Goal: Task Accomplishment & Management: Manage account settings

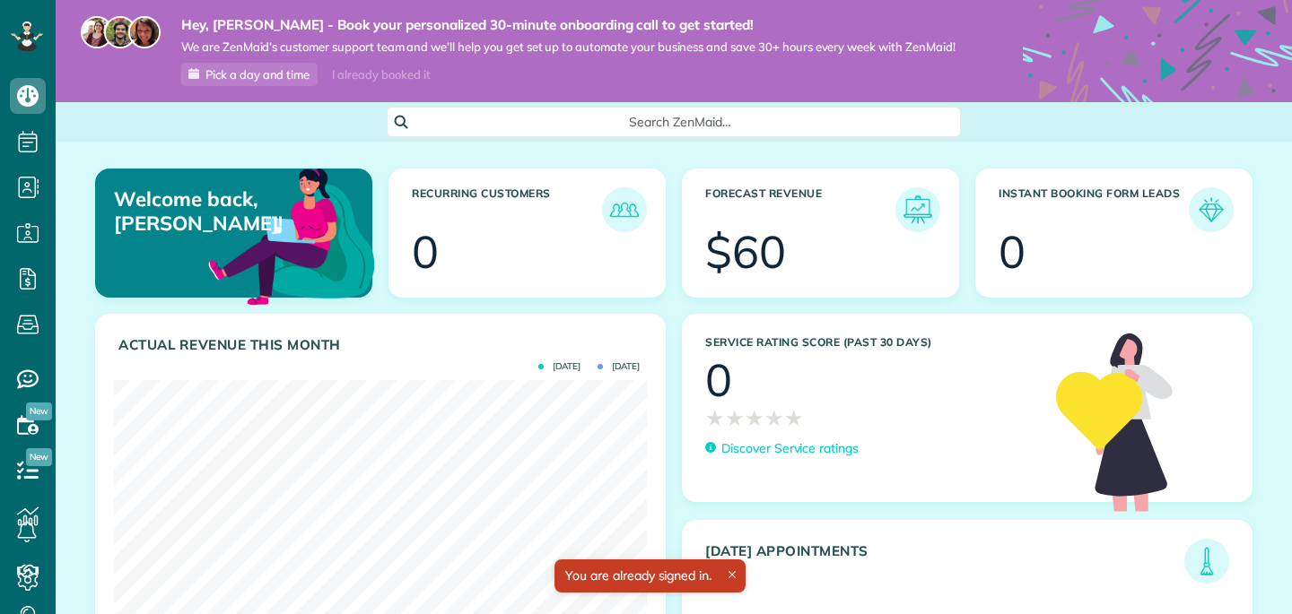
scroll to position [58, 0]
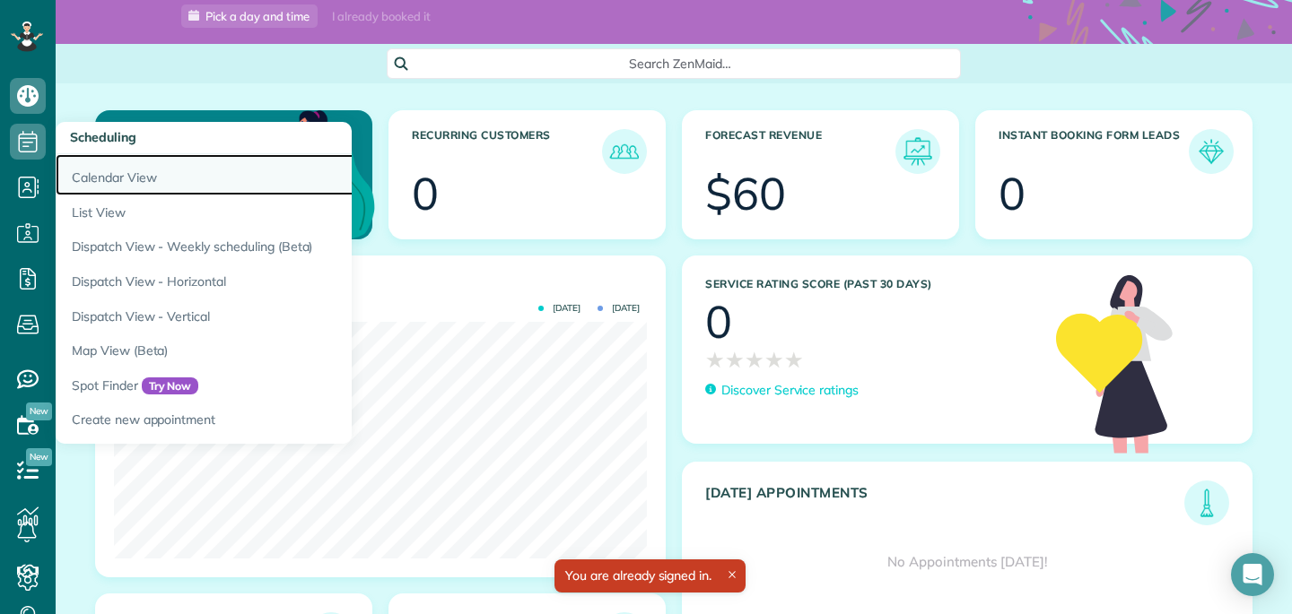
click at [109, 190] on link "Calendar View" at bounding box center [280, 174] width 448 height 41
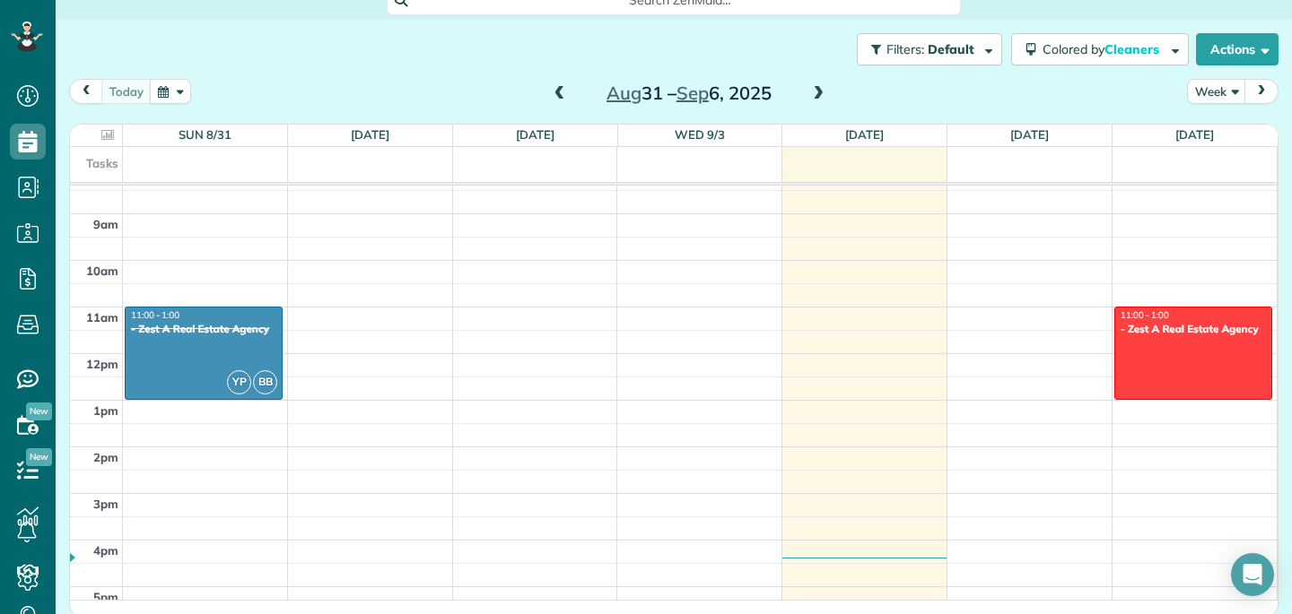
scroll to position [457, 0]
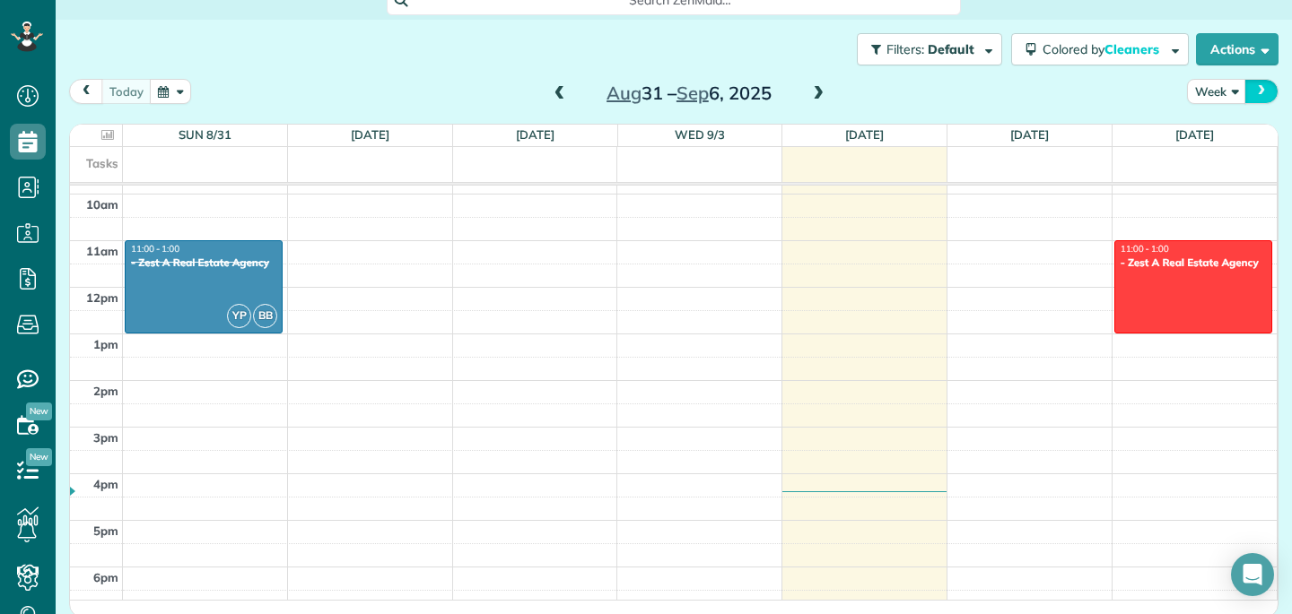
click at [1266, 87] on span "next" at bounding box center [1261, 91] width 14 height 12
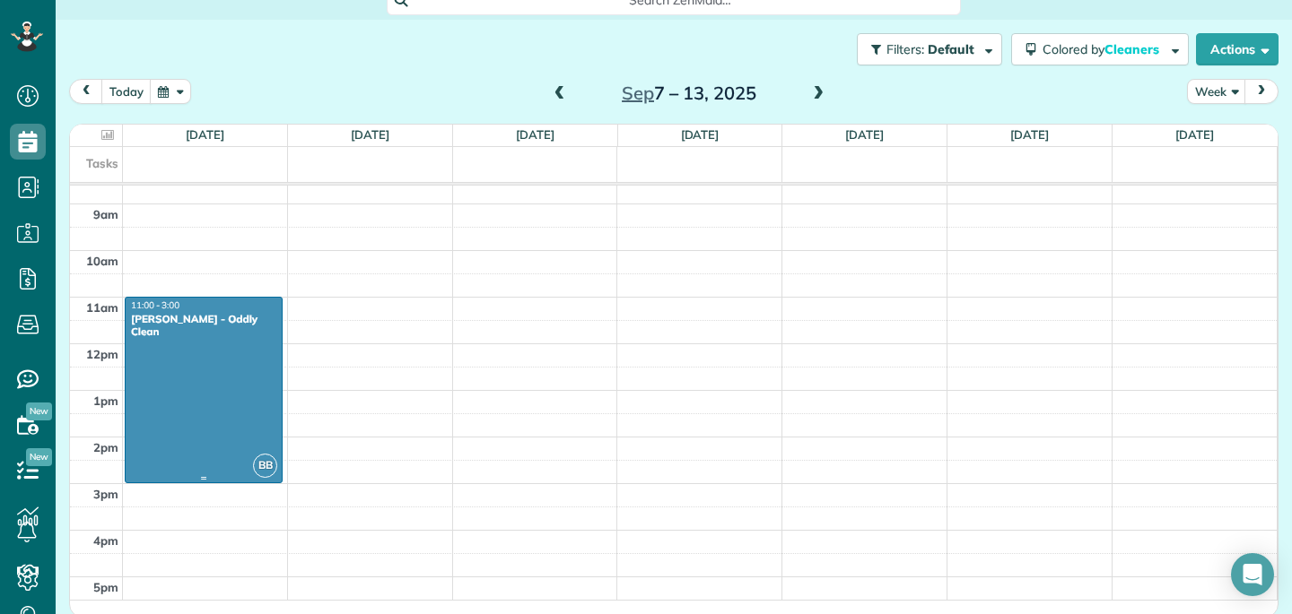
scroll to position [431, 0]
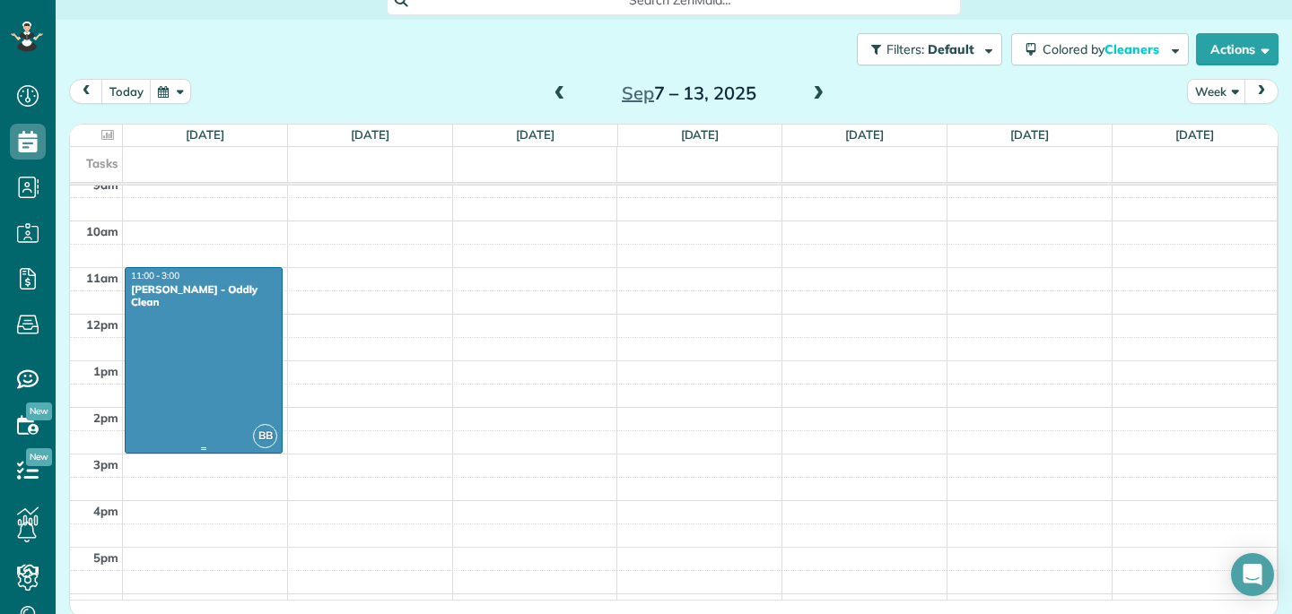
click at [177, 372] on div at bounding box center [204, 360] width 156 height 185
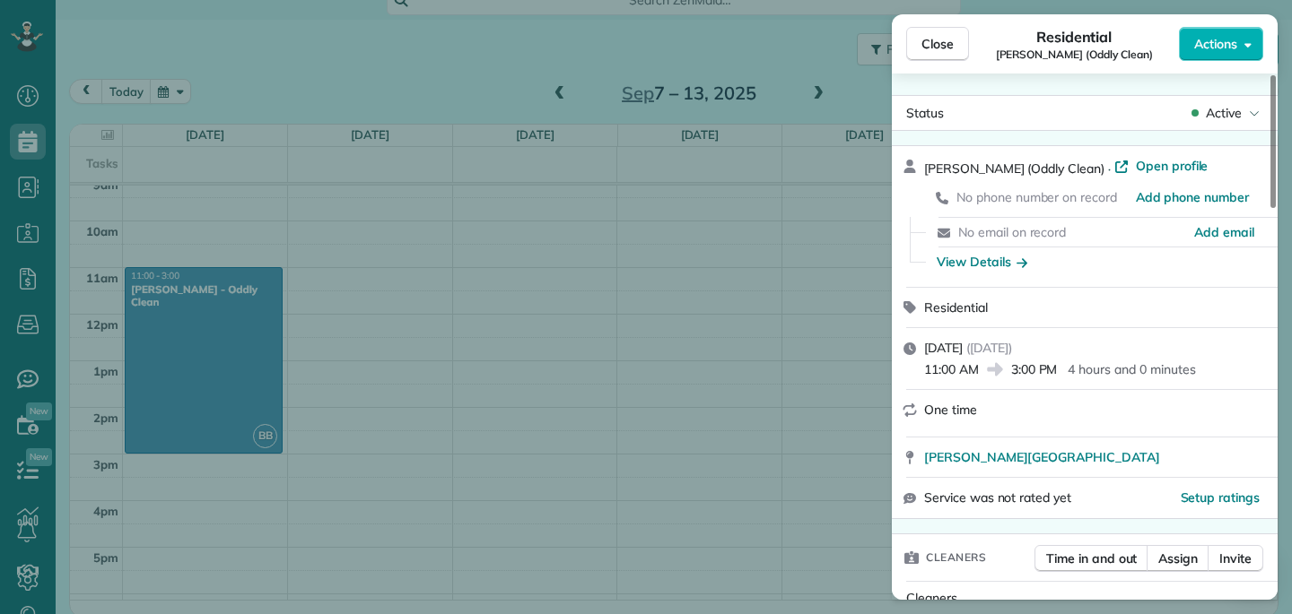
click at [1085, 44] on span "Residential" at bounding box center [1074, 37] width 76 height 22
click at [1215, 57] on button "Actions" at bounding box center [1221, 44] width 84 height 34
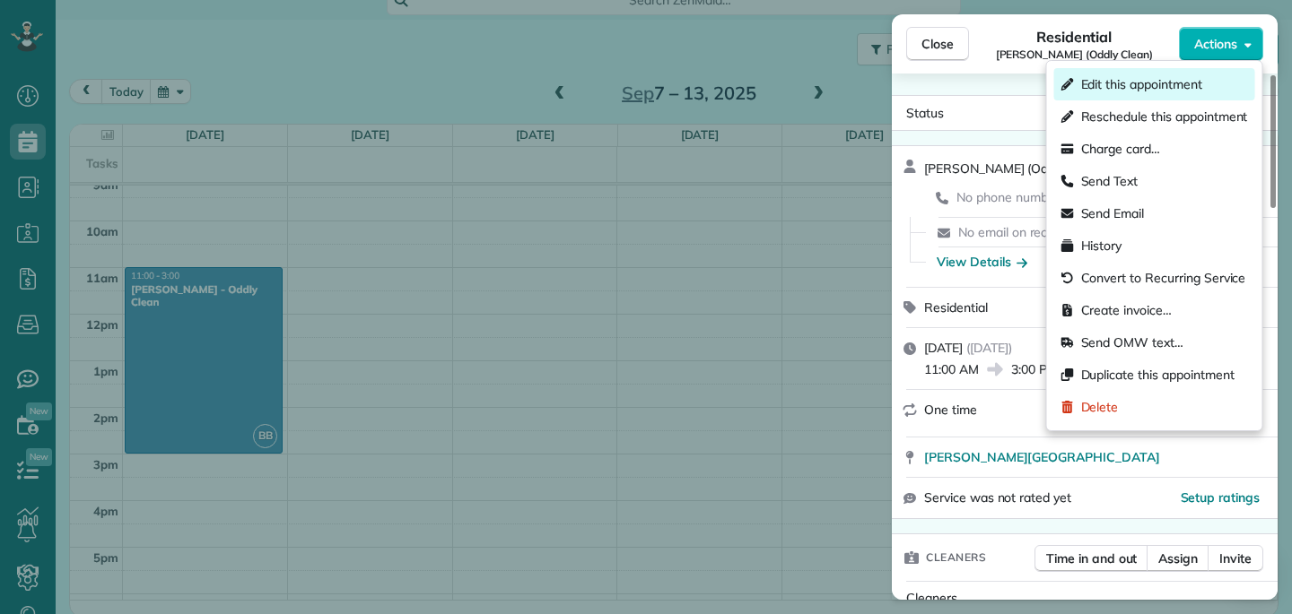
click at [1188, 78] on span "Edit this appointment" at bounding box center [1141, 84] width 121 height 18
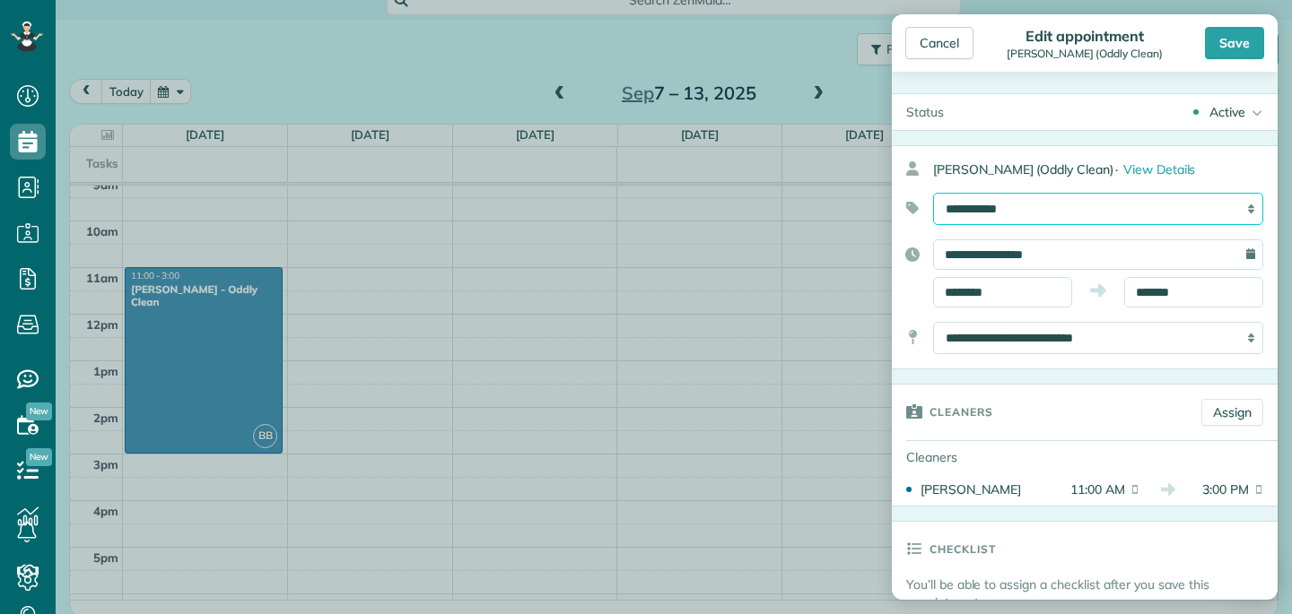
click at [1192, 200] on select "**********" at bounding box center [1098, 209] width 330 height 32
select select "******"
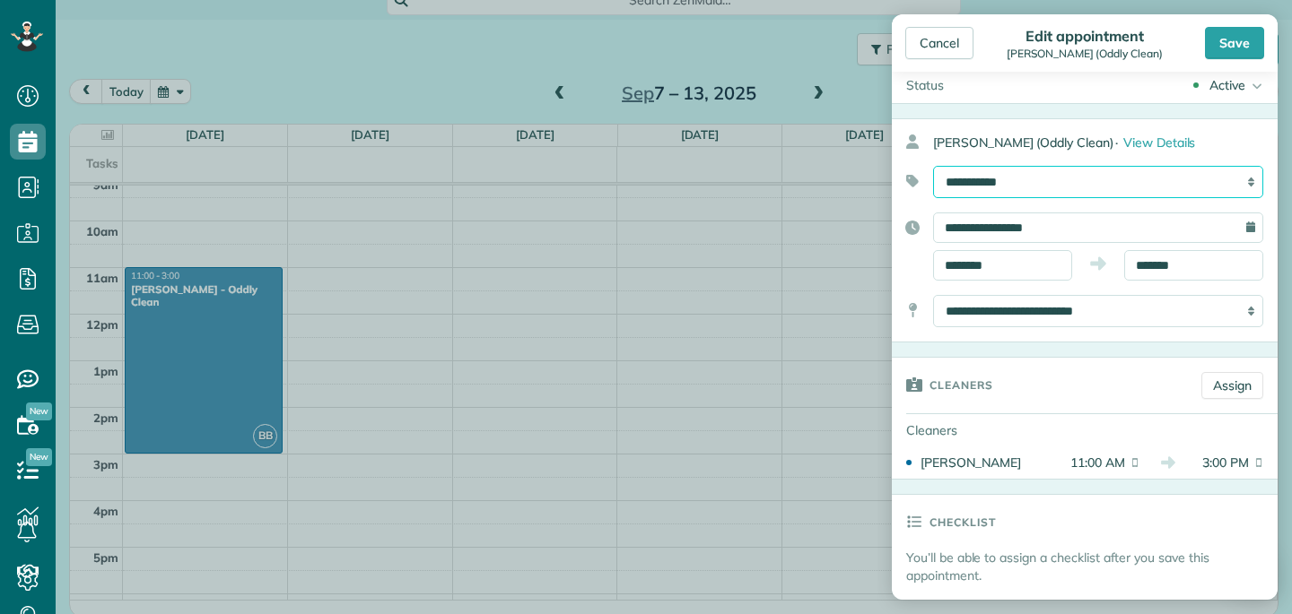
scroll to position [42, 0]
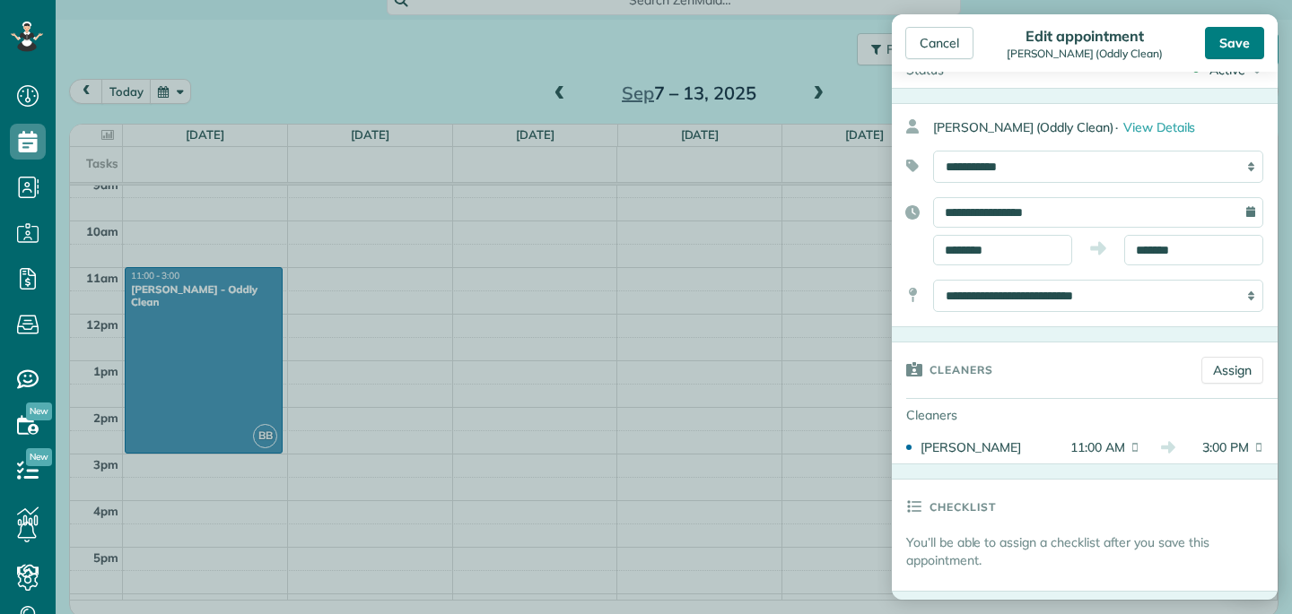
click at [1240, 39] on div "Save" at bounding box center [1234, 43] width 59 height 32
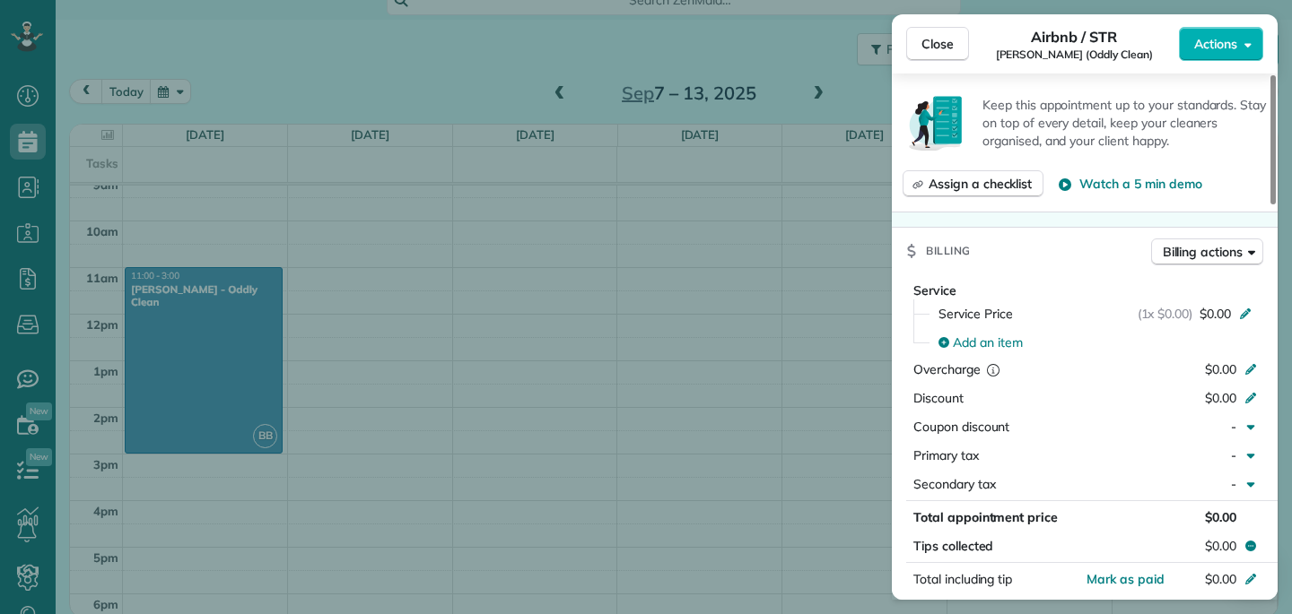
scroll to position [588, 0]
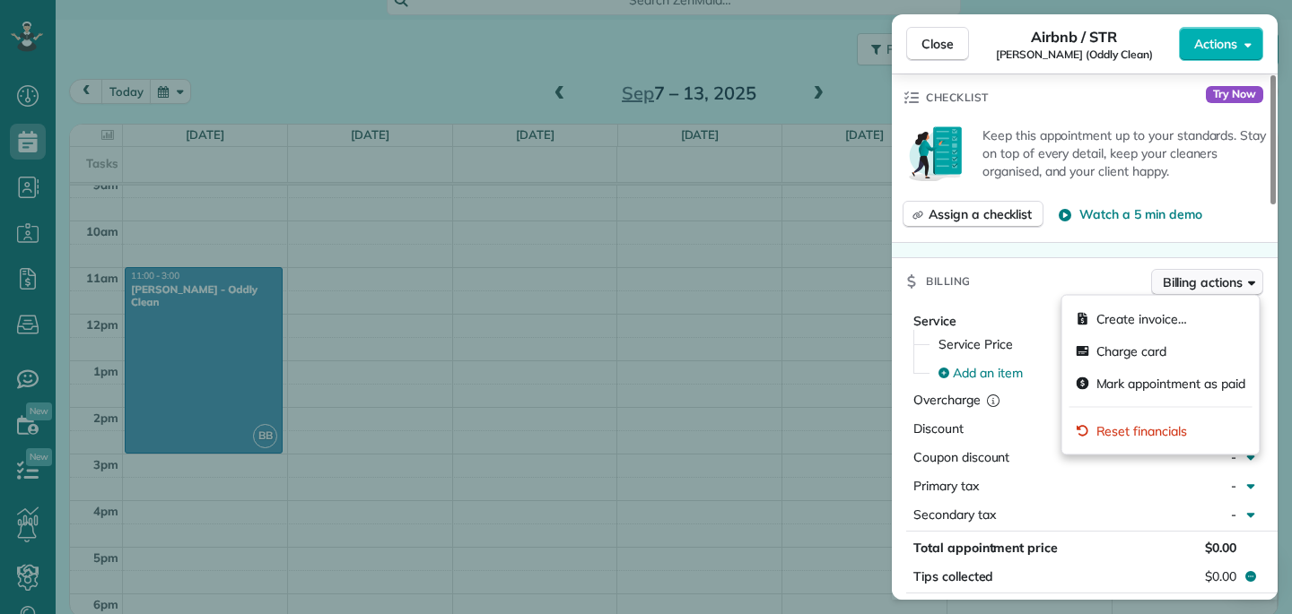
click at [1231, 292] on button "Billing actions" at bounding box center [1207, 282] width 112 height 27
click at [1124, 238] on div "Keep this appointment up to your standards. Stay on top of every detail, keep y…" at bounding box center [1085, 181] width 386 height 121
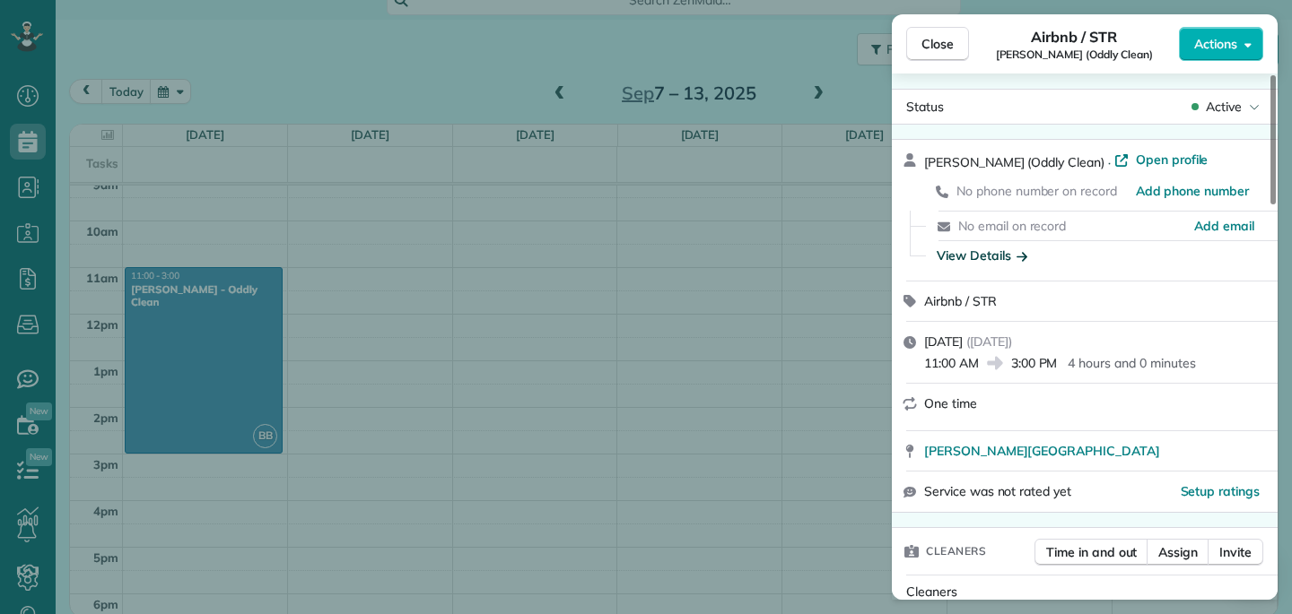
scroll to position [0, 0]
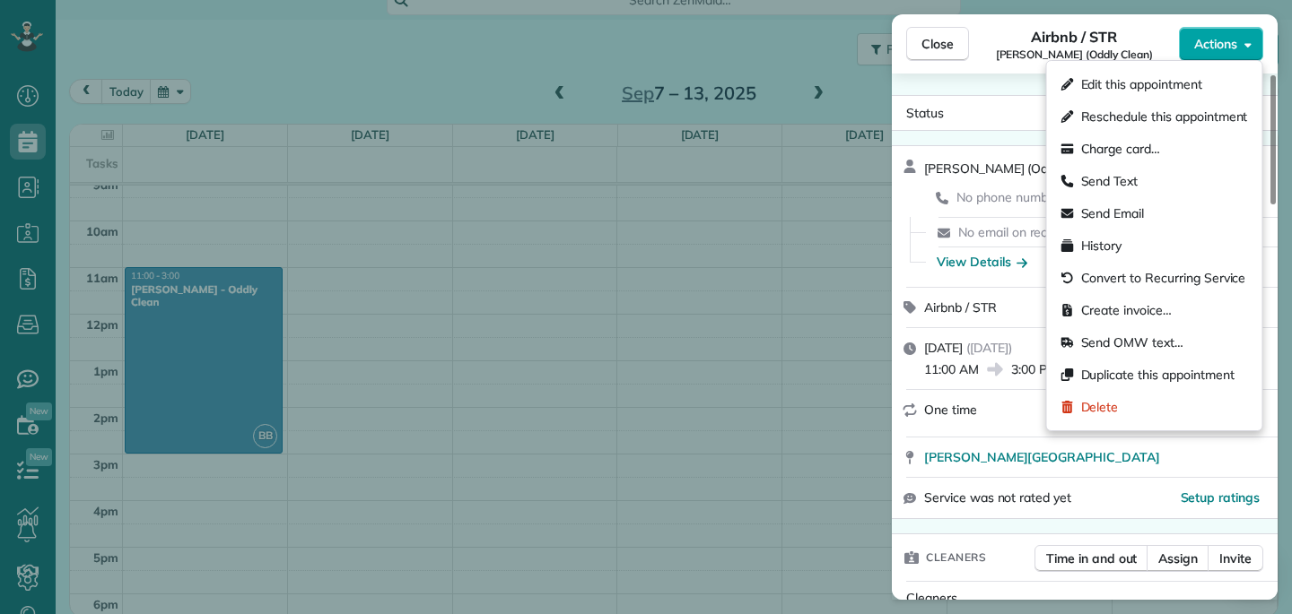
click at [1225, 40] on span "Actions" at bounding box center [1215, 44] width 43 height 18
drag, startPoint x: 1173, startPoint y: 279, endPoint x: 1158, endPoint y: 279, distance: 15.2
click at [1158, 279] on span "Convert to Recurring Service" at bounding box center [1163, 278] width 165 height 18
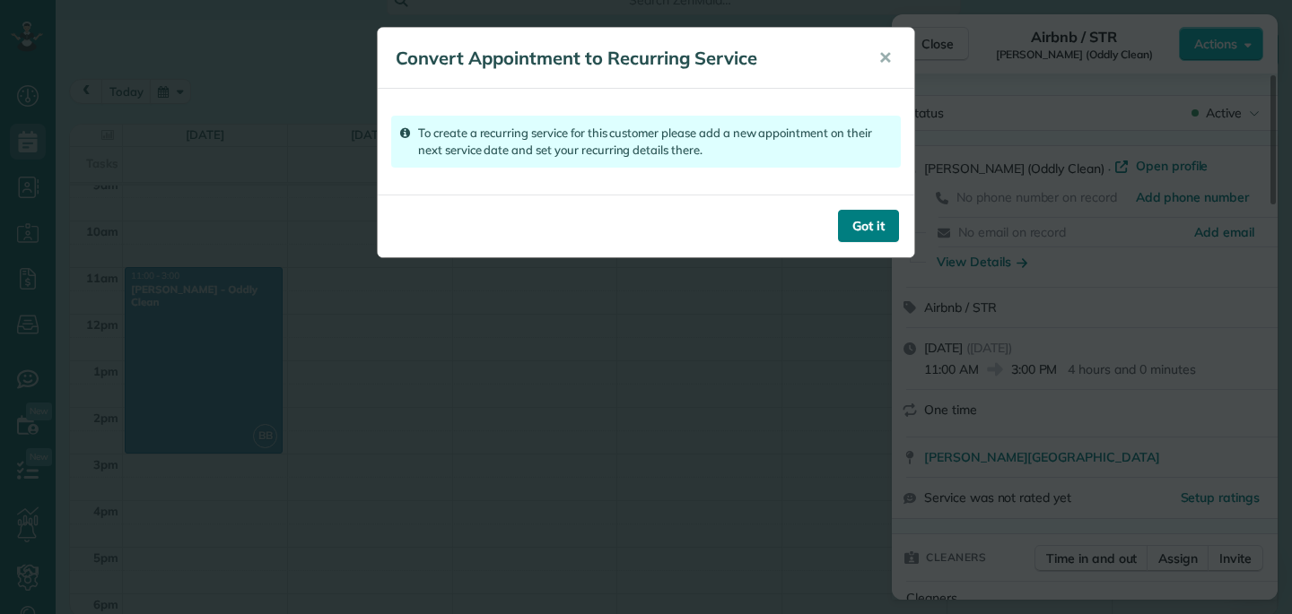
click at [871, 231] on button "Got it" at bounding box center [868, 226] width 61 height 32
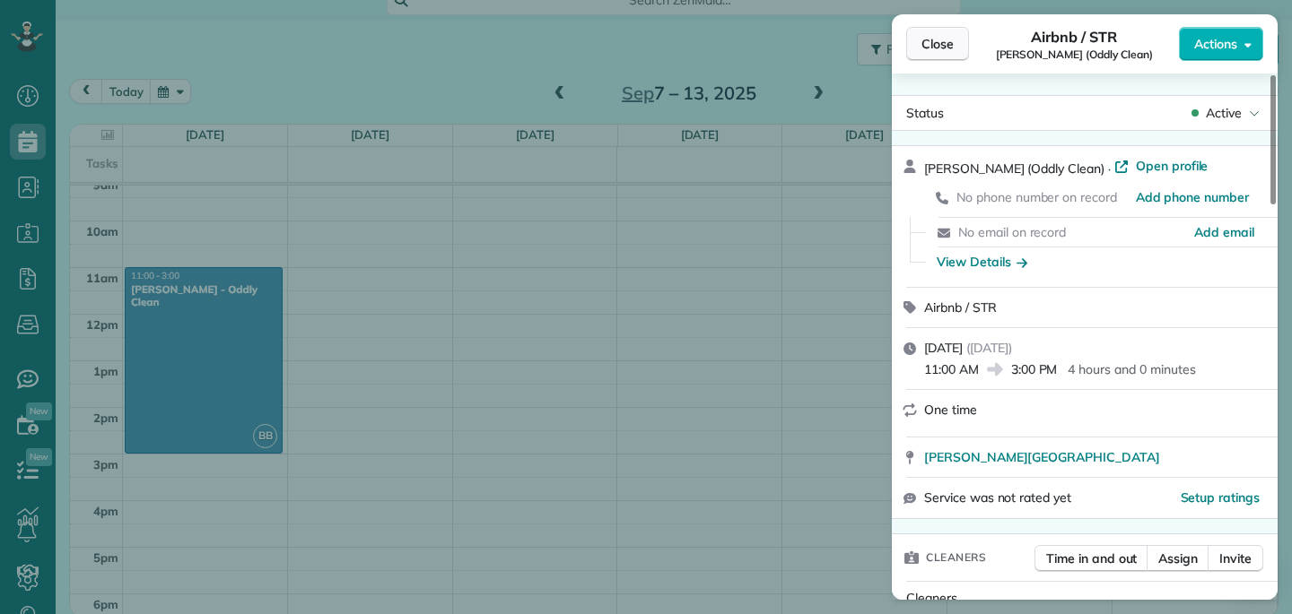
click at [951, 48] on span "Close" at bounding box center [937, 44] width 32 height 18
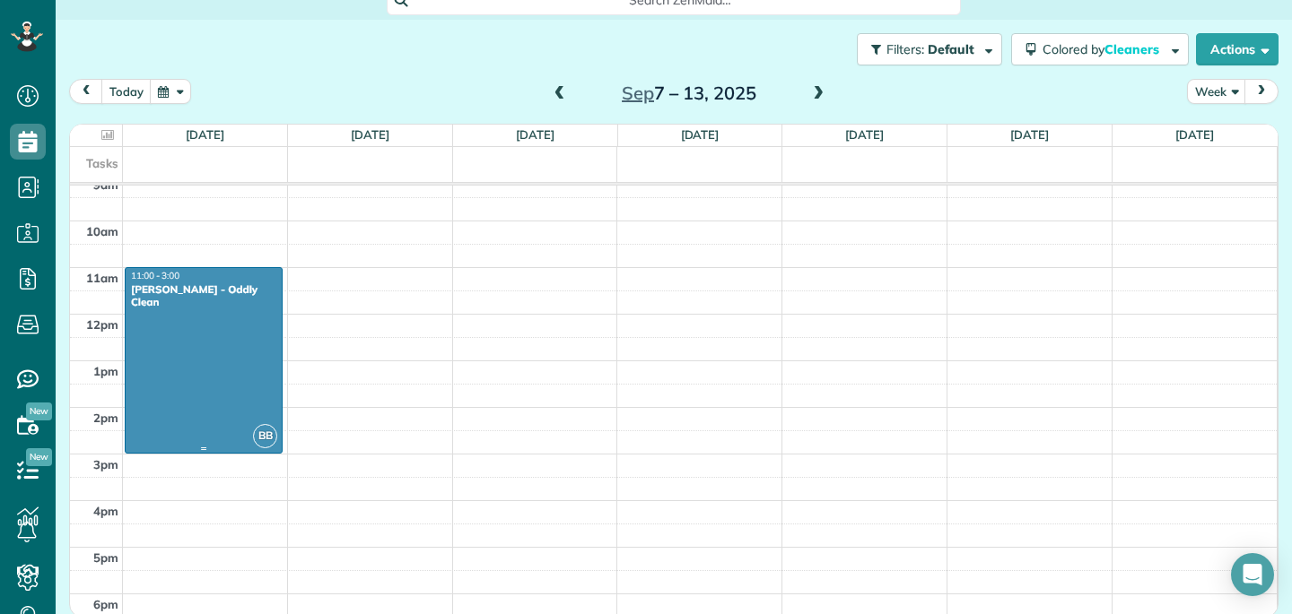
click at [187, 346] on div at bounding box center [204, 360] width 156 height 185
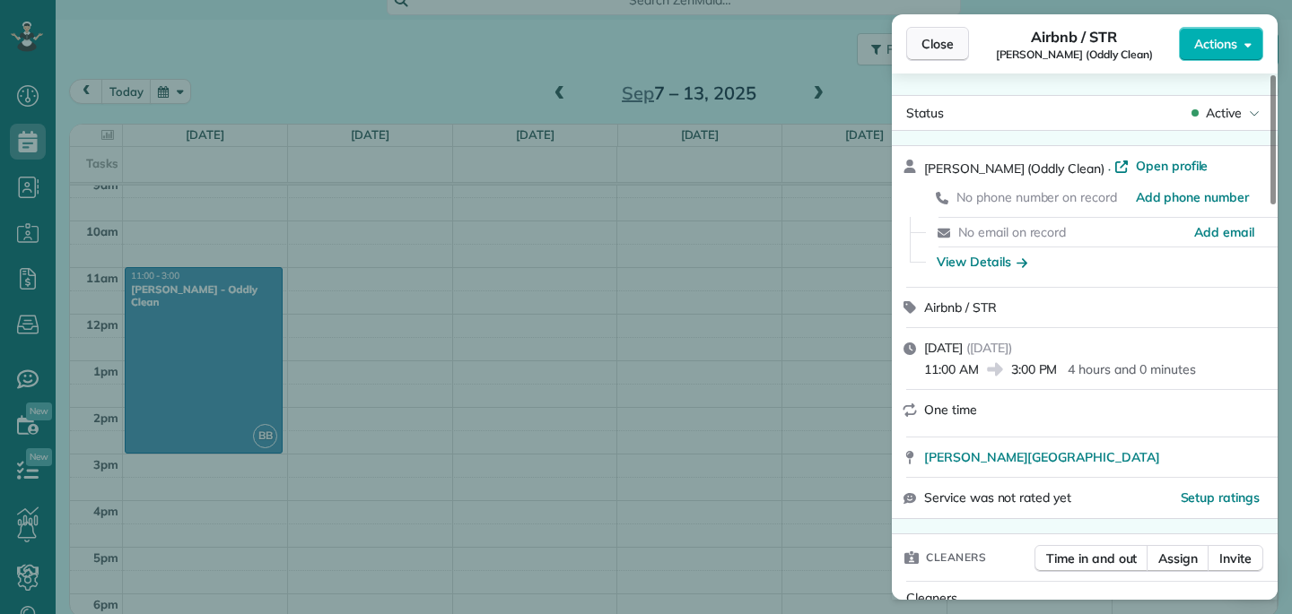
click at [940, 57] on button "Close" at bounding box center [937, 44] width 63 height 34
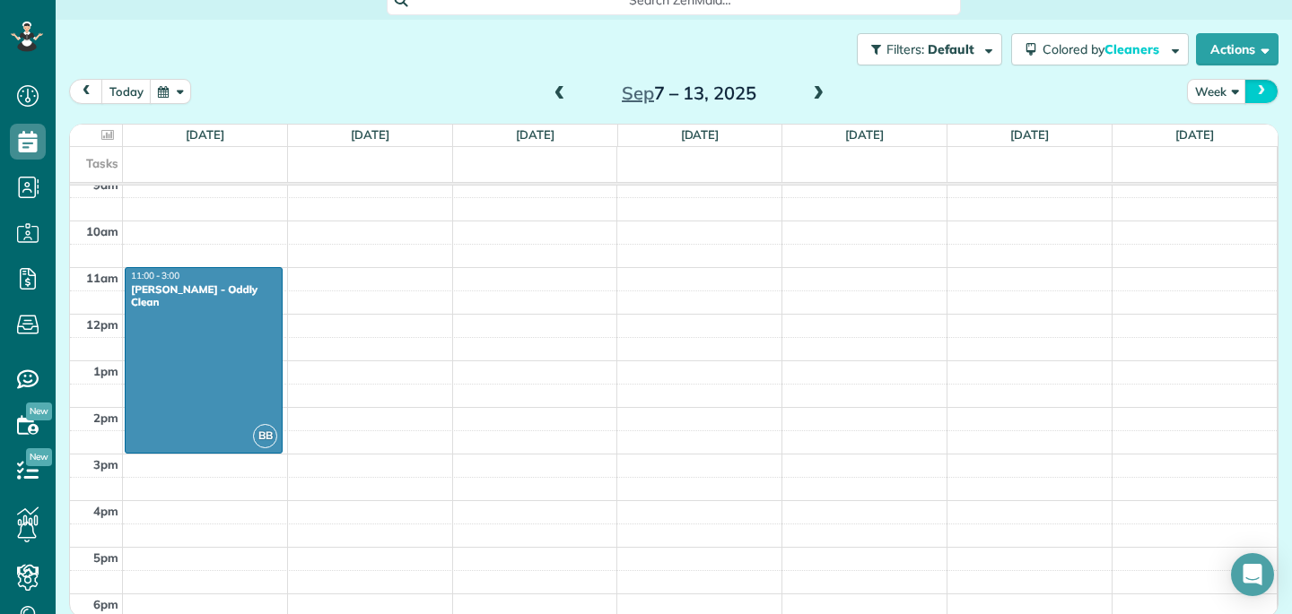
click at [1266, 98] on button "next" at bounding box center [1261, 91] width 34 height 24
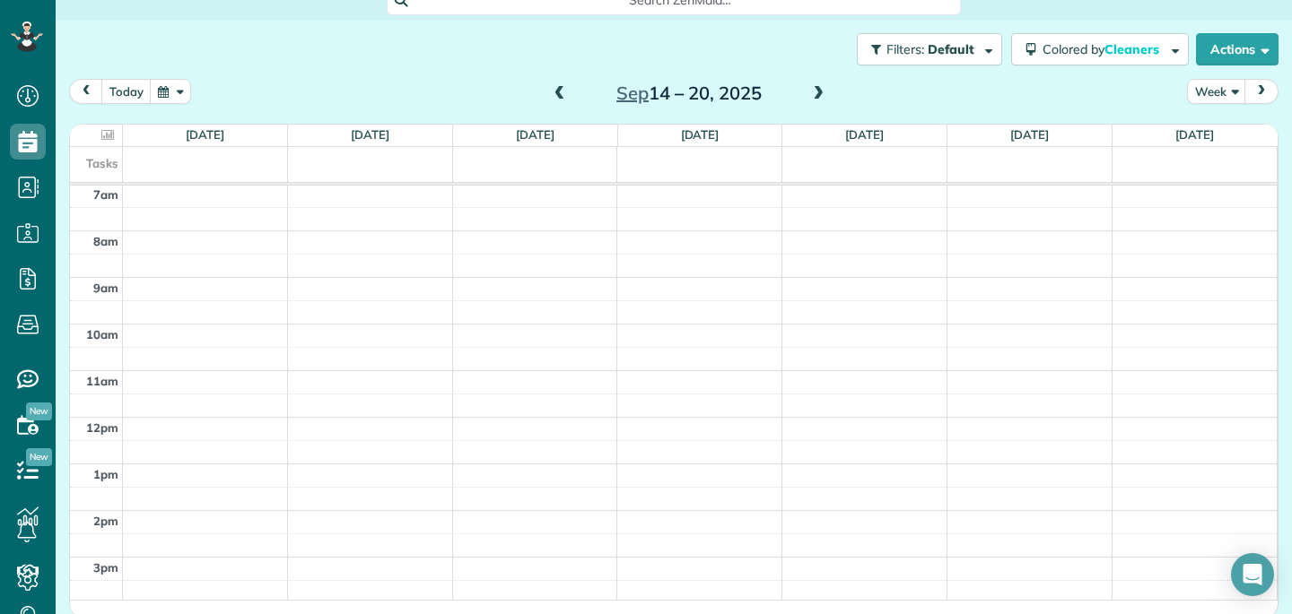
click at [206, 272] on div "12am 1am 2am 3am 4am 5am 6am 7am 8am 9am 10am 11am 12pm 1pm 2pm 3pm 4pm 5pm 6pm…" at bounding box center [673, 417] width 1206 height 1118
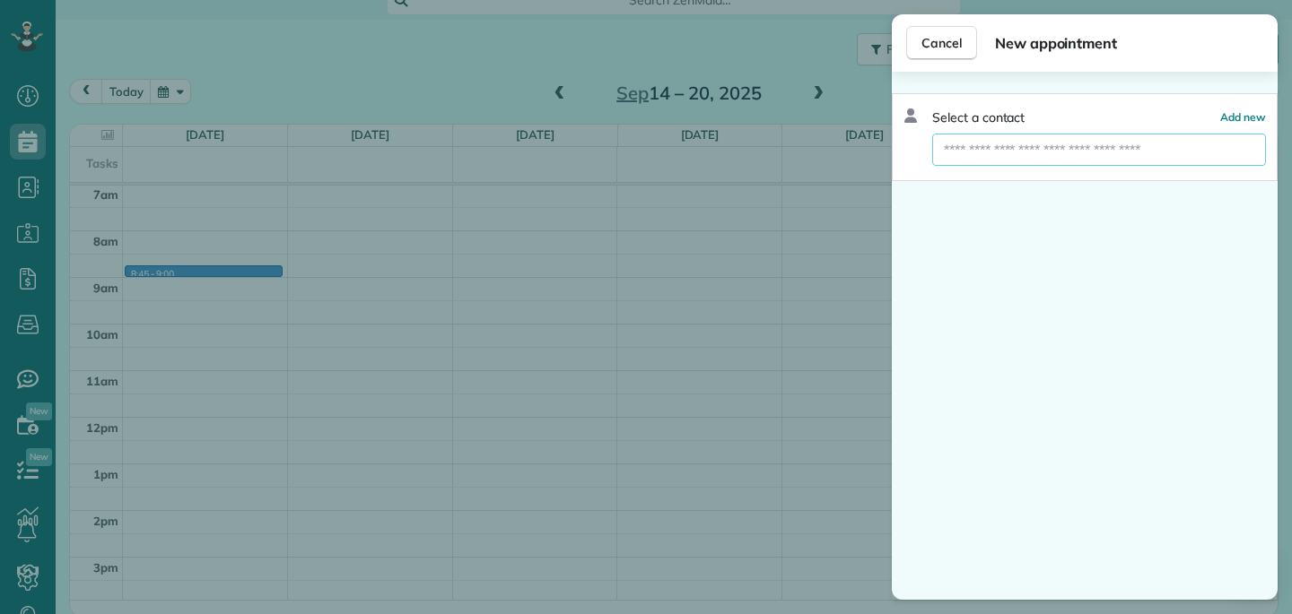
click at [1016, 147] on input "text" at bounding box center [1099, 150] width 334 height 32
type input "*"
type input "******"
click at [1023, 127] on div "Select a contact Add new ****** Create new contact" at bounding box center [1085, 137] width 386 height 88
click at [1014, 161] on input "******" at bounding box center [1099, 150] width 334 height 32
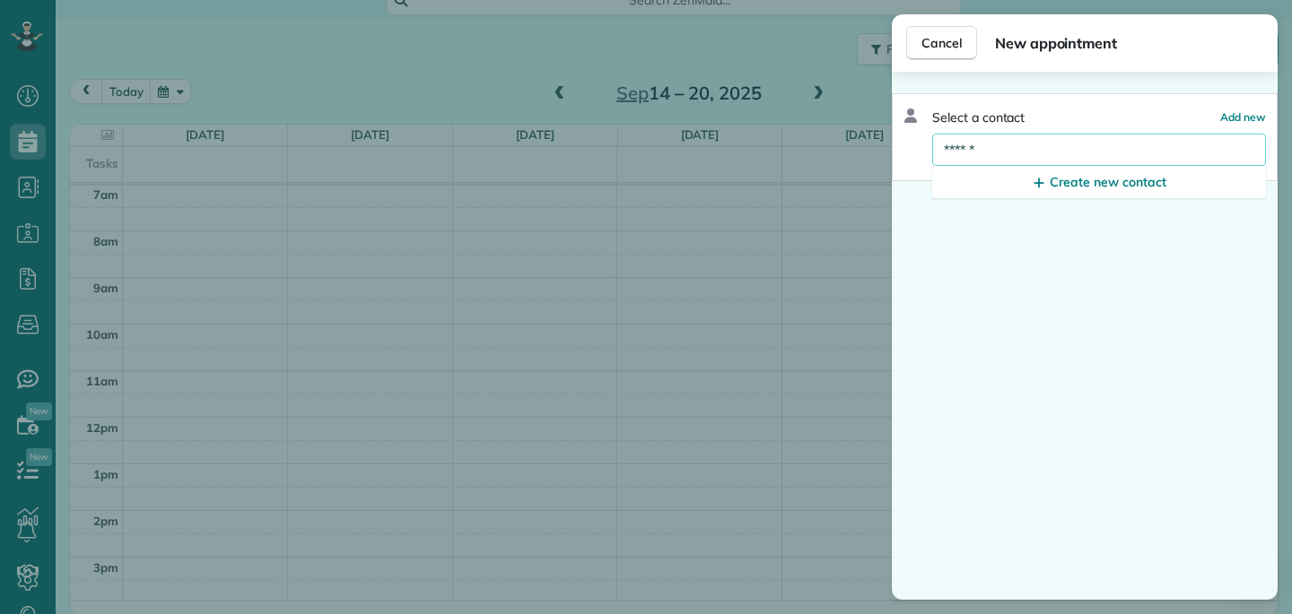
click at [1014, 161] on input "******" at bounding box center [1099, 150] width 334 height 32
click at [958, 34] on span "Cancel" at bounding box center [941, 43] width 40 height 18
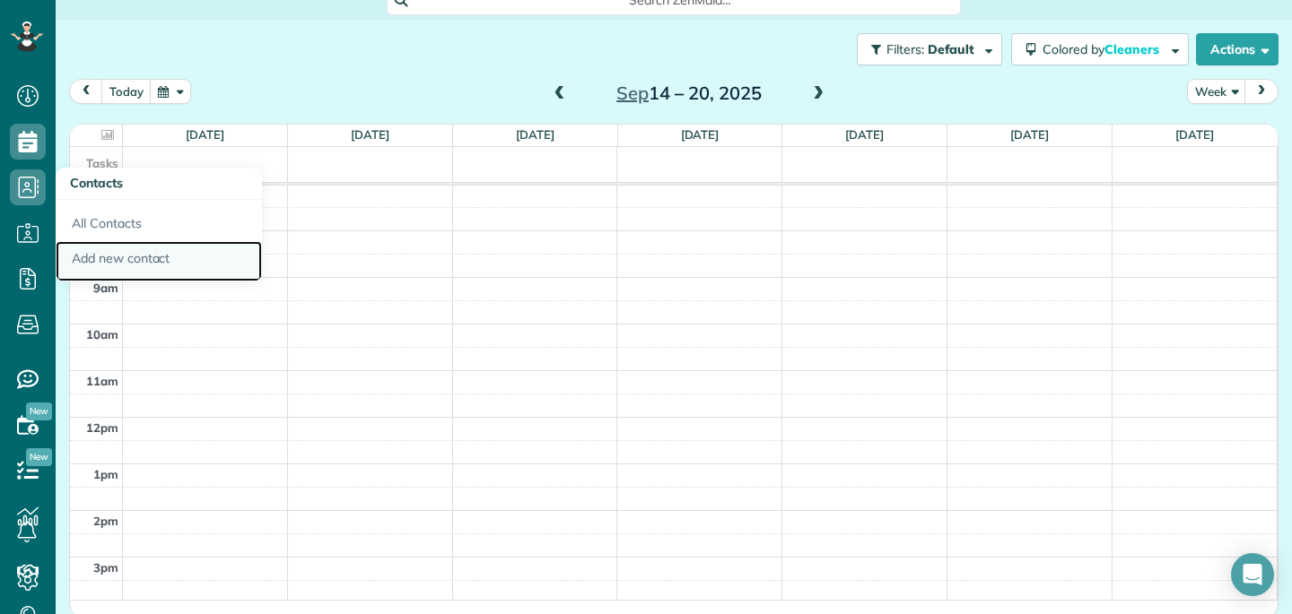
click at [106, 251] on link "Add new contact" at bounding box center [159, 261] width 206 height 41
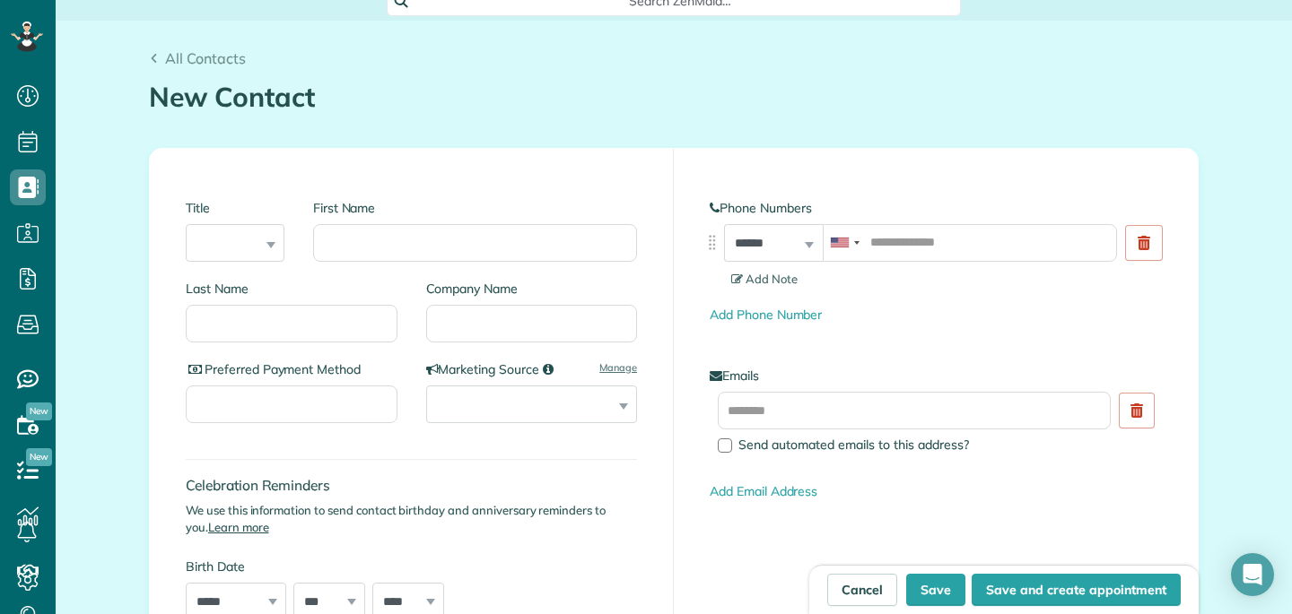
scroll to position [122, 0]
click at [225, 51] on span "All Contacts" at bounding box center [205, 57] width 81 height 18
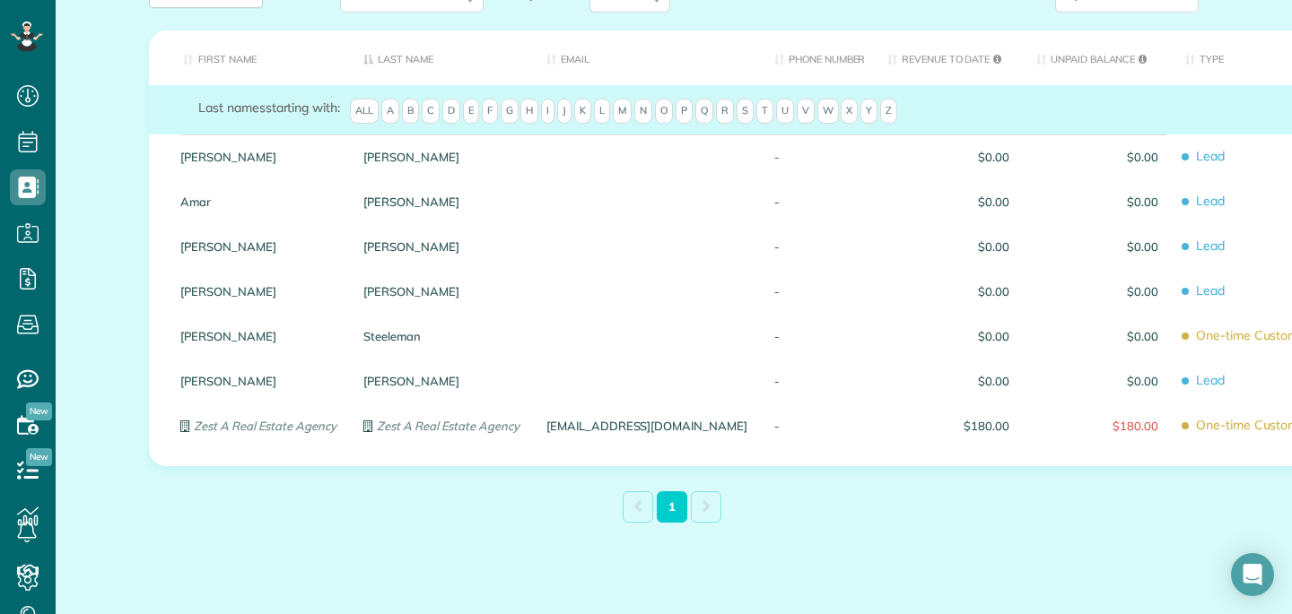
scroll to position [291, 0]
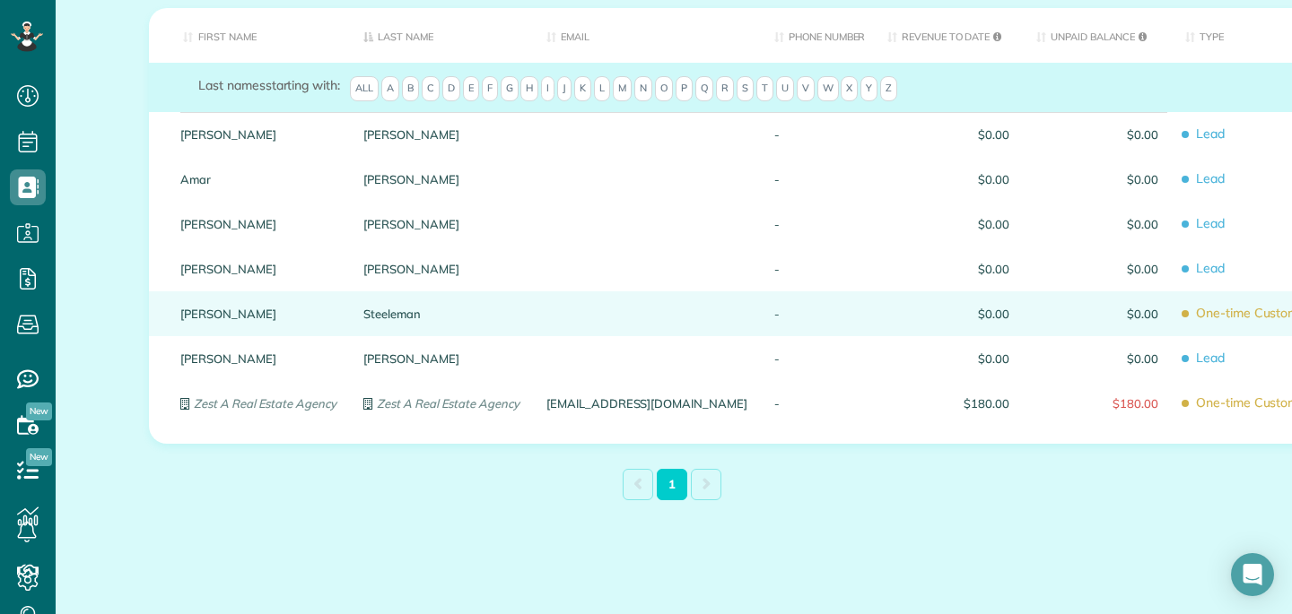
click at [1185, 309] on span "One-time Customer" at bounding box center [1251, 313] width 133 height 31
click at [593, 316] on div at bounding box center [647, 314] width 228 height 45
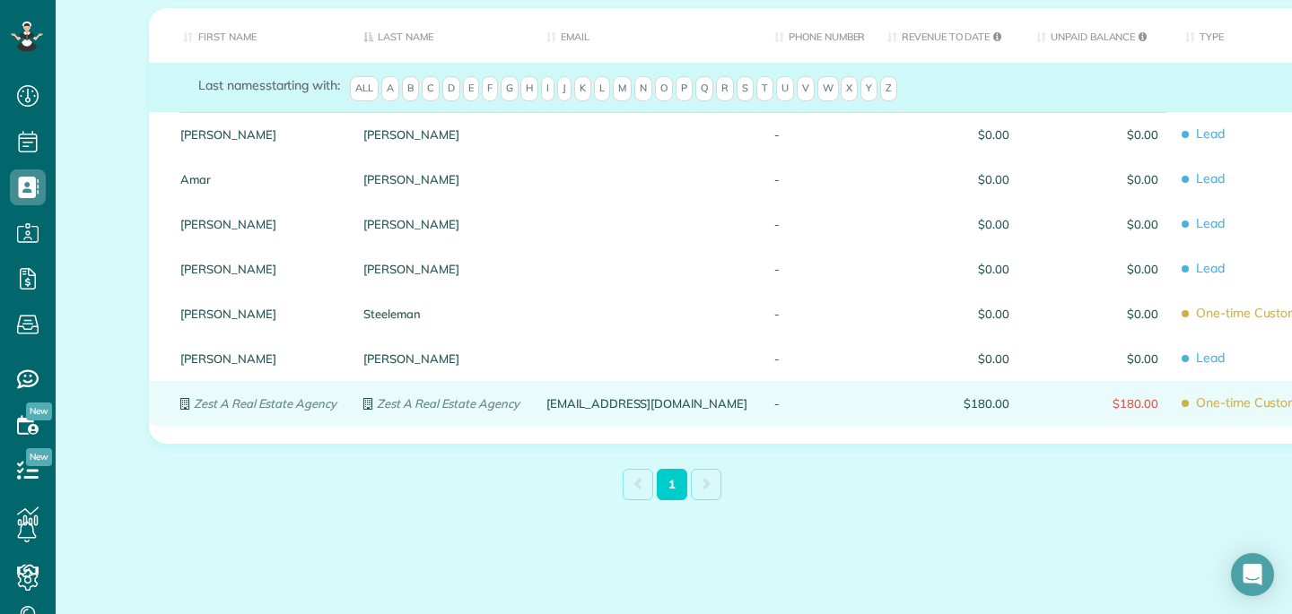
click at [1185, 406] on span "One-time Customer" at bounding box center [1251, 402] width 133 height 31
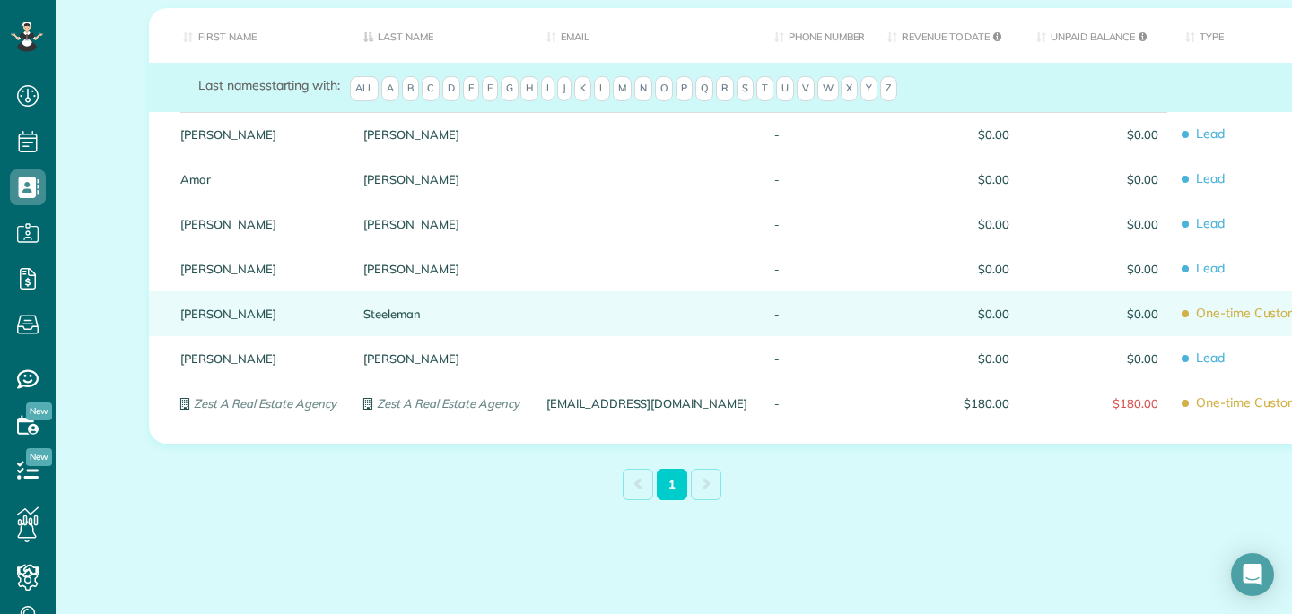
click at [347, 323] on div "Audrey" at bounding box center [258, 314] width 183 height 45
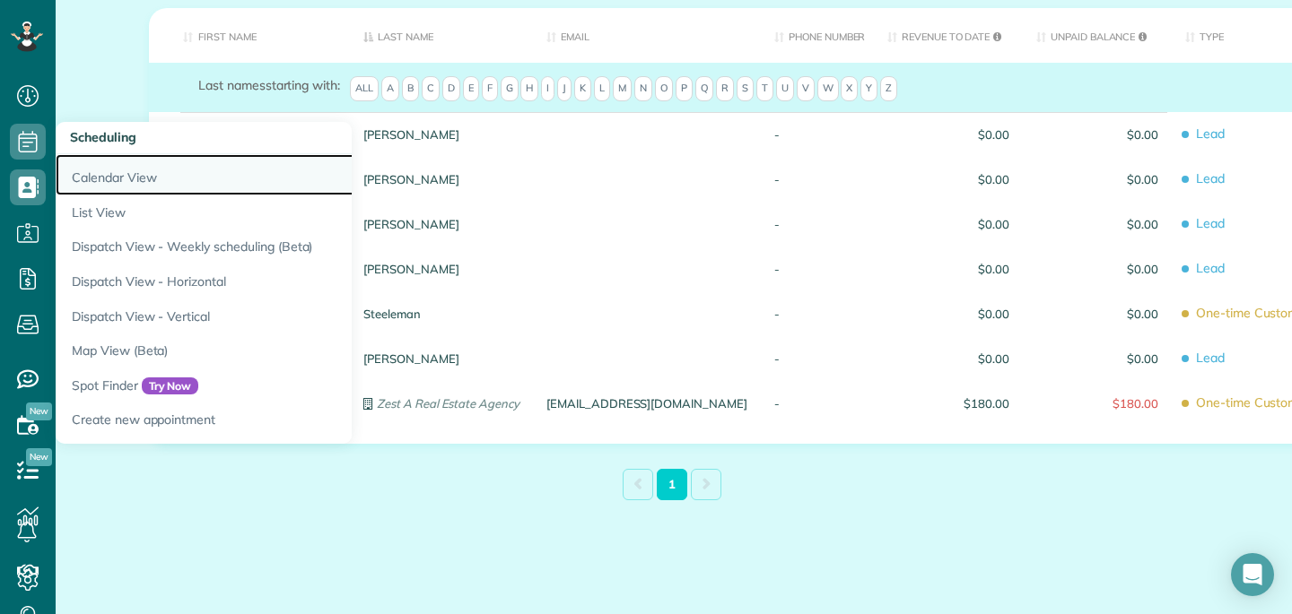
click at [98, 185] on link "Calendar View" at bounding box center [280, 174] width 448 height 41
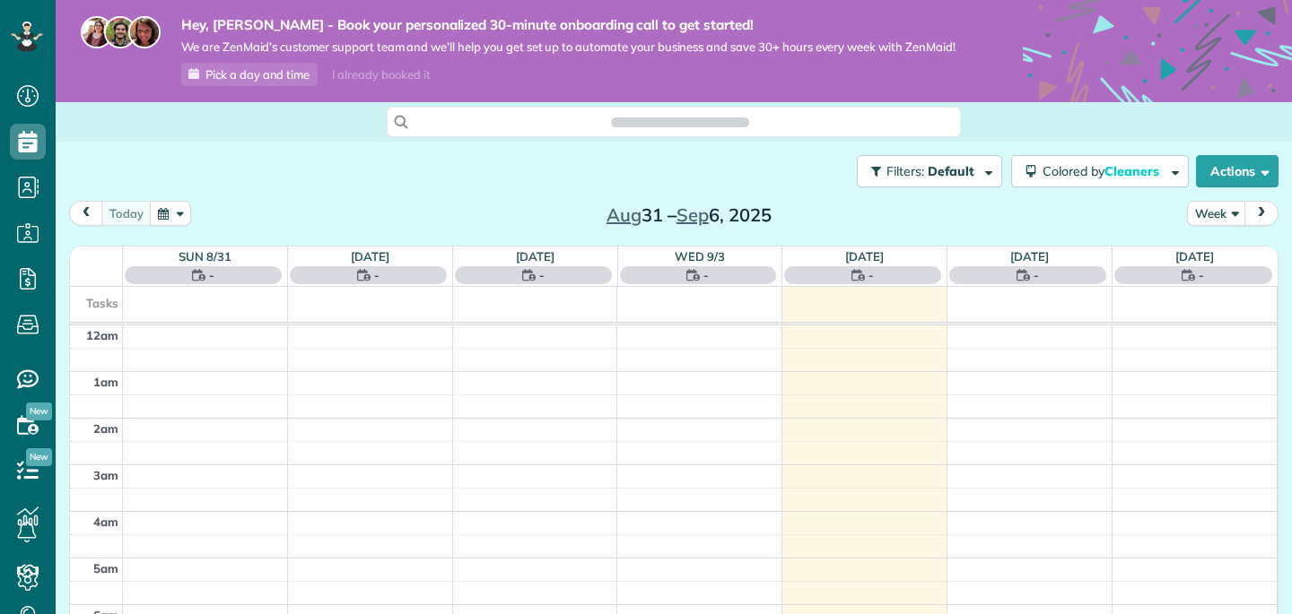
scroll to position [327, 0]
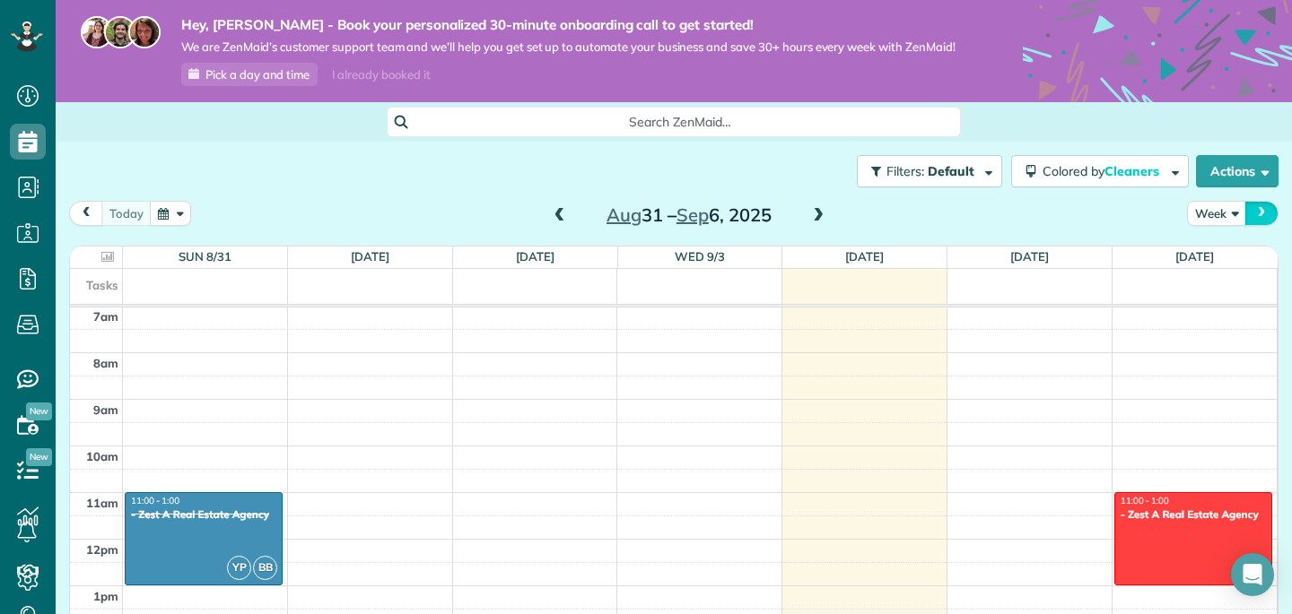
click at [1266, 205] on button "next" at bounding box center [1261, 213] width 34 height 24
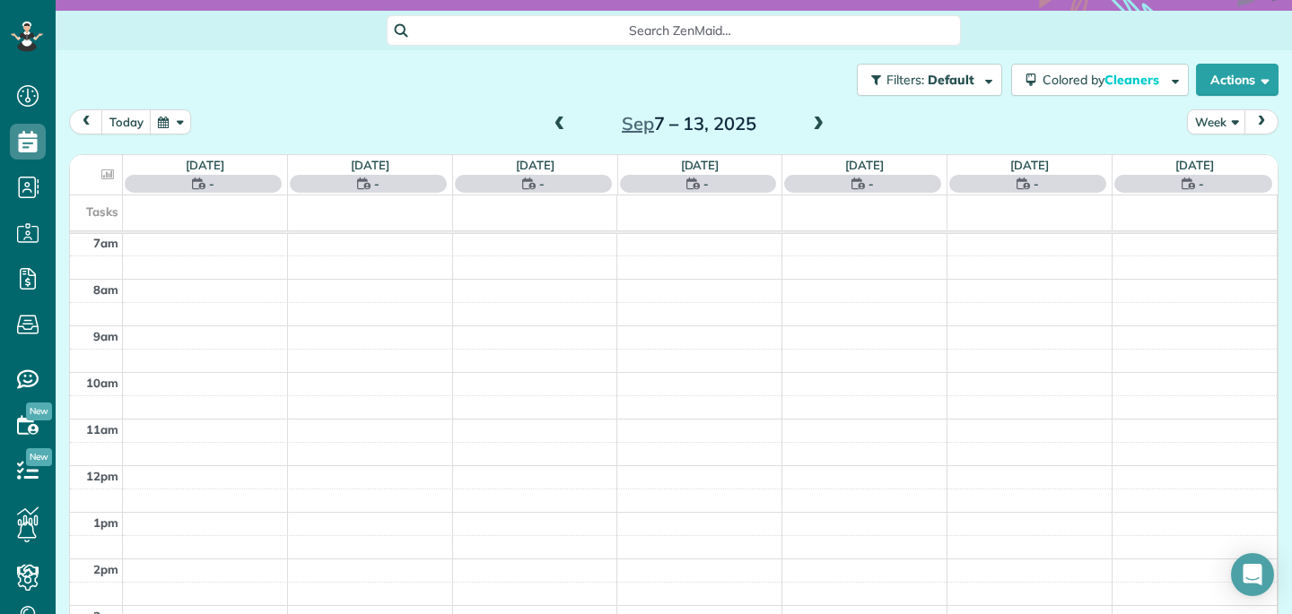
scroll to position [103, 0]
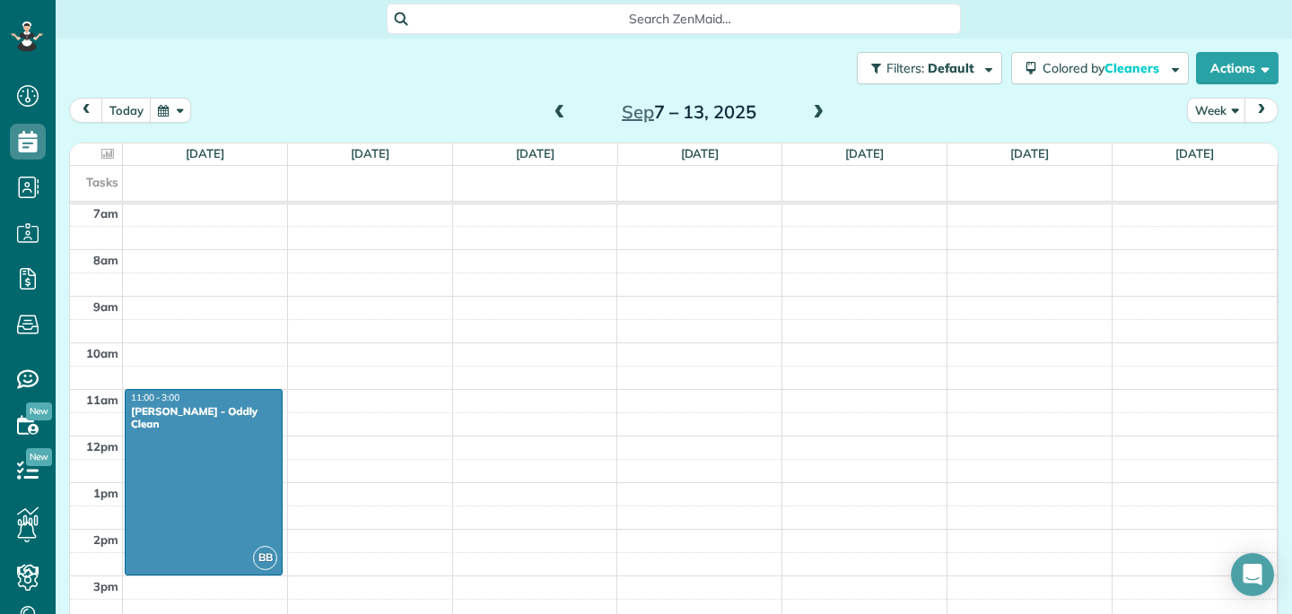
click at [1269, 115] on button "next" at bounding box center [1261, 110] width 34 height 24
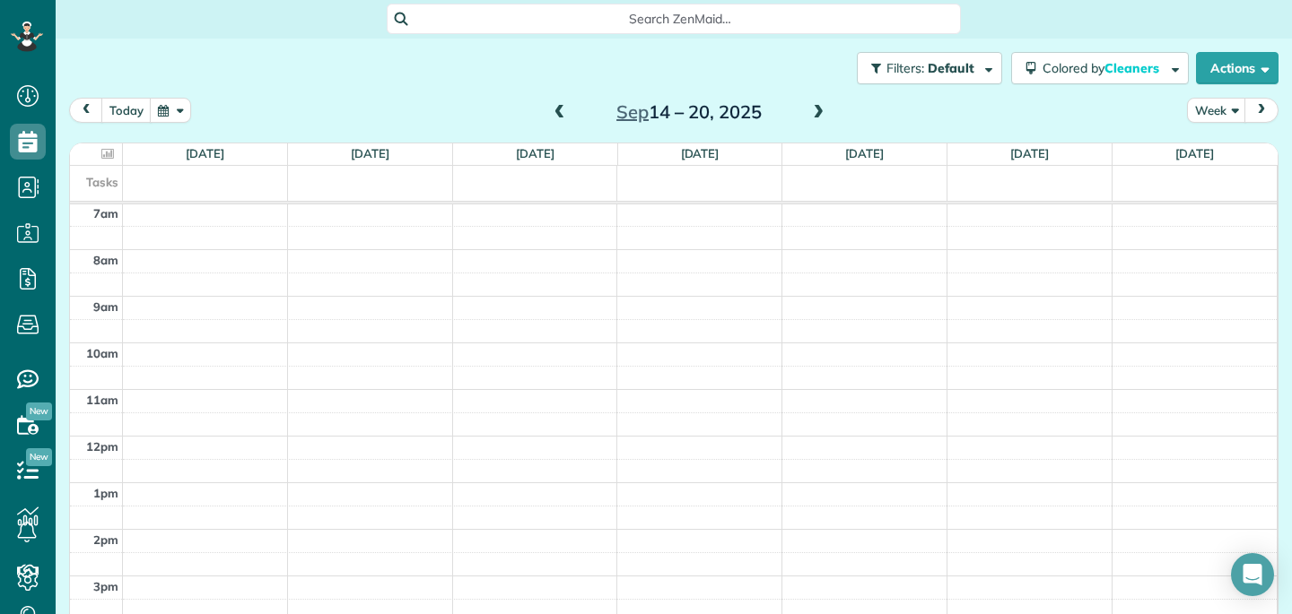
click at [151, 400] on div "12am 1am 2am 3am 4am 5am 6am 7am 8am 9am 10am 11am 12pm 1pm 2pm 3pm 4pm 5pm 6pm…" at bounding box center [673, 436] width 1206 height 1118
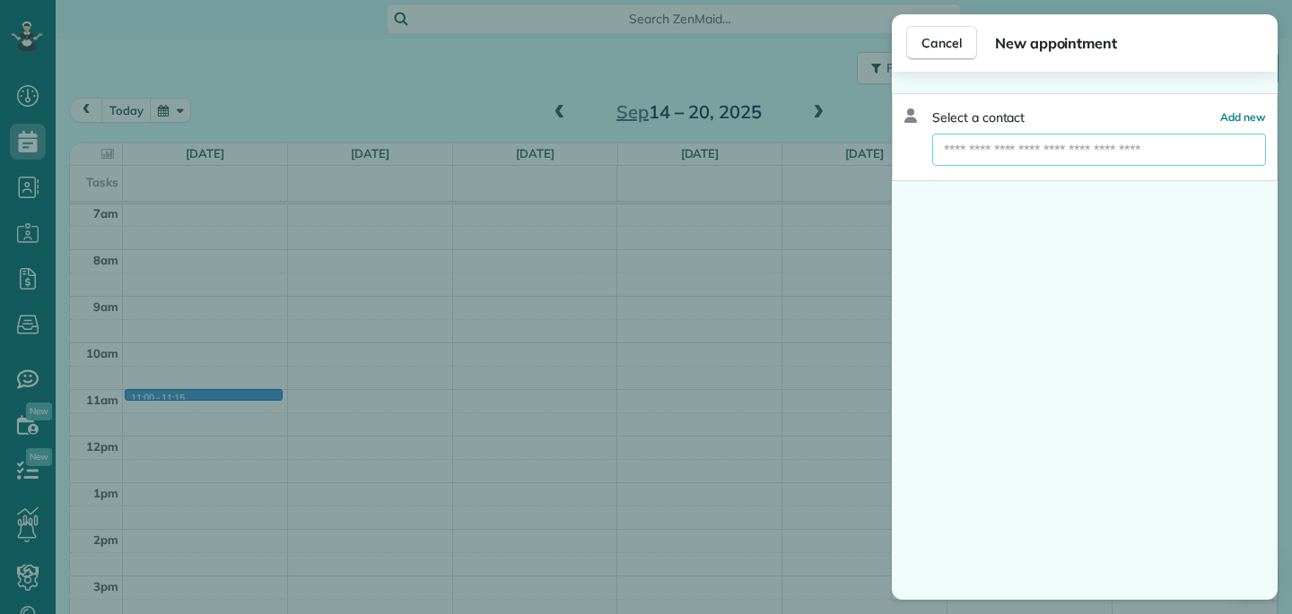
click at [995, 148] on input "text" at bounding box center [1099, 150] width 334 height 32
type input "**********"
drag, startPoint x: 1242, startPoint y: 126, endPoint x: 1084, endPoint y: 154, distance: 160.4
click at [1084, 154] on div "**********" at bounding box center [1085, 137] width 386 height 88
drag, startPoint x: 1082, startPoint y: 152, endPoint x: 898, endPoint y: 138, distance: 184.4
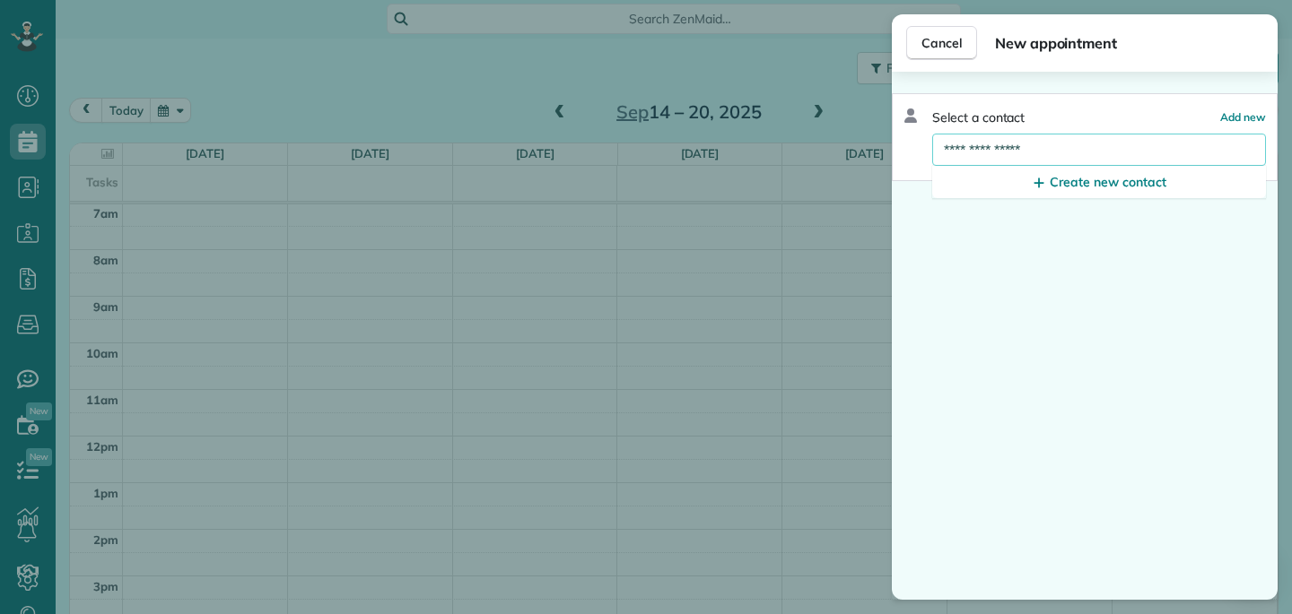
click at [898, 138] on div "**********" at bounding box center [1085, 137] width 386 height 88
type input "*"
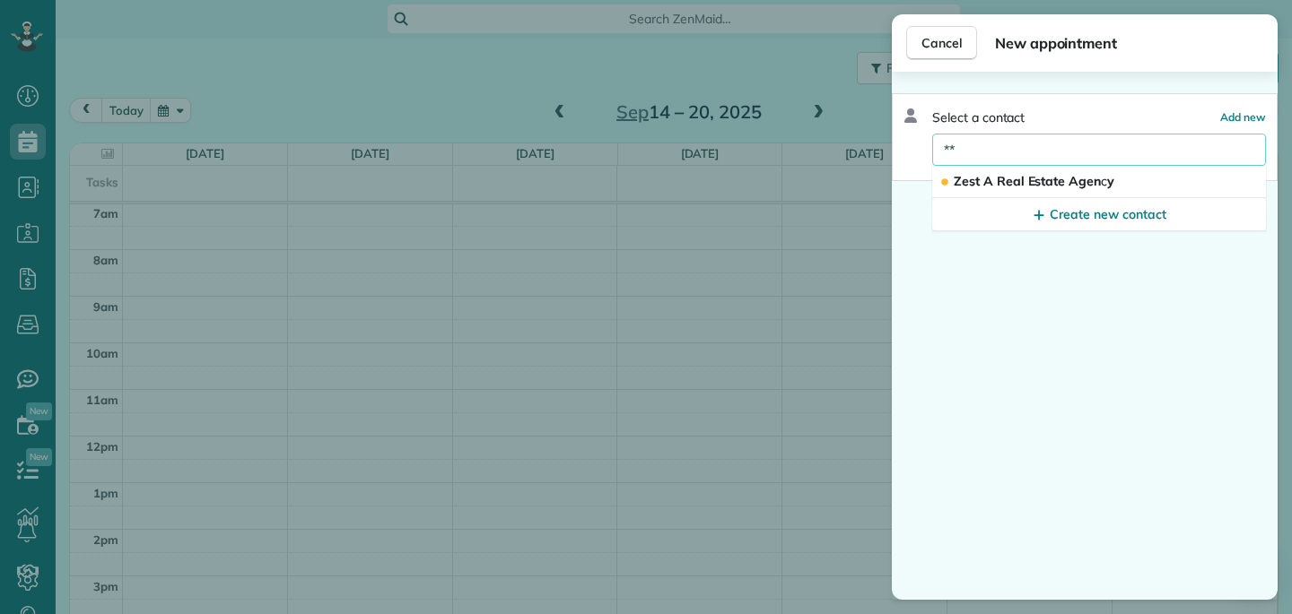
type input "*"
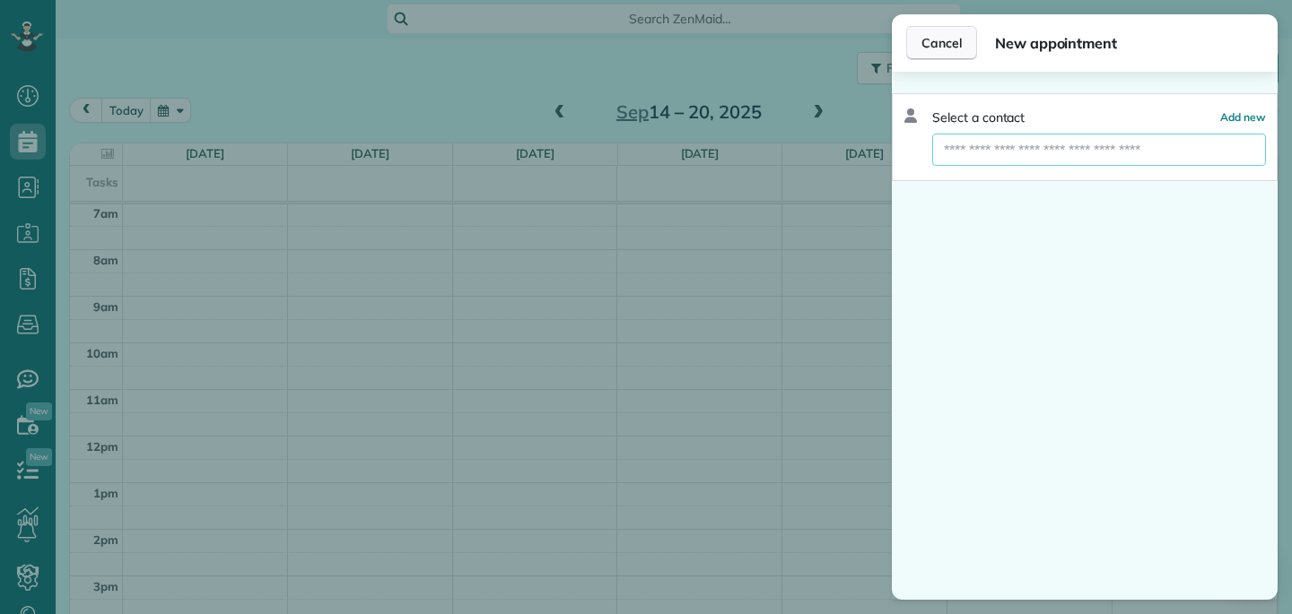
click at [944, 57] on button "Cancel" at bounding box center [941, 43] width 71 height 34
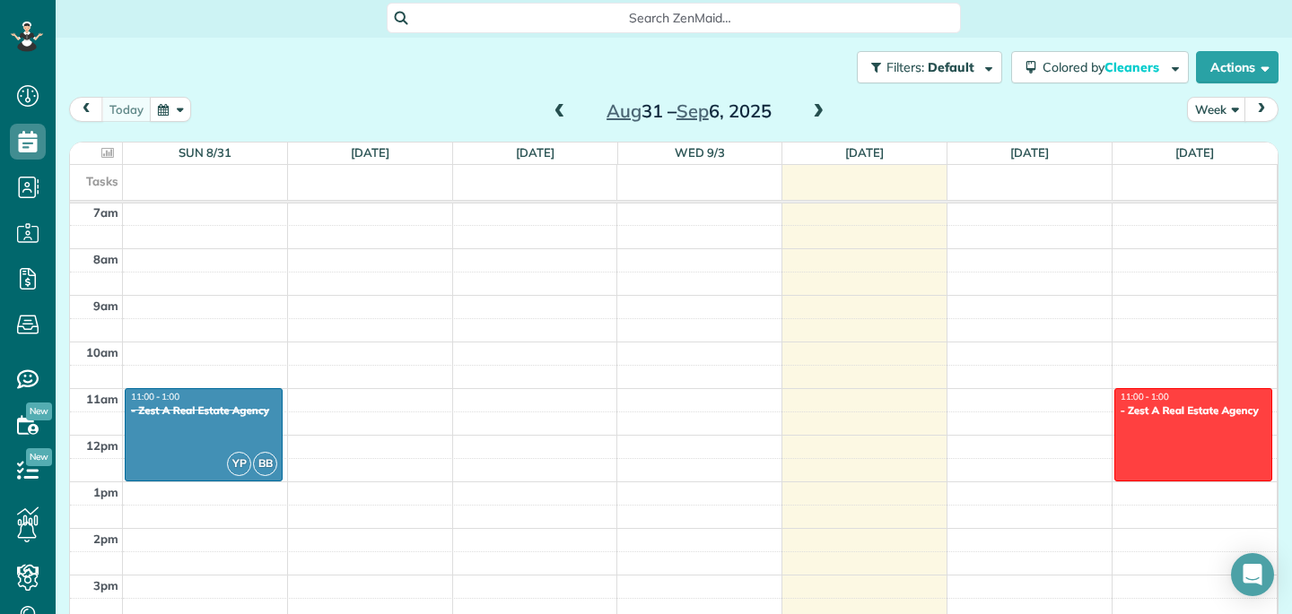
scroll to position [126, 0]
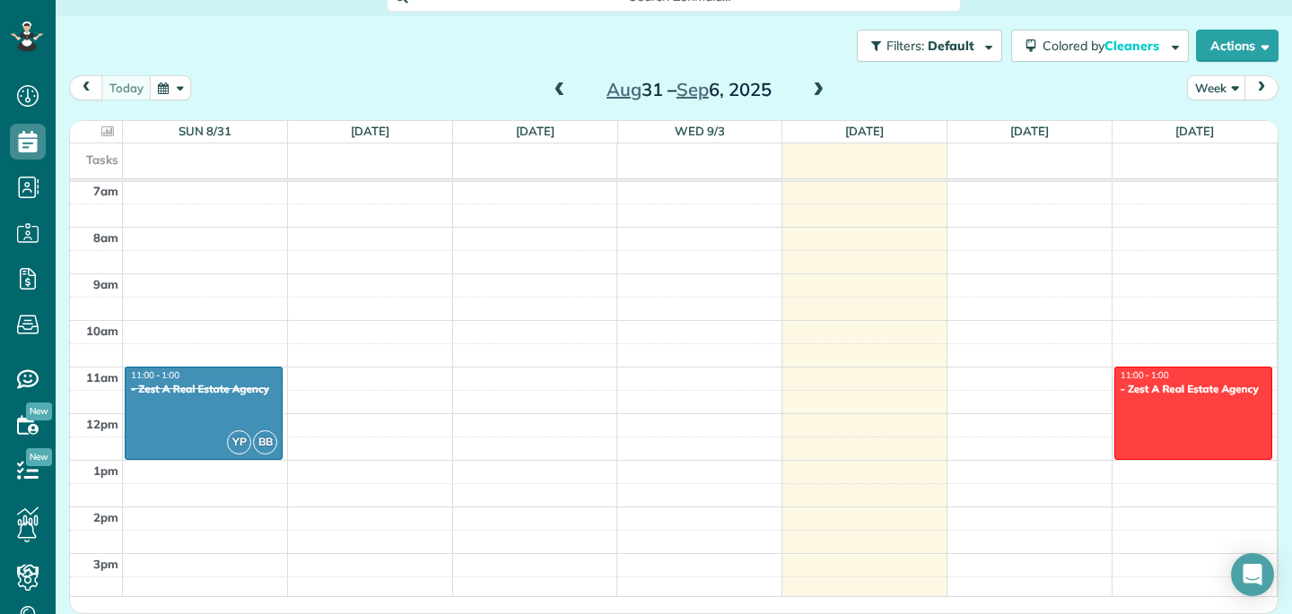
click at [1274, 90] on button "next" at bounding box center [1261, 87] width 34 height 24
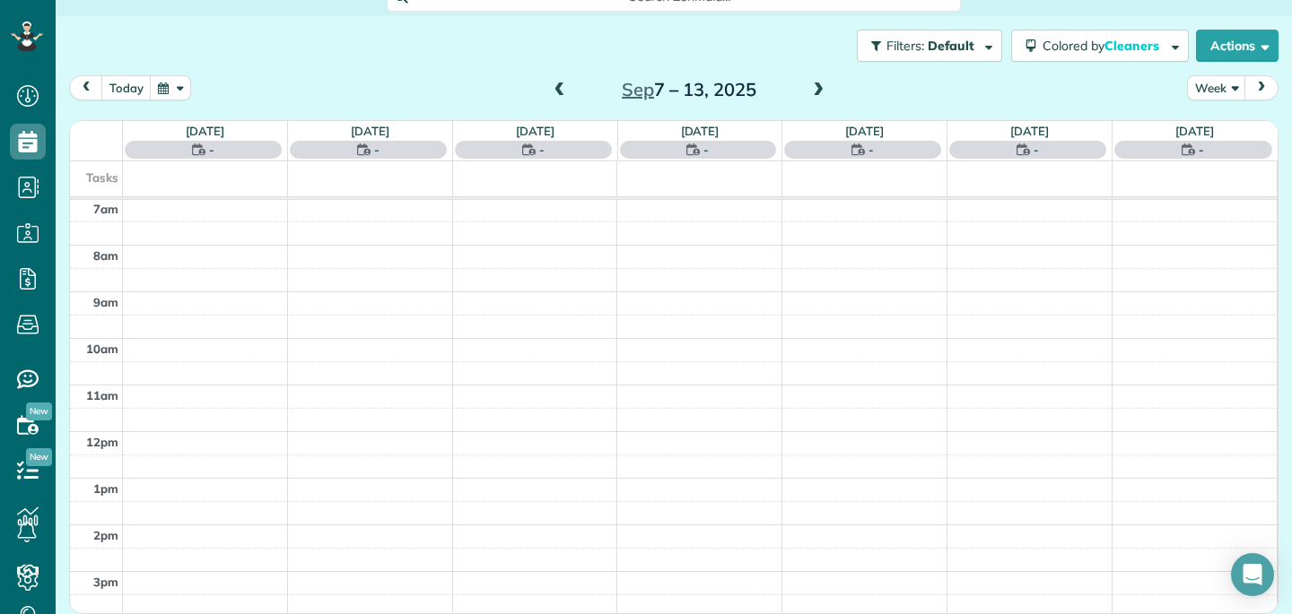
scroll to position [124, 0]
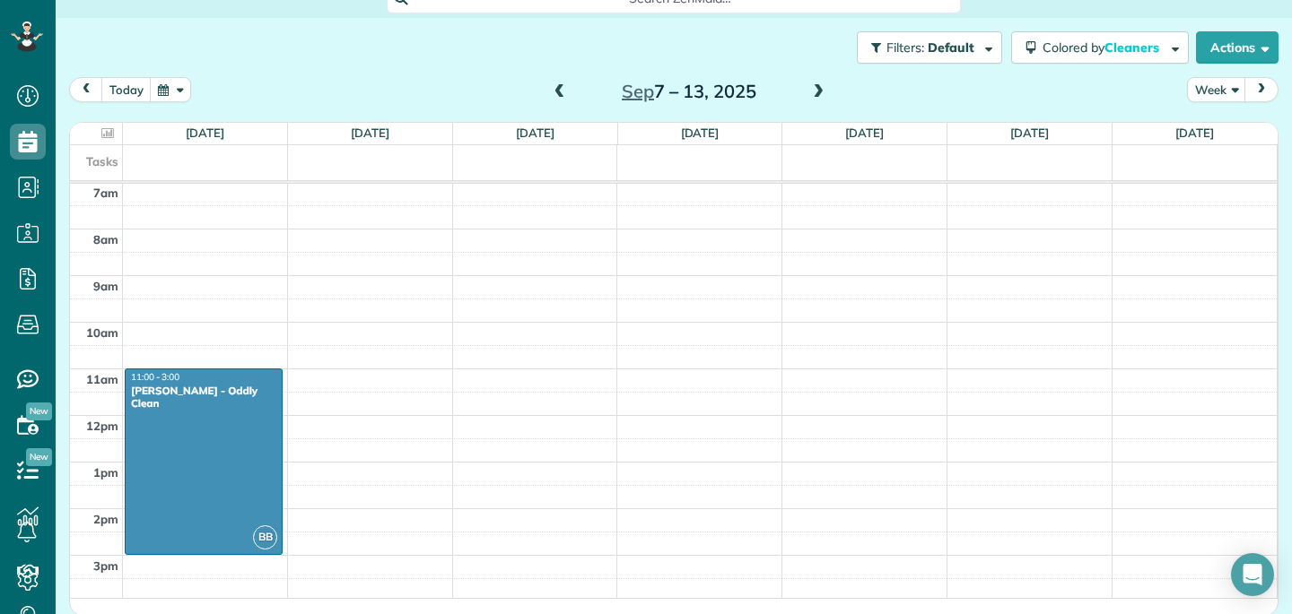
click at [1265, 87] on span "next" at bounding box center [1261, 89] width 14 height 12
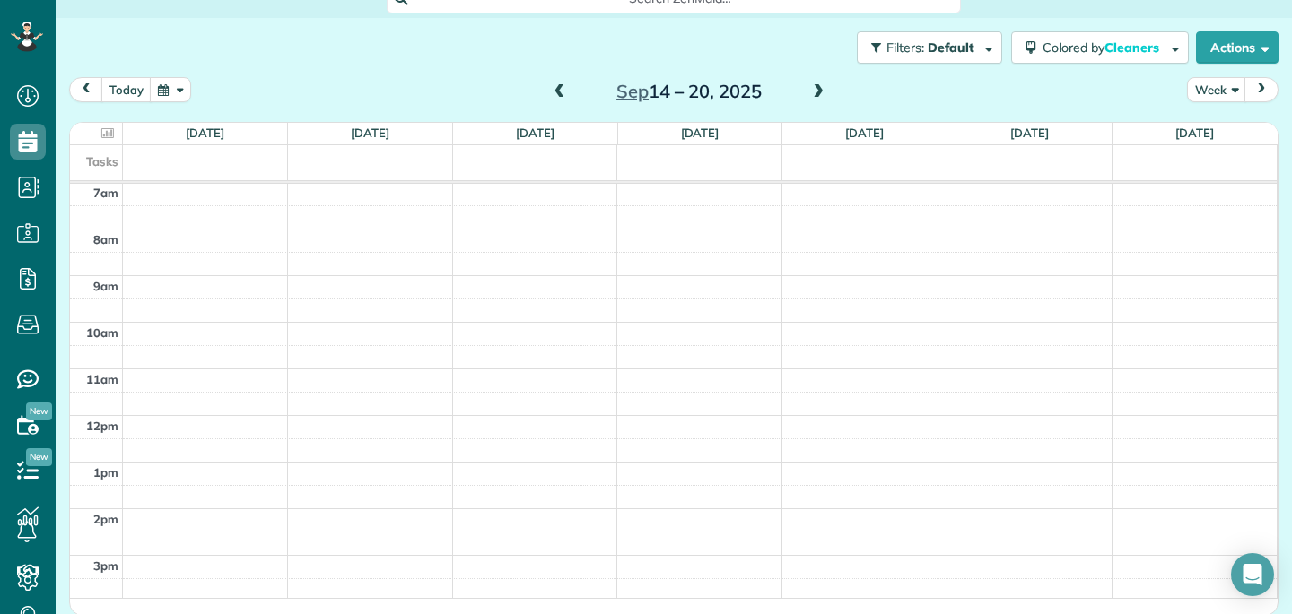
click at [141, 382] on div "12am 1am 2am 3am 4am 5am 6am 7am 8am 9am 10am 11am 12pm 1pm 2pm 3pm 4pm 5pm 6pm…" at bounding box center [673, 415] width 1206 height 1118
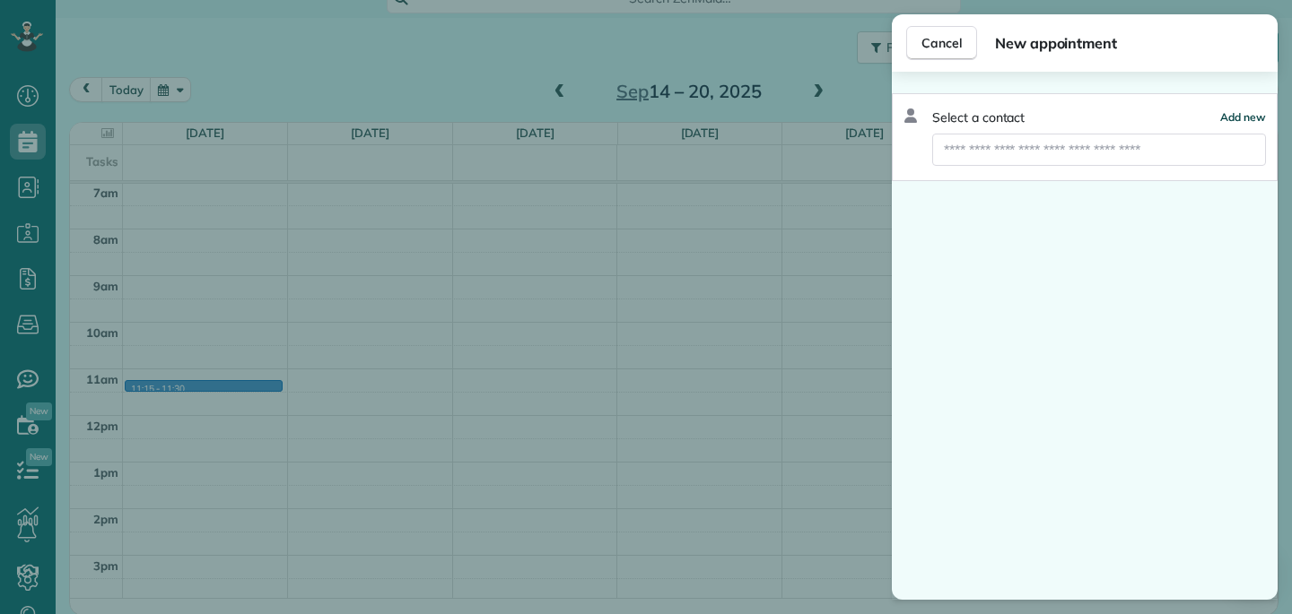
click at [1244, 121] on span "Add new" at bounding box center [1243, 116] width 46 height 13
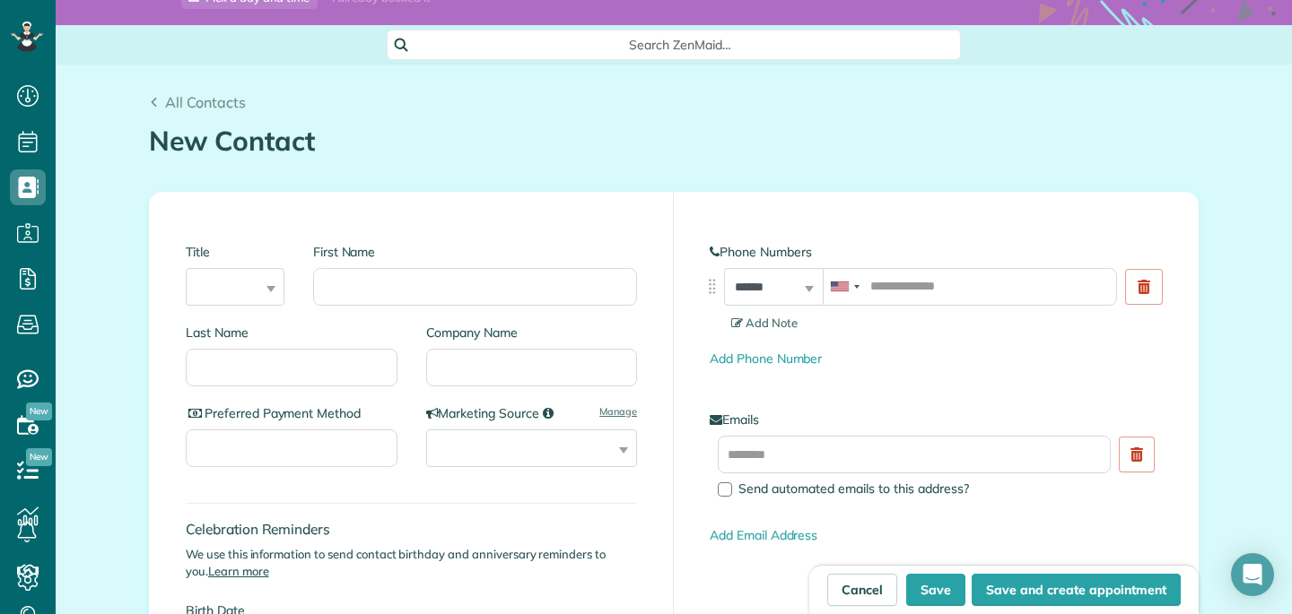
scroll to position [74, 0]
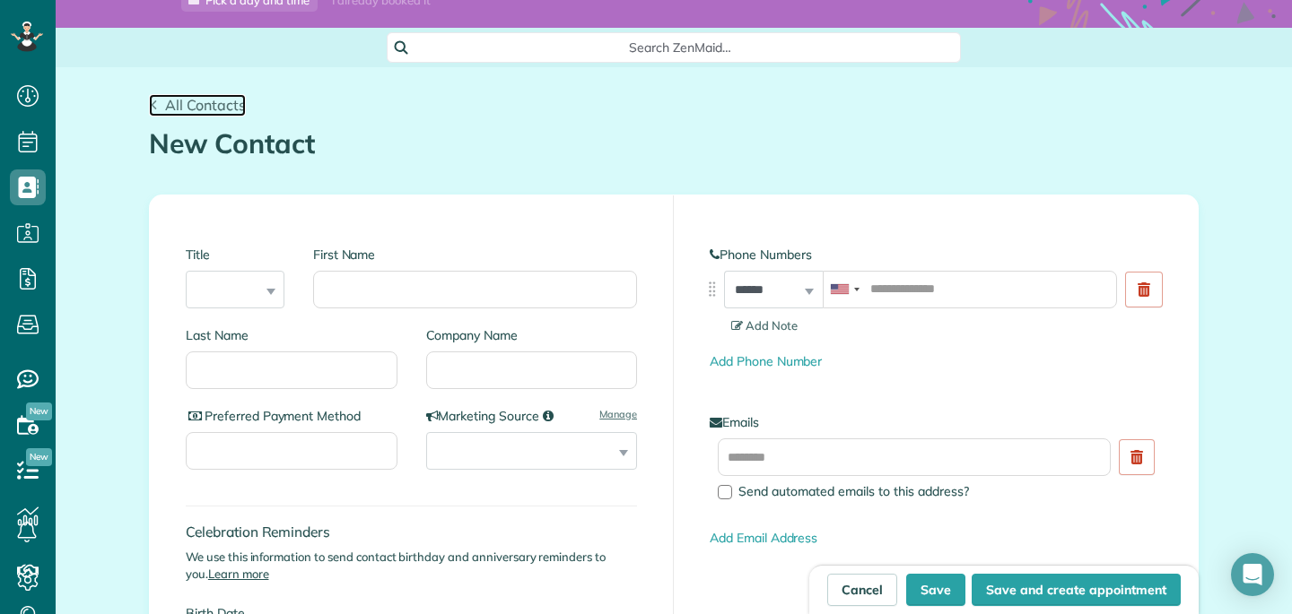
click at [197, 108] on span "All Contacts" at bounding box center [205, 105] width 81 height 18
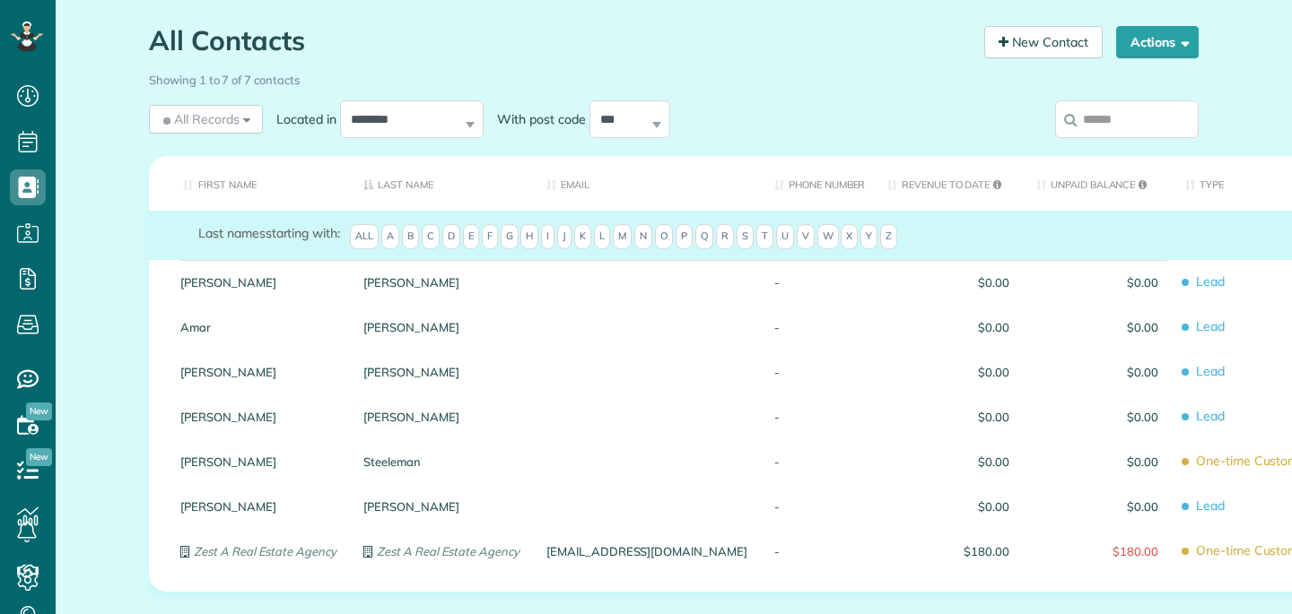
scroll to position [193, 0]
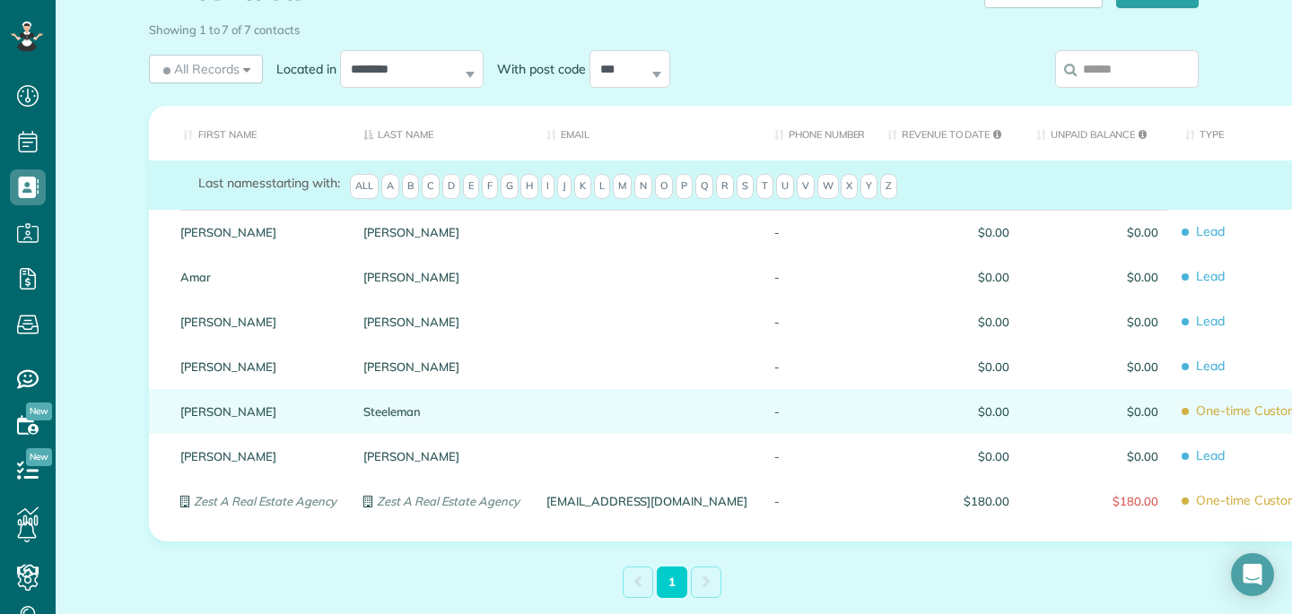
click at [352, 407] on div "Steeleman" at bounding box center [441, 411] width 183 height 45
click at [887, 413] on span "$0.00" at bounding box center [948, 411] width 122 height 13
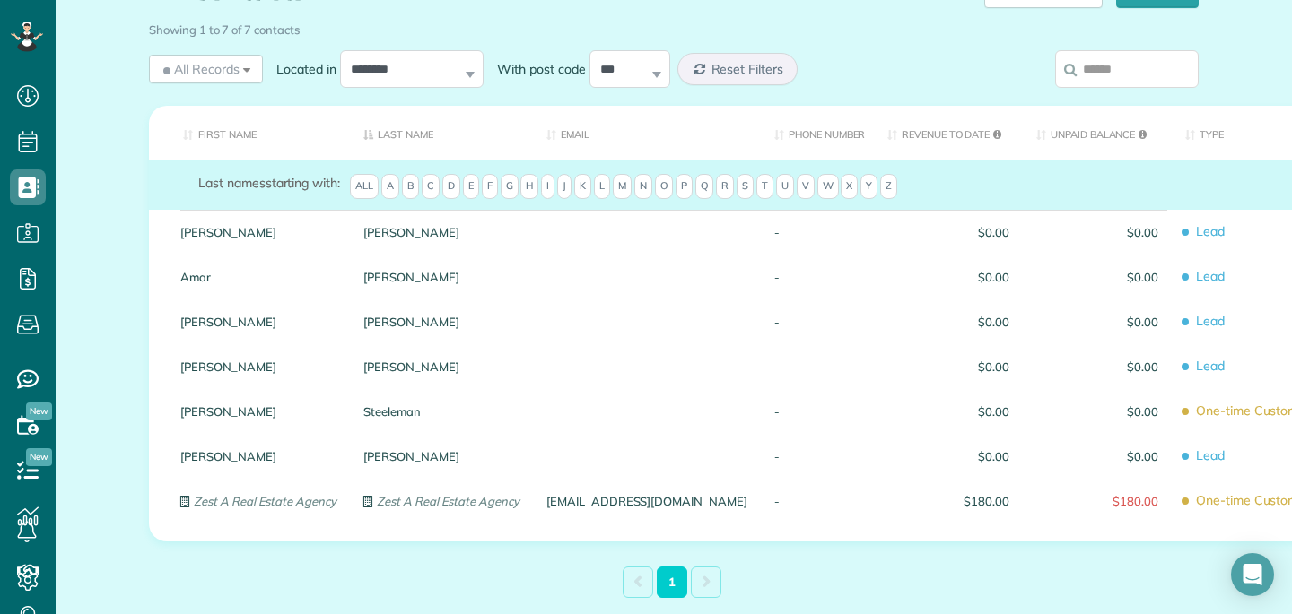
click at [887, 413] on span "$0.00" at bounding box center [948, 411] width 122 height 13
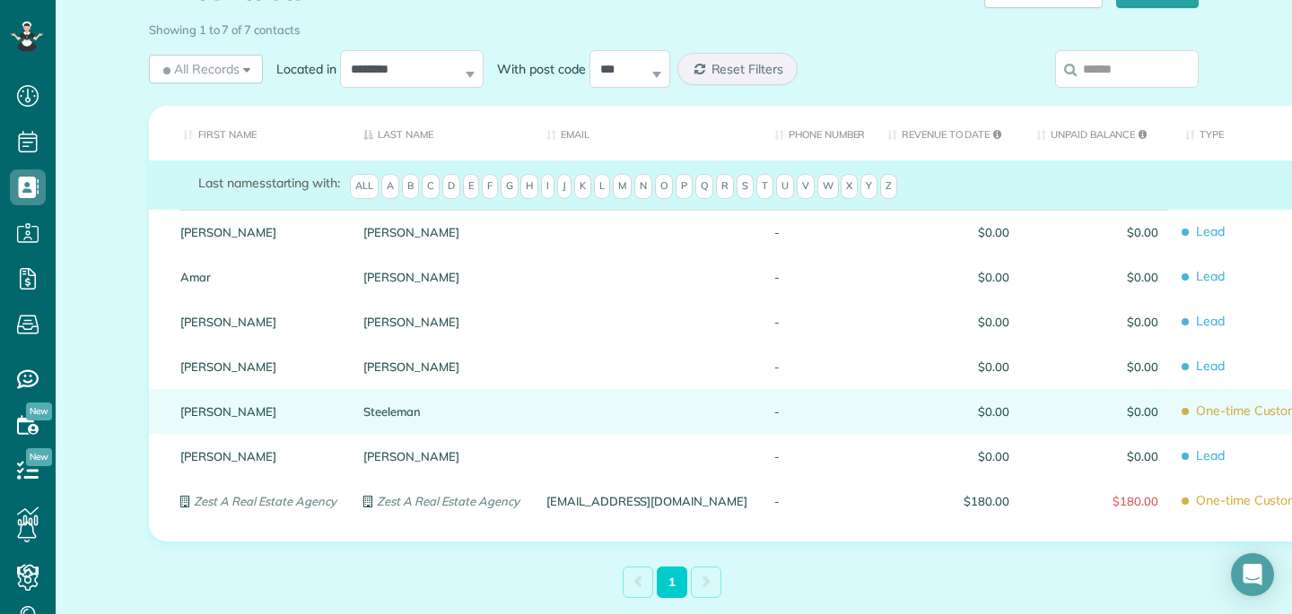
click at [887, 413] on span "$0.00" at bounding box center [948, 411] width 122 height 13
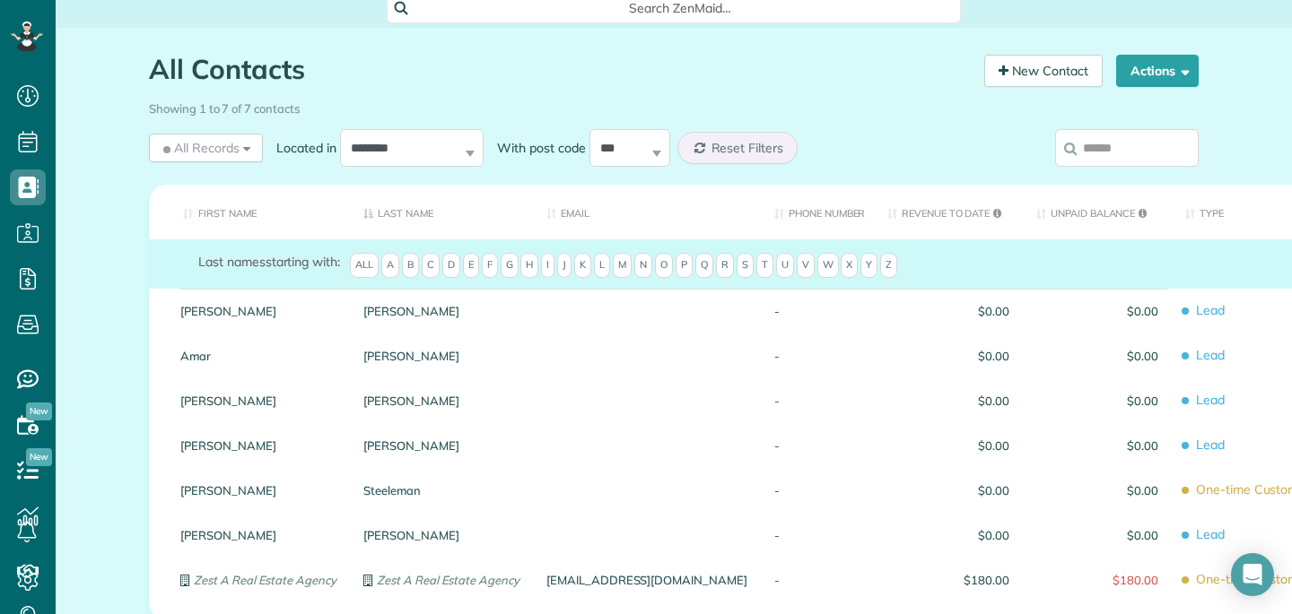
scroll to position [104, 0]
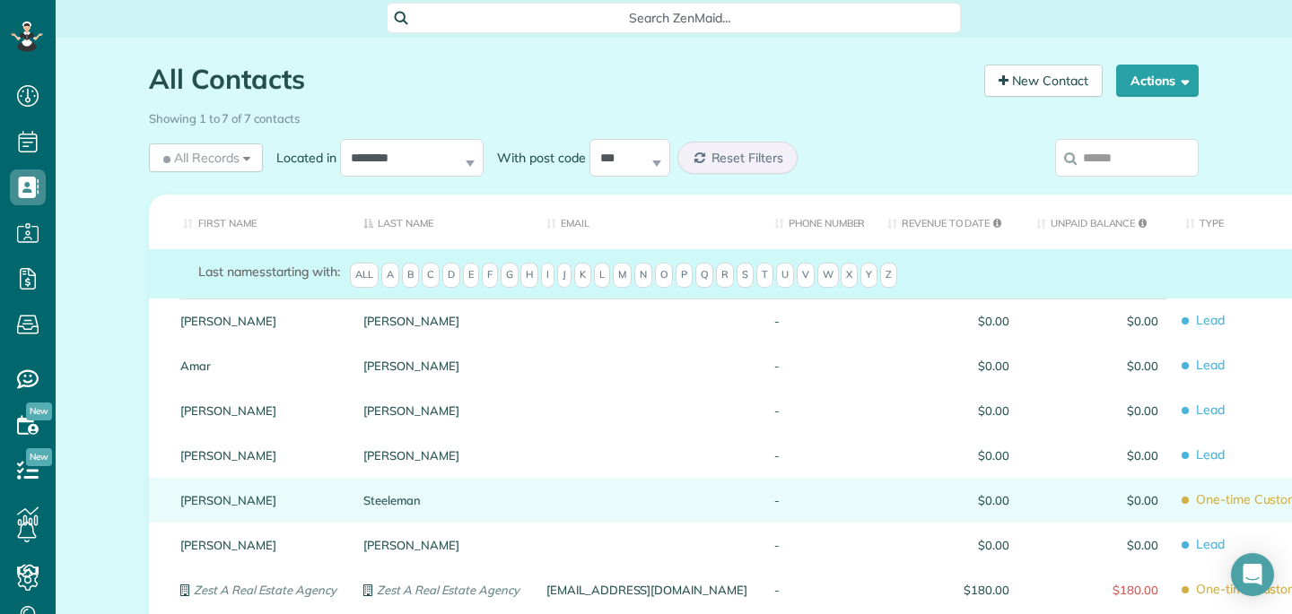
click at [524, 490] on div "Steeleman" at bounding box center [441, 500] width 183 height 45
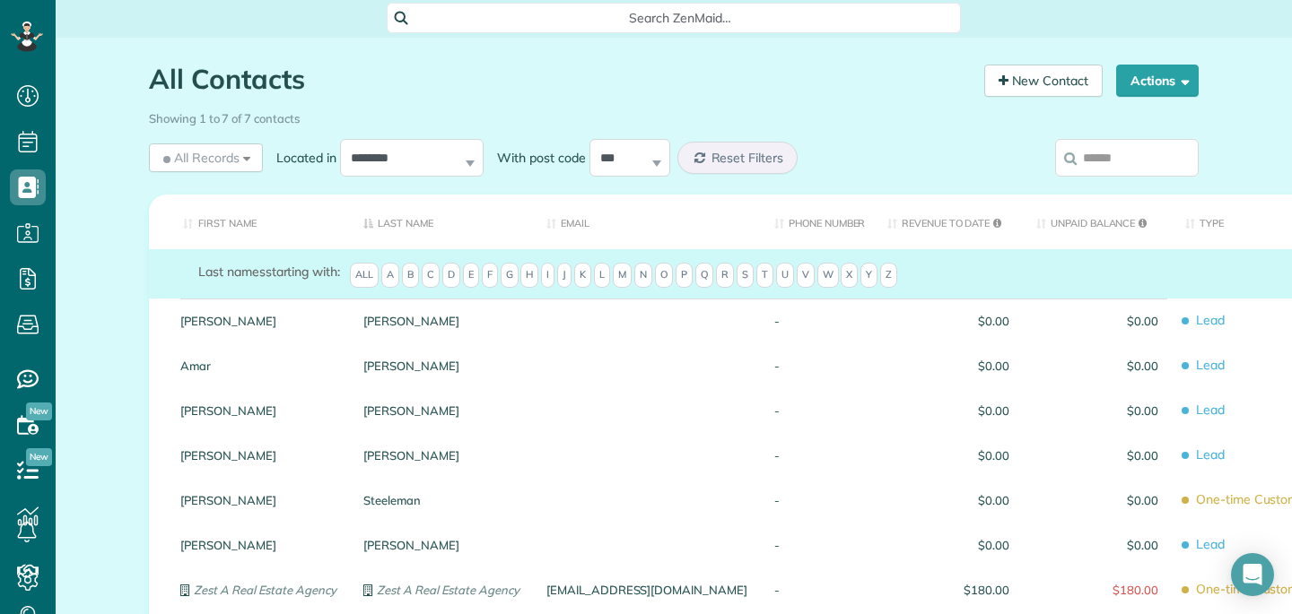
click at [524, 490] on div "Steeleman" at bounding box center [441, 500] width 183 height 45
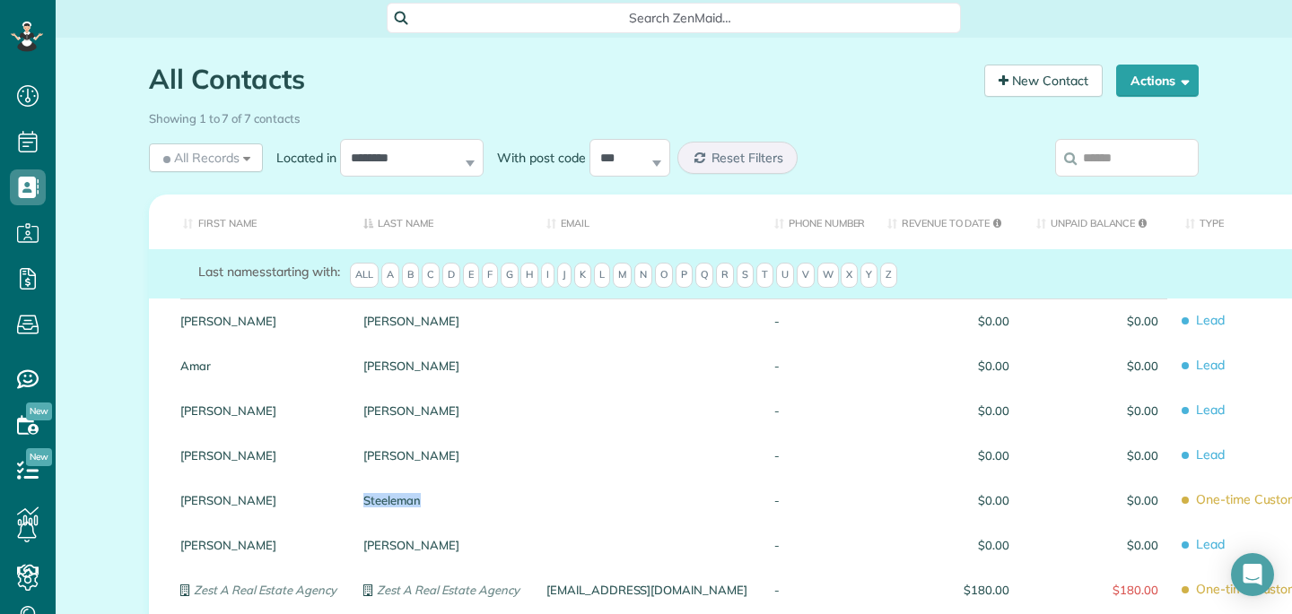
click at [524, 490] on div "Steeleman" at bounding box center [441, 500] width 183 height 45
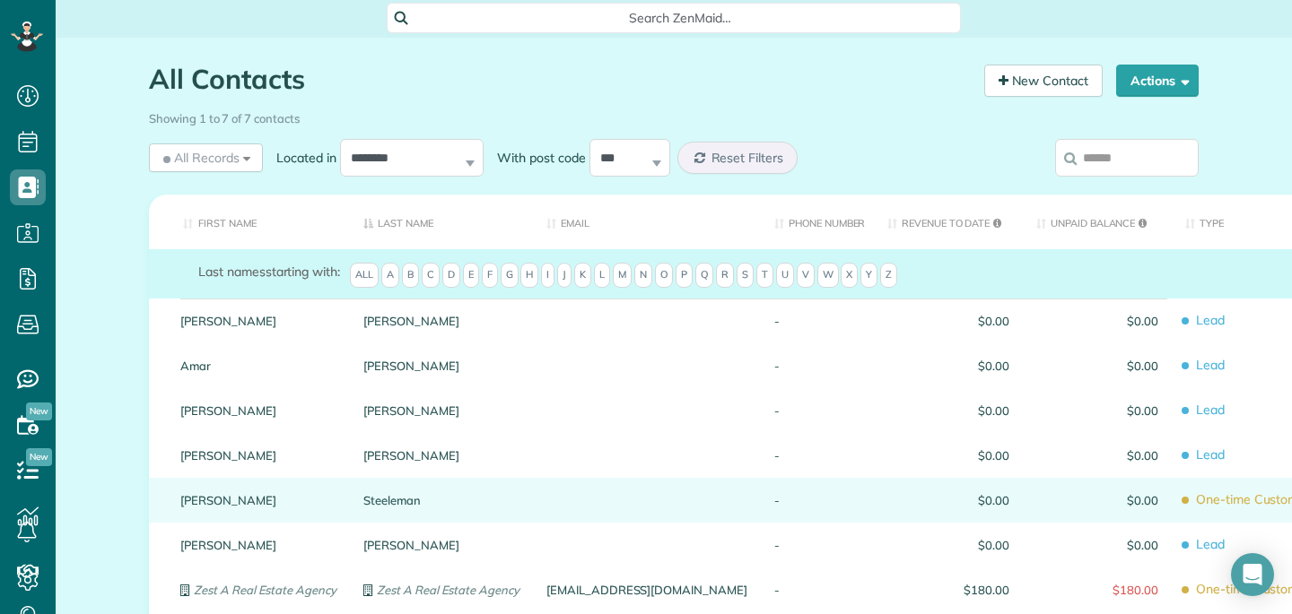
click at [1036, 503] on span "$0.00" at bounding box center [1097, 500] width 122 height 13
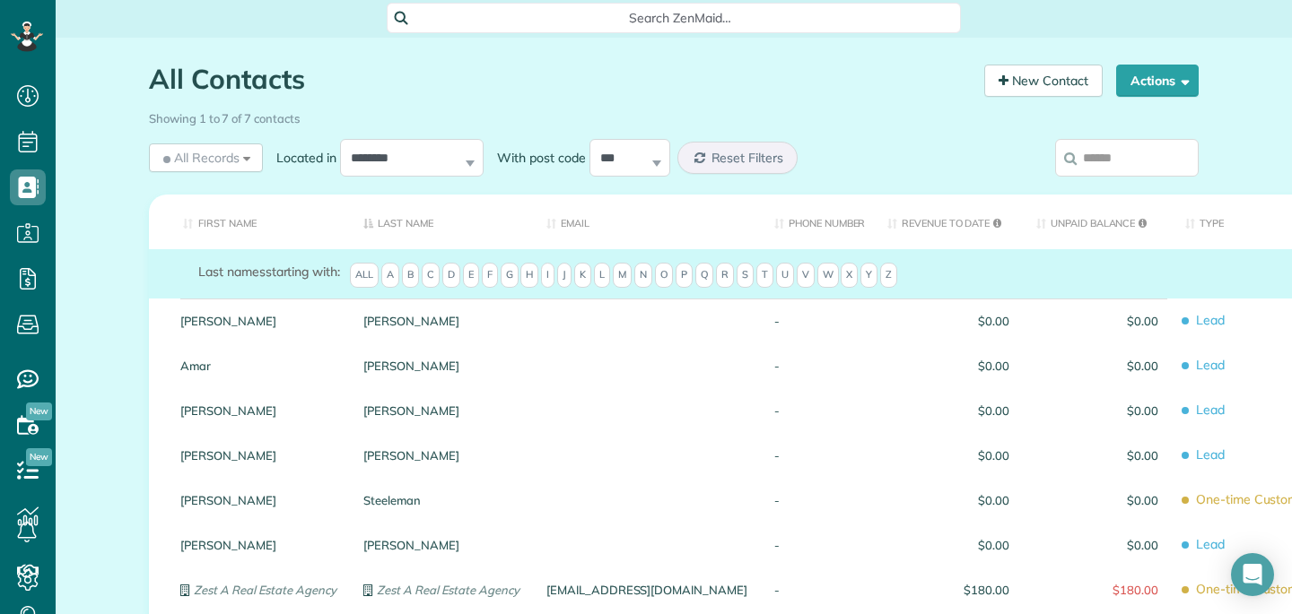
scroll to position [0, 0]
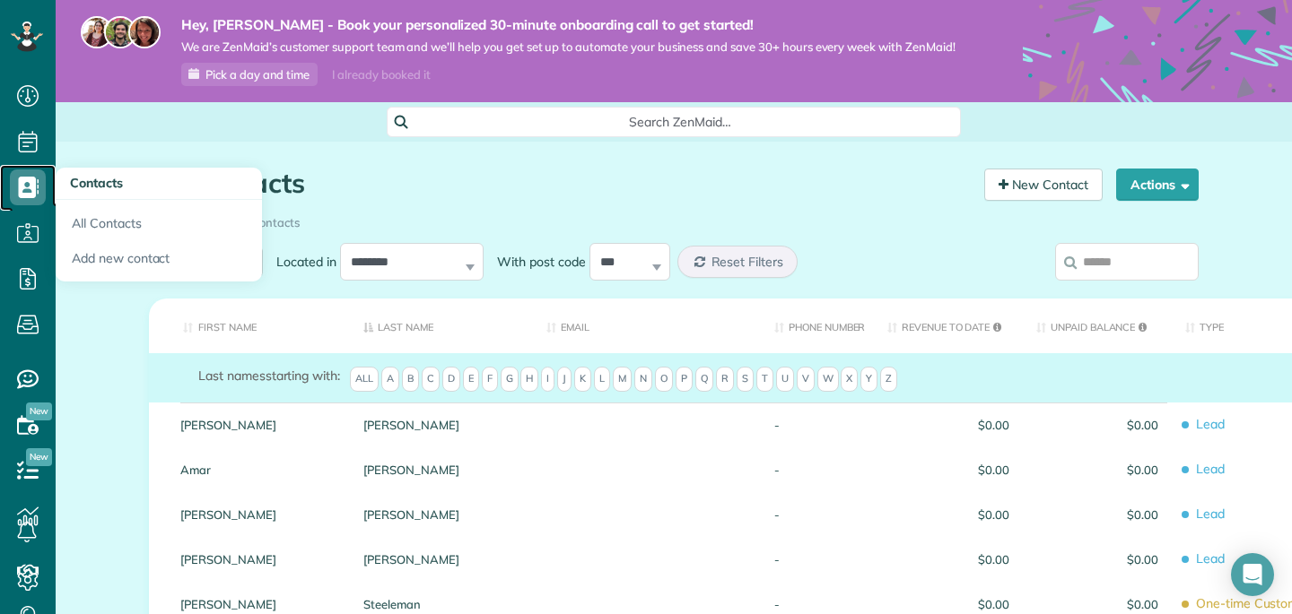
click at [27, 198] on icon at bounding box center [28, 188] width 36 height 36
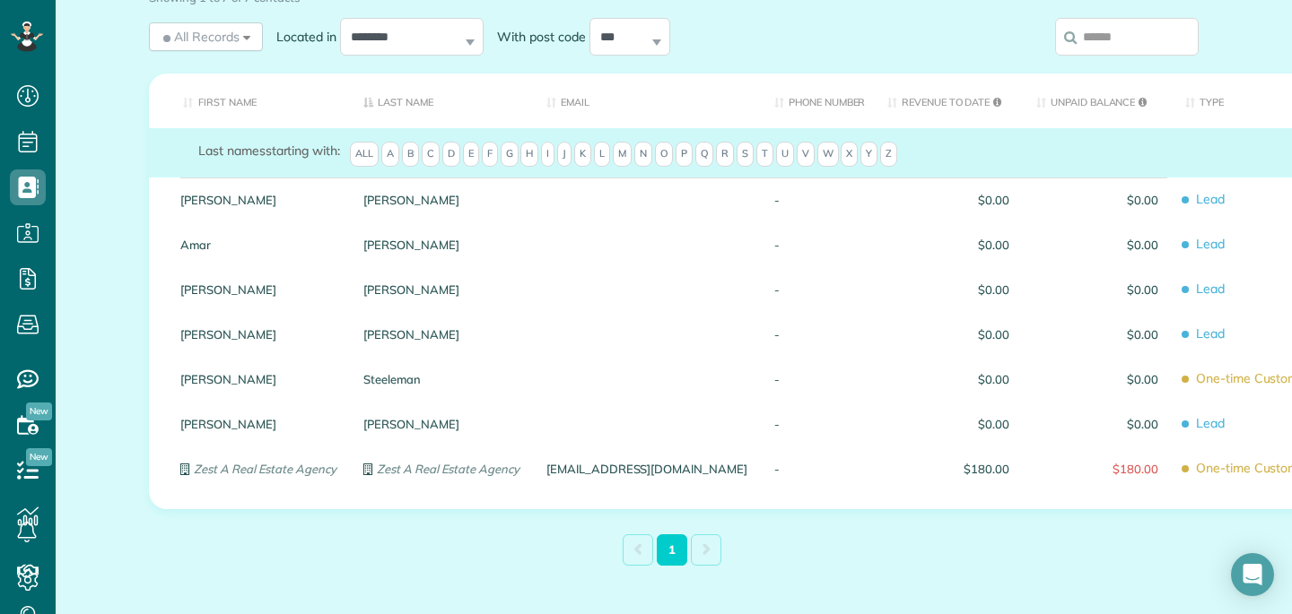
scroll to position [237, 0]
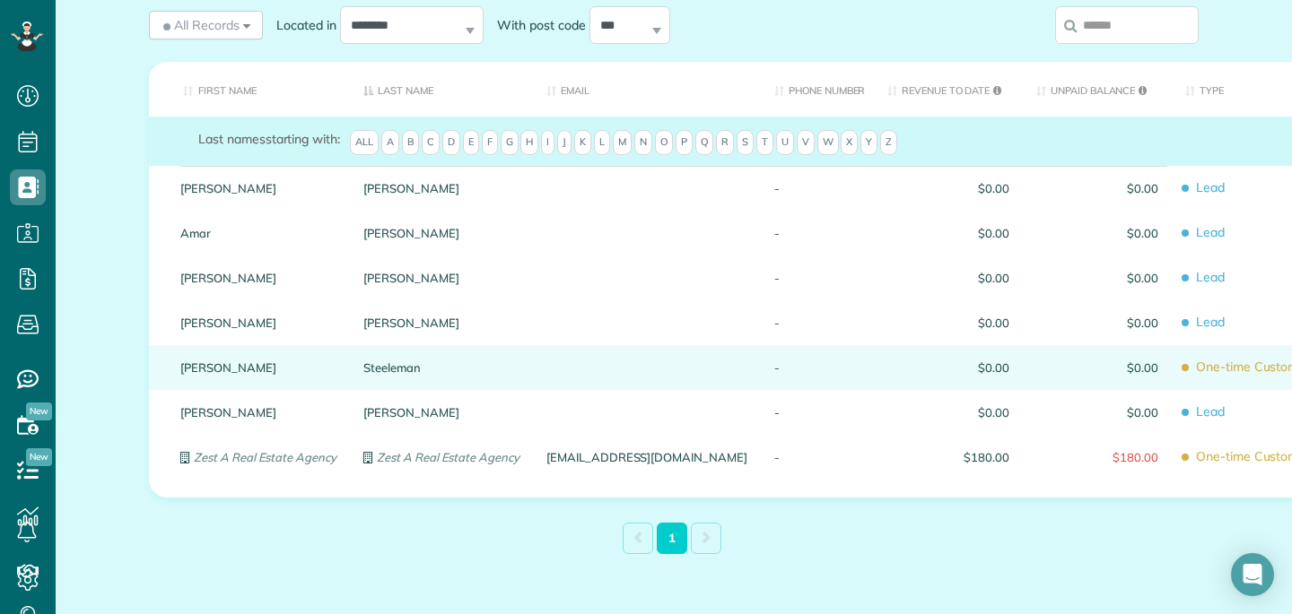
click at [1066, 361] on div "$0.00" at bounding box center [1096, 367] width 149 height 45
click at [403, 362] on link "Steeleman" at bounding box center [441, 367] width 156 height 13
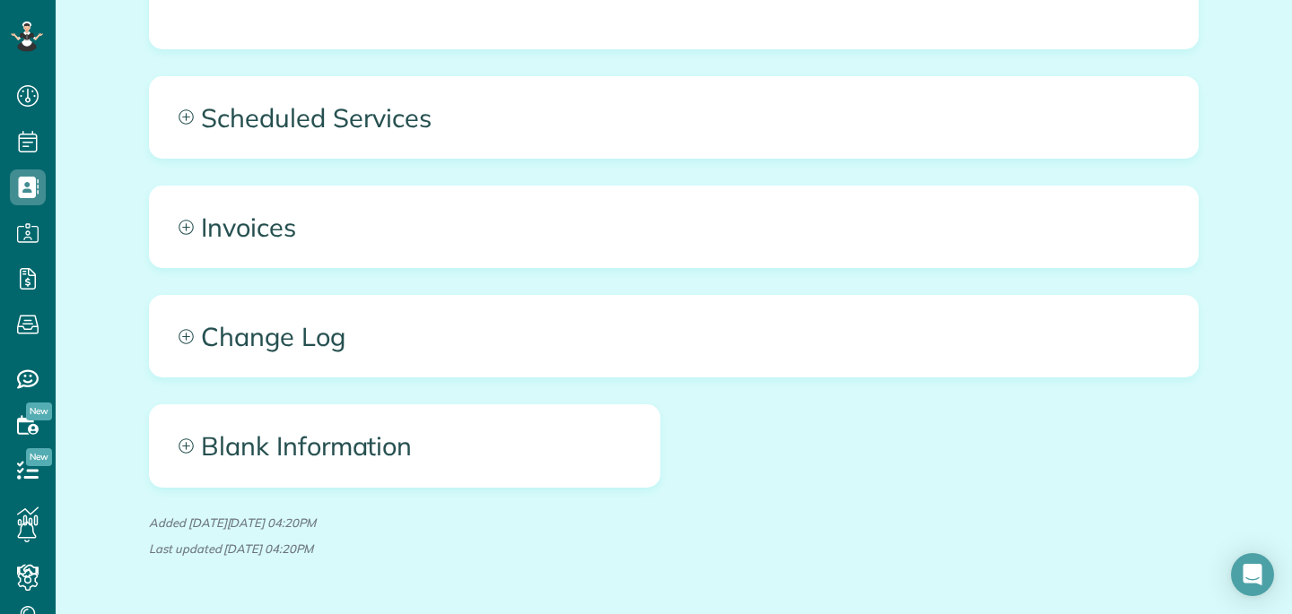
scroll to position [828, 0]
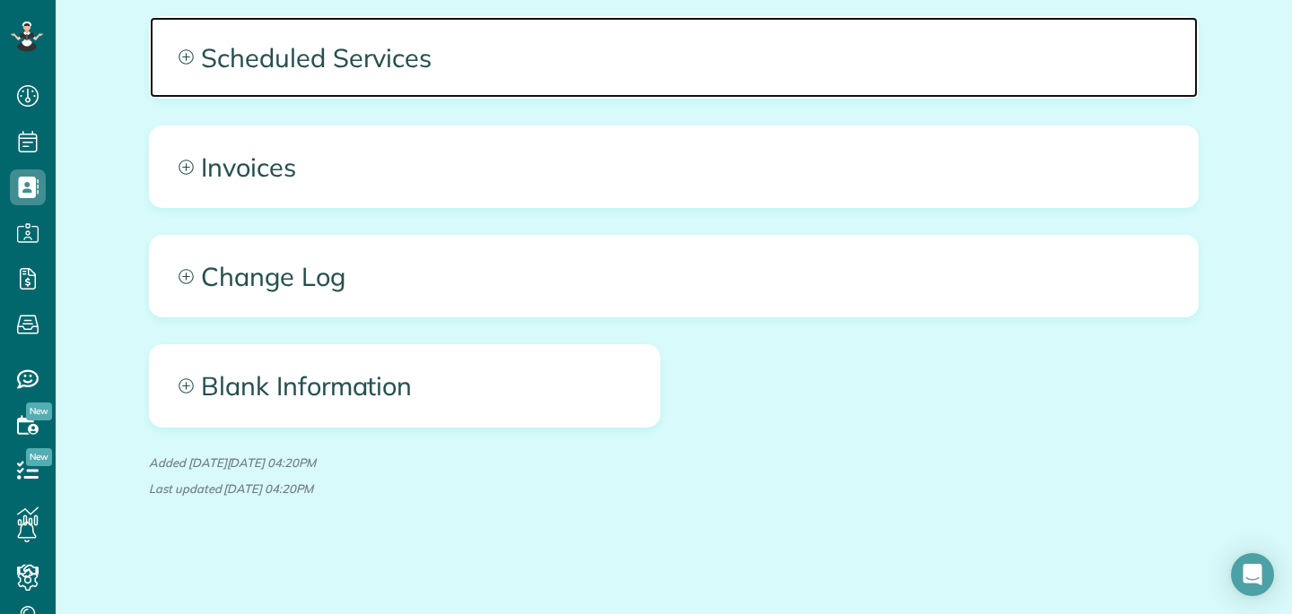
click at [191, 57] on icon at bounding box center [185, 56] width 15 height 15
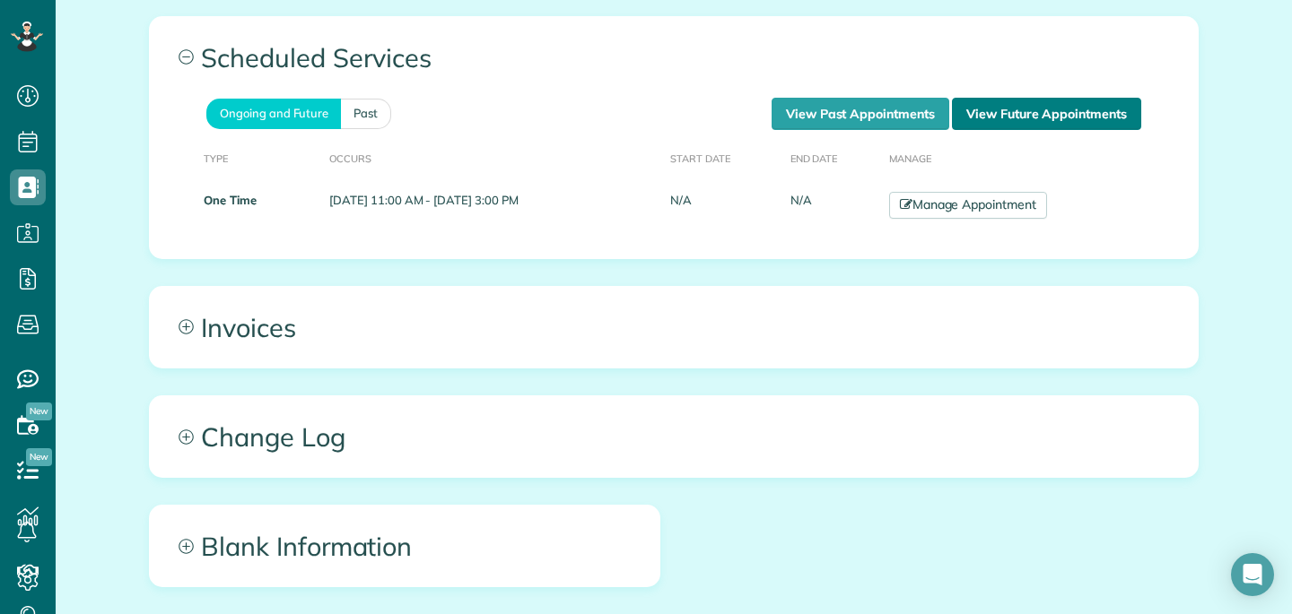
click at [1083, 118] on link "View Future Appointments" at bounding box center [1046, 114] width 189 height 32
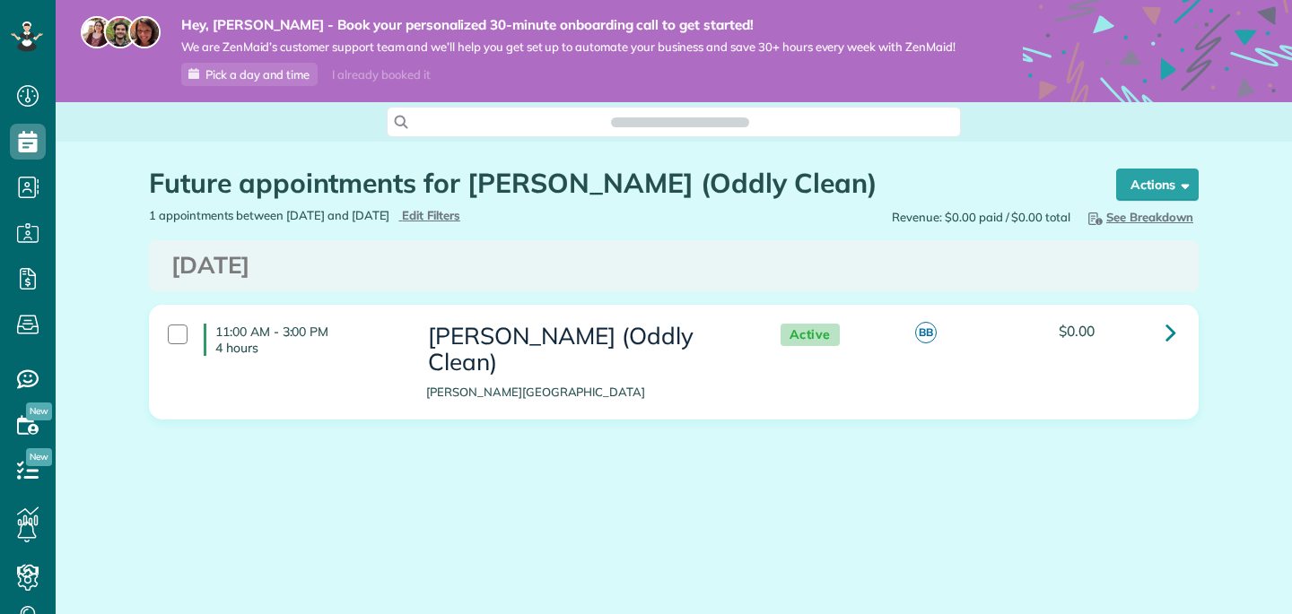
scroll to position [8, 8]
click at [1176, 190] on button "Actions" at bounding box center [1157, 185] width 83 height 32
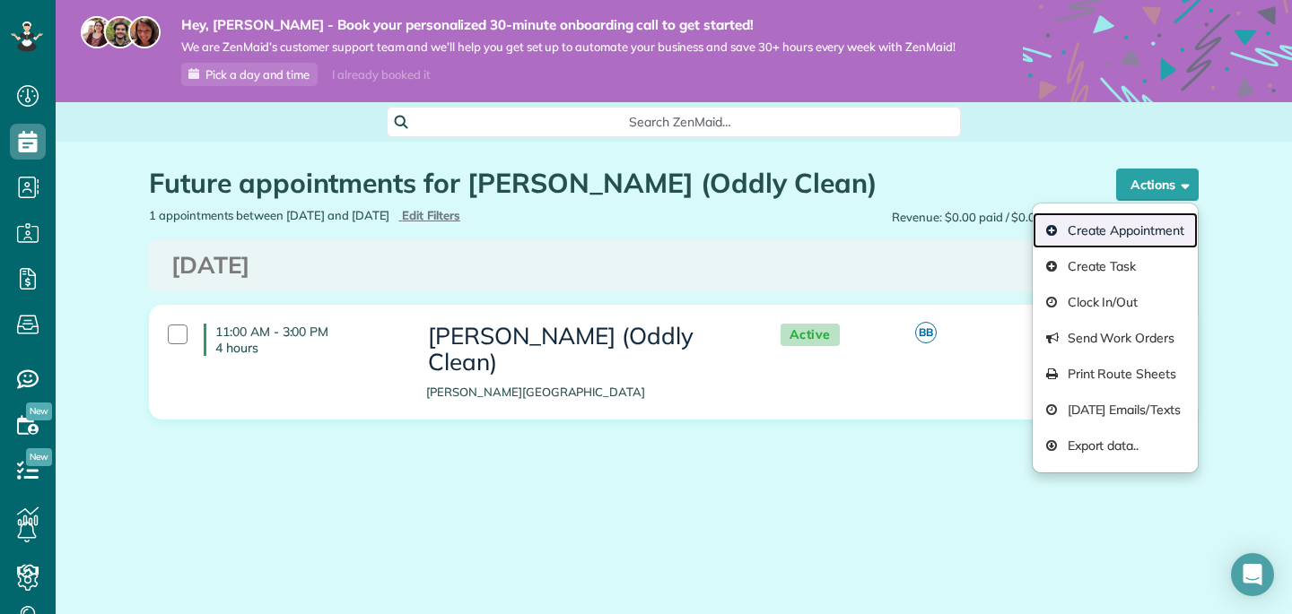
click at [1151, 227] on link "Create Appointment" at bounding box center [1114, 231] width 165 height 36
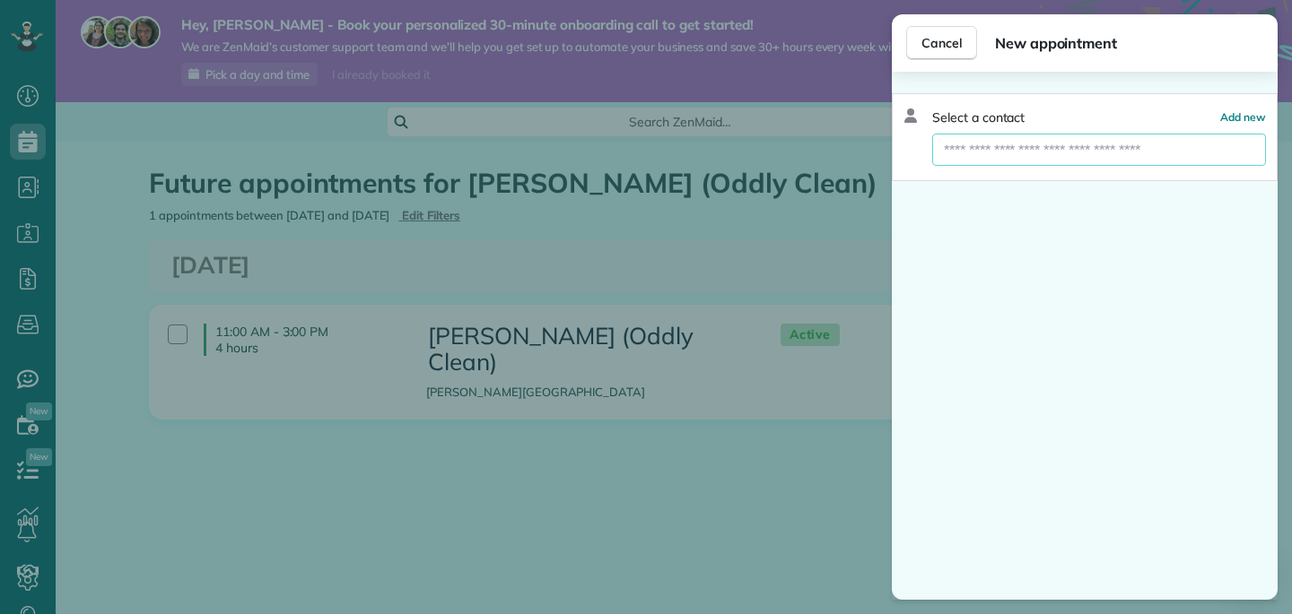
click at [1062, 152] on input "text" at bounding box center [1099, 150] width 334 height 32
type input "**********"
click at [1076, 187] on span "Create new contact" at bounding box center [1107, 182] width 116 height 18
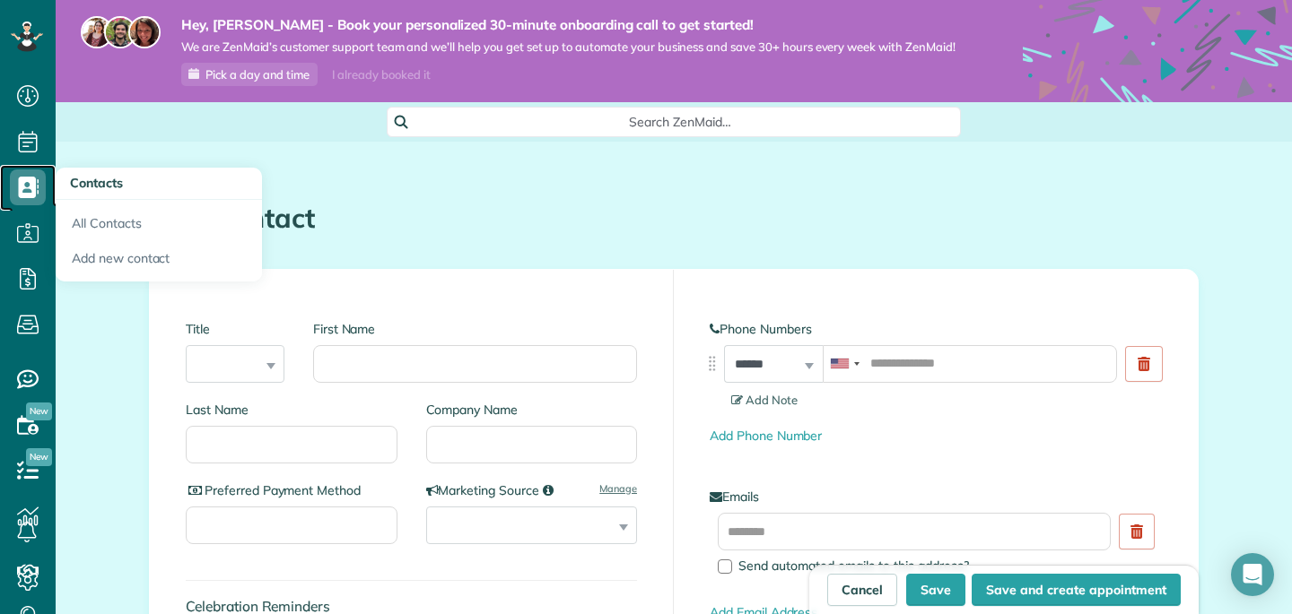
click at [30, 189] on icon at bounding box center [28, 188] width 36 height 36
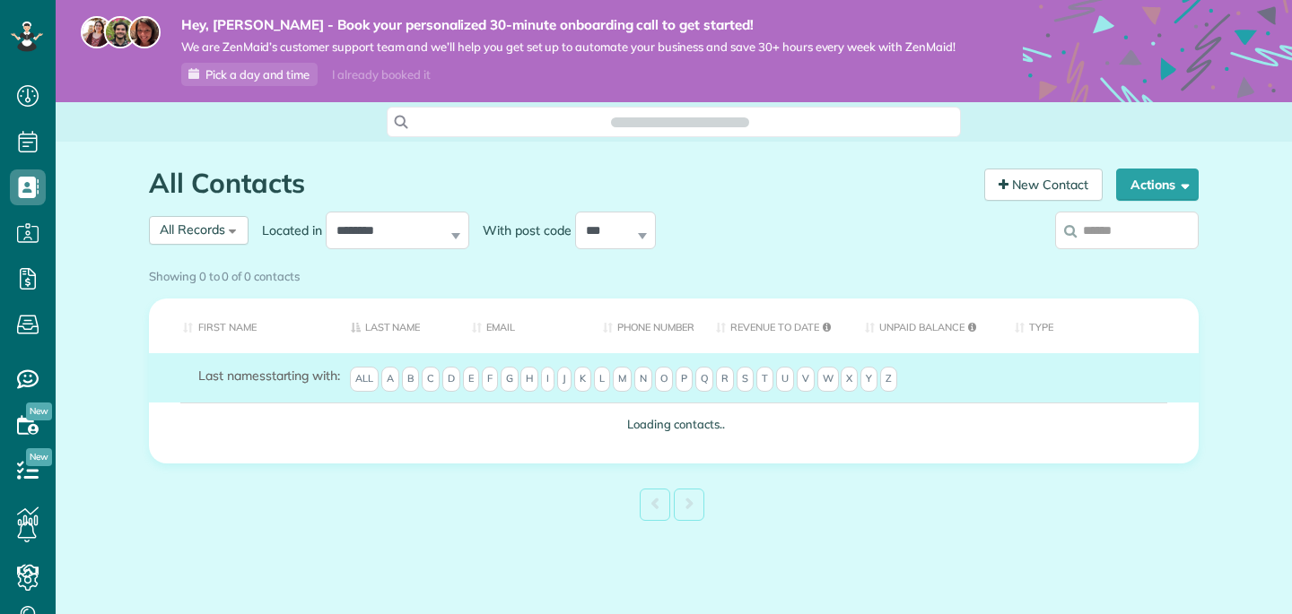
scroll to position [8, 8]
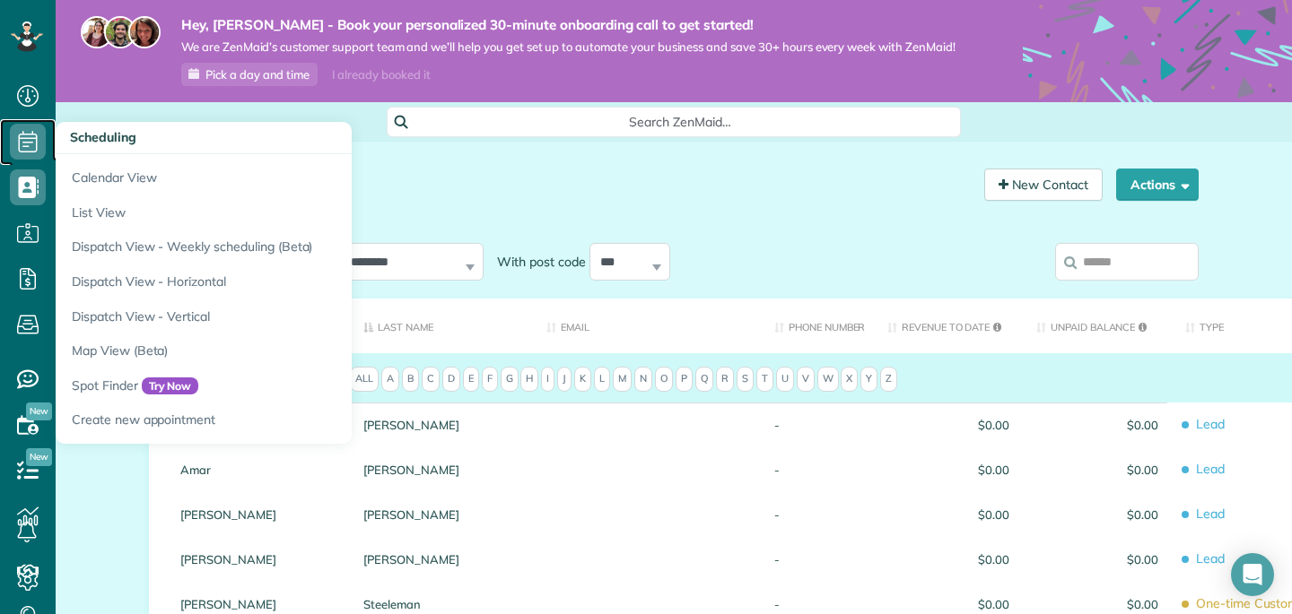
click at [30, 152] on use at bounding box center [28, 142] width 19 height 22
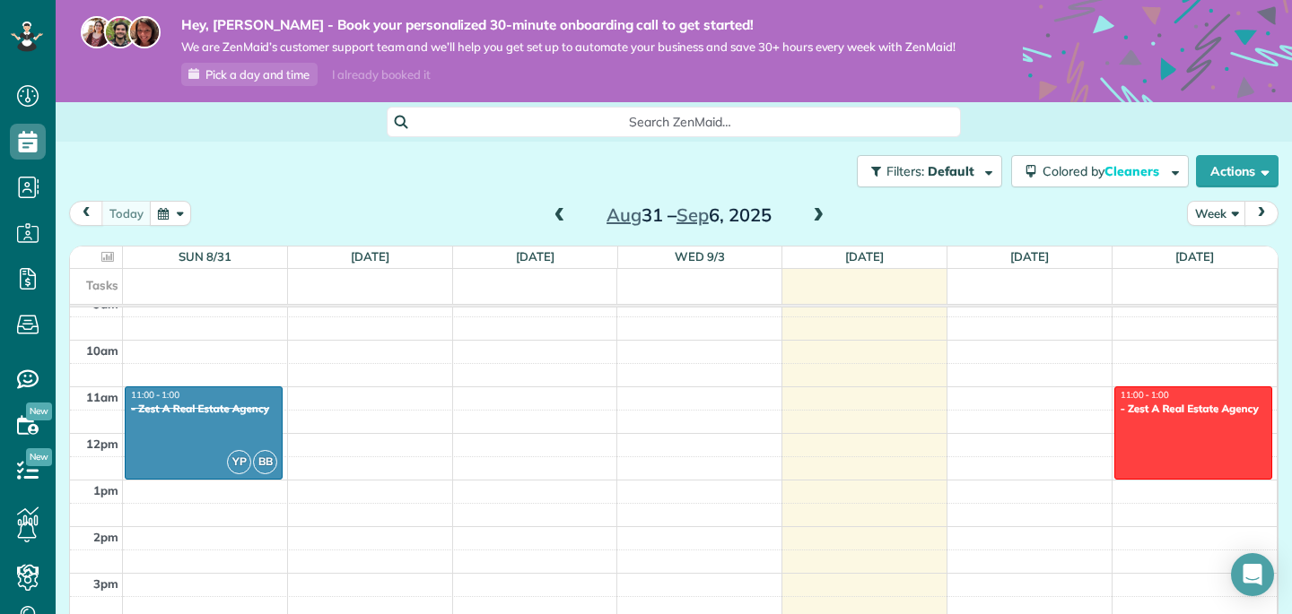
scroll to position [439, 0]
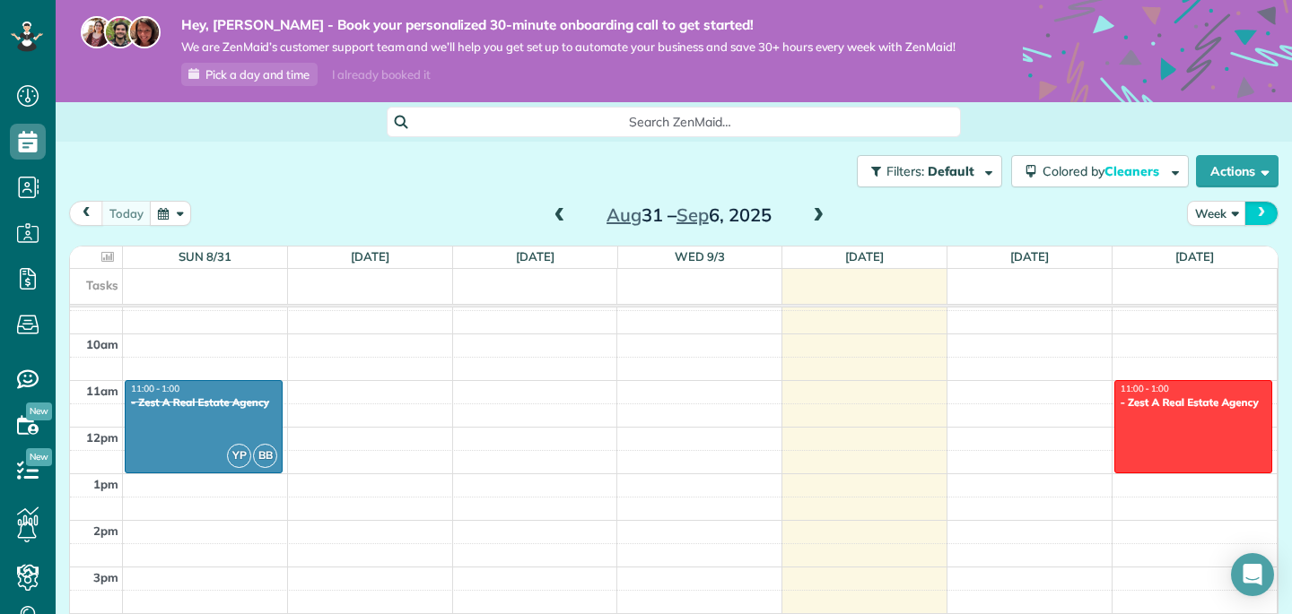
click at [1272, 211] on button "next" at bounding box center [1261, 213] width 34 height 24
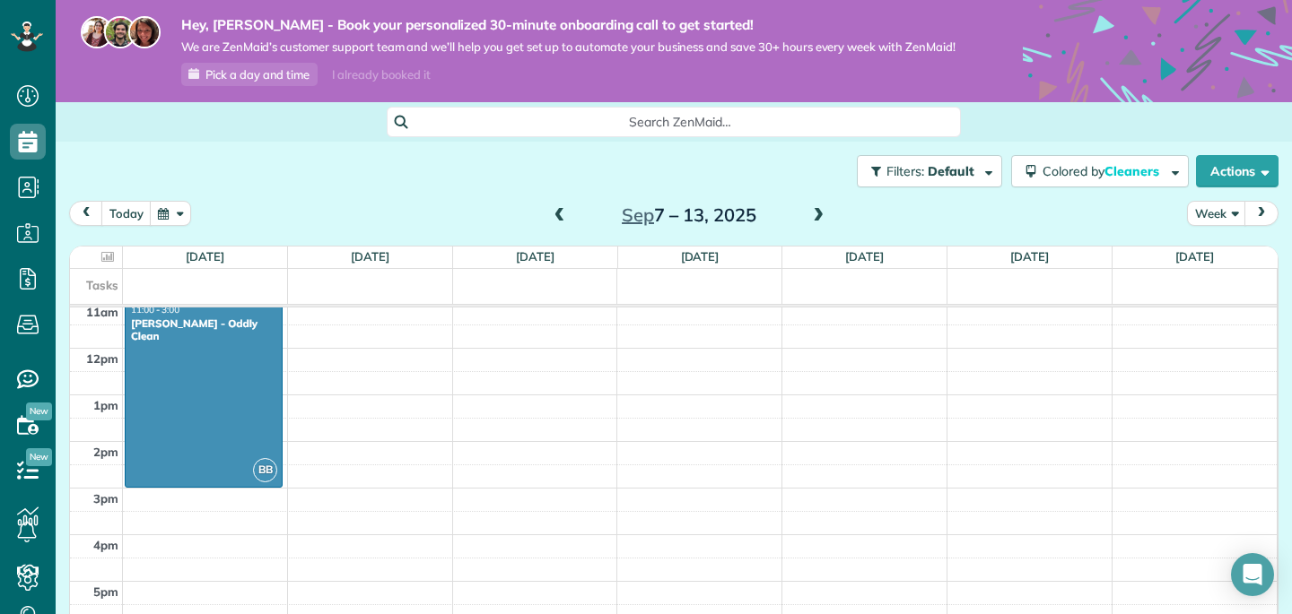
scroll to position [544, 0]
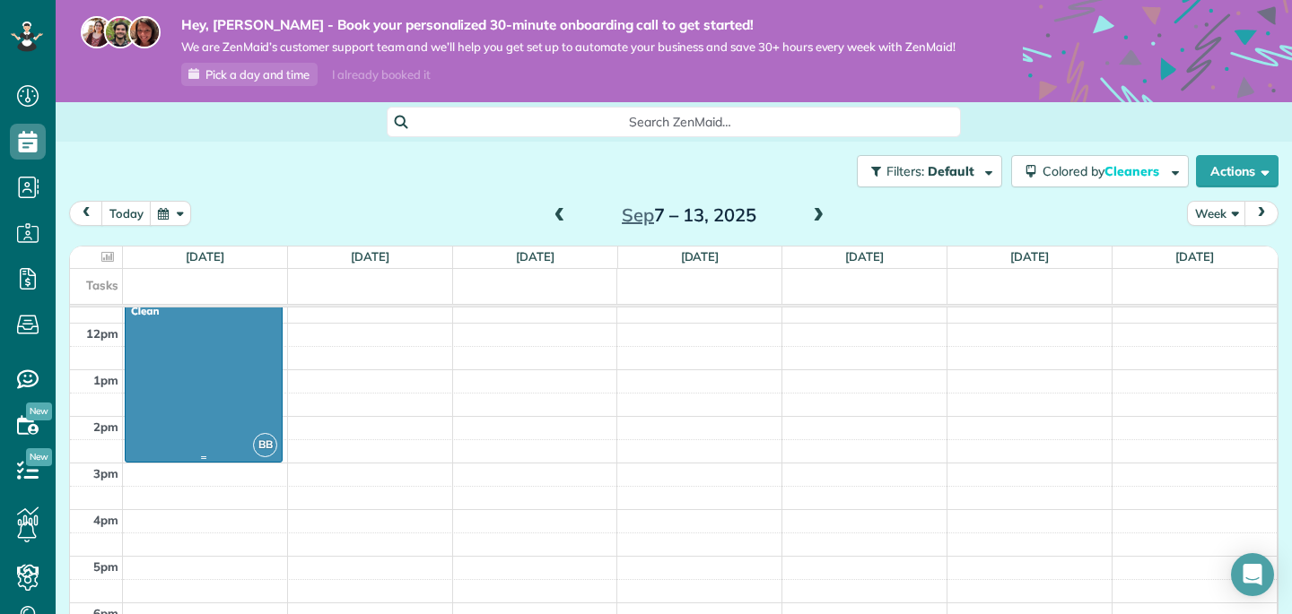
click at [262, 382] on div at bounding box center [204, 369] width 156 height 185
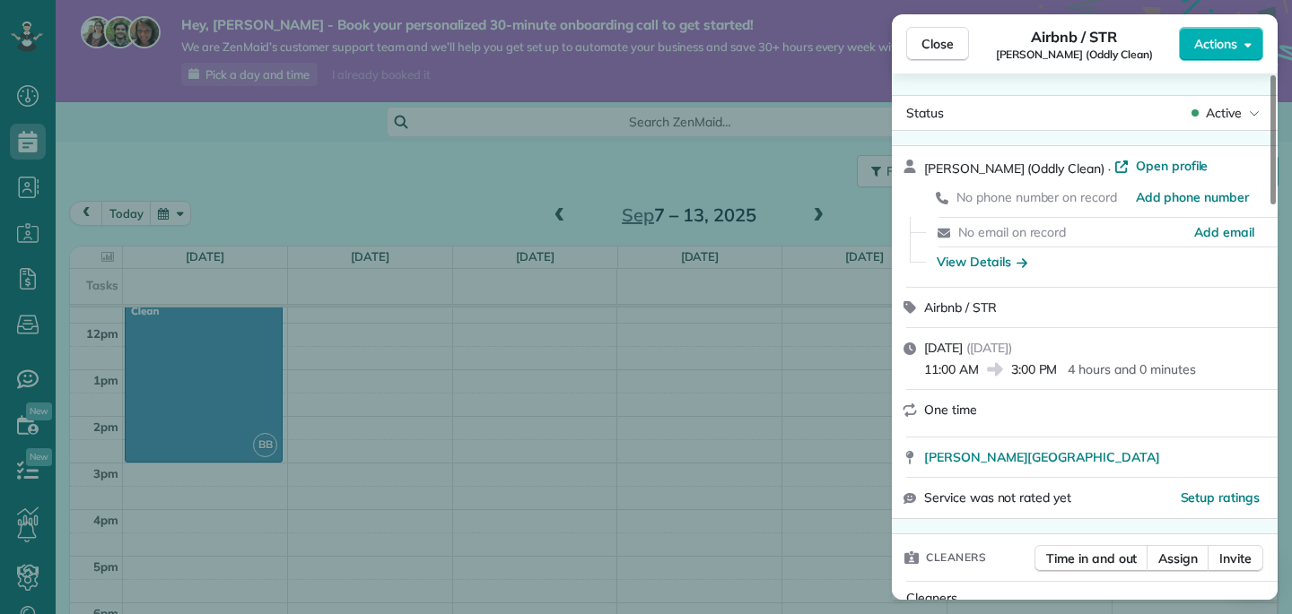
click at [785, 153] on div "Close Airbnb / STR [PERSON_NAME] (Oddly Clean) Actions Status Active [PERSON_NA…" at bounding box center [646, 307] width 1292 height 614
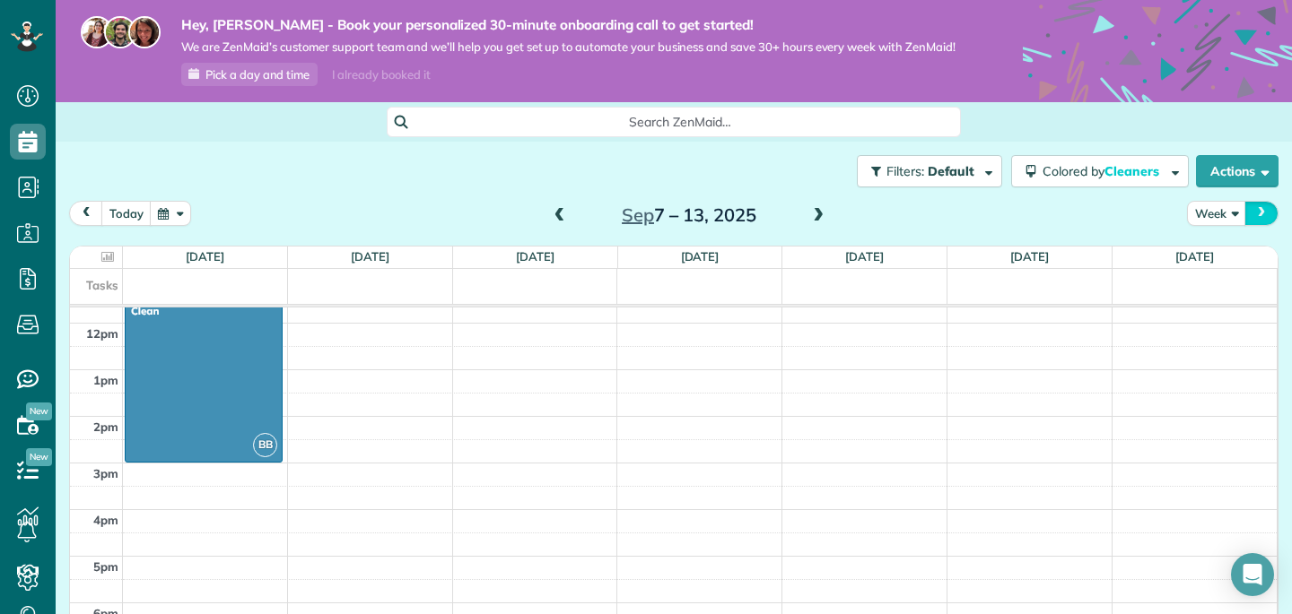
click at [1264, 209] on span "next" at bounding box center [1261, 213] width 14 height 12
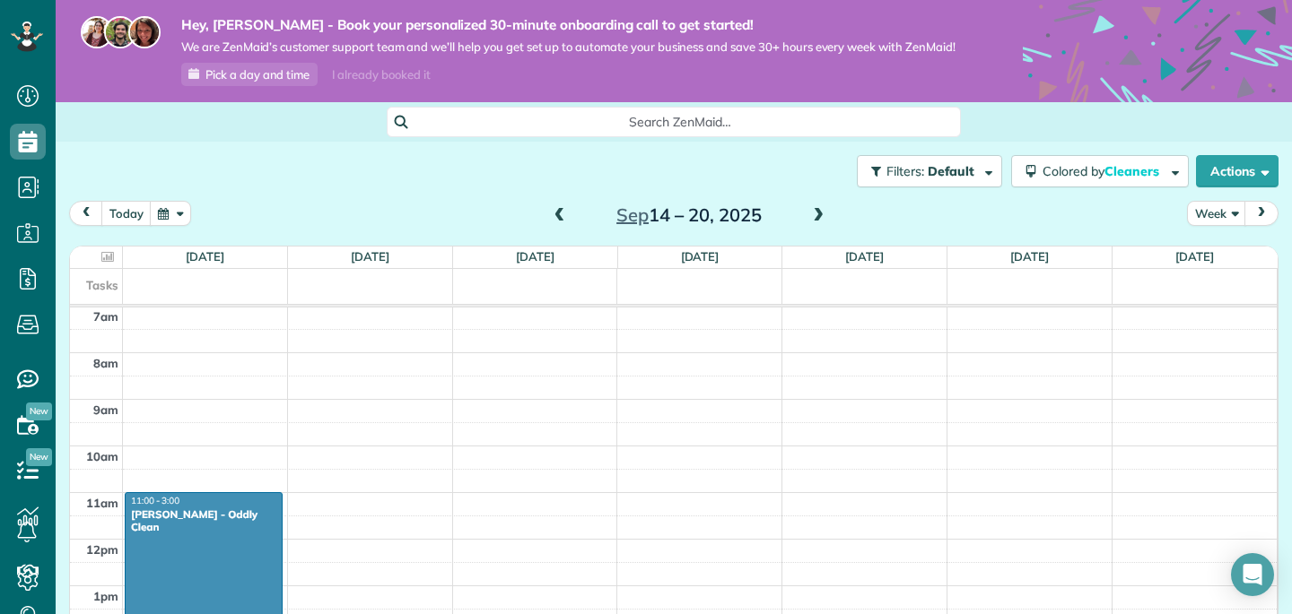
click at [190, 561] on div at bounding box center [204, 585] width 156 height 185
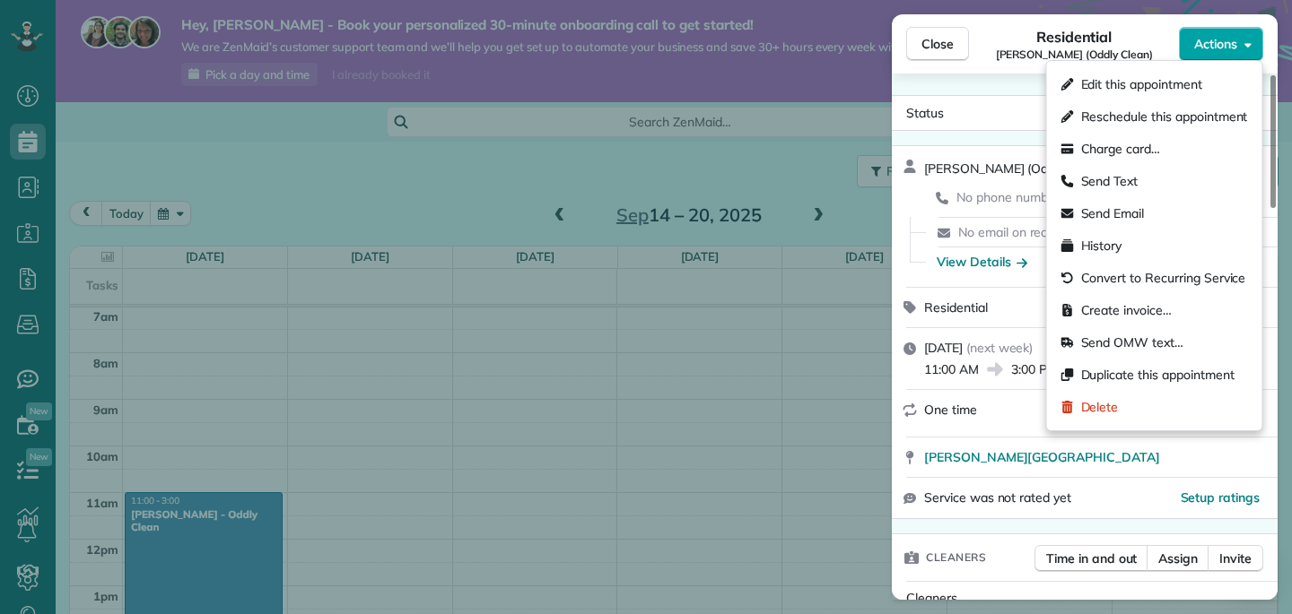
click at [1235, 55] on button "Actions" at bounding box center [1221, 44] width 84 height 34
click at [1130, 92] on span "Edit this appointment" at bounding box center [1141, 84] width 121 height 18
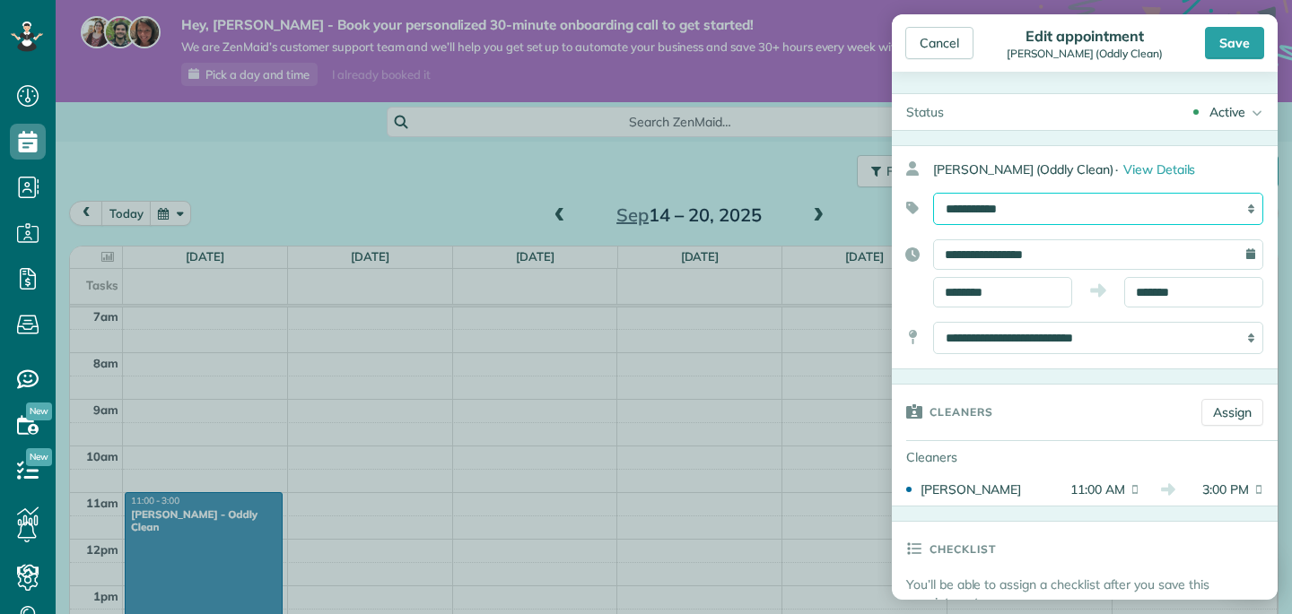
click at [1072, 212] on select "**********" at bounding box center [1098, 209] width 330 height 32
select select "******"
click at [1241, 45] on div "Save" at bounding box center [1234, 43] width 59 height 32
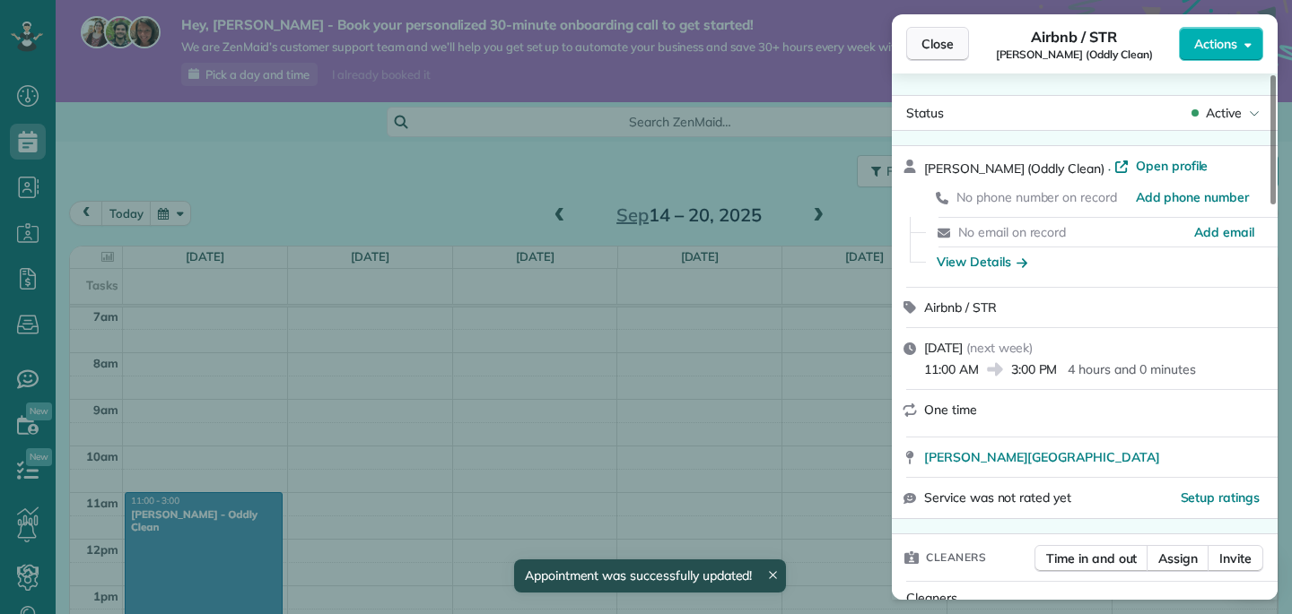
click at [931, 47] on span "Close" at bounding box center [937, 44] width 32 height 18
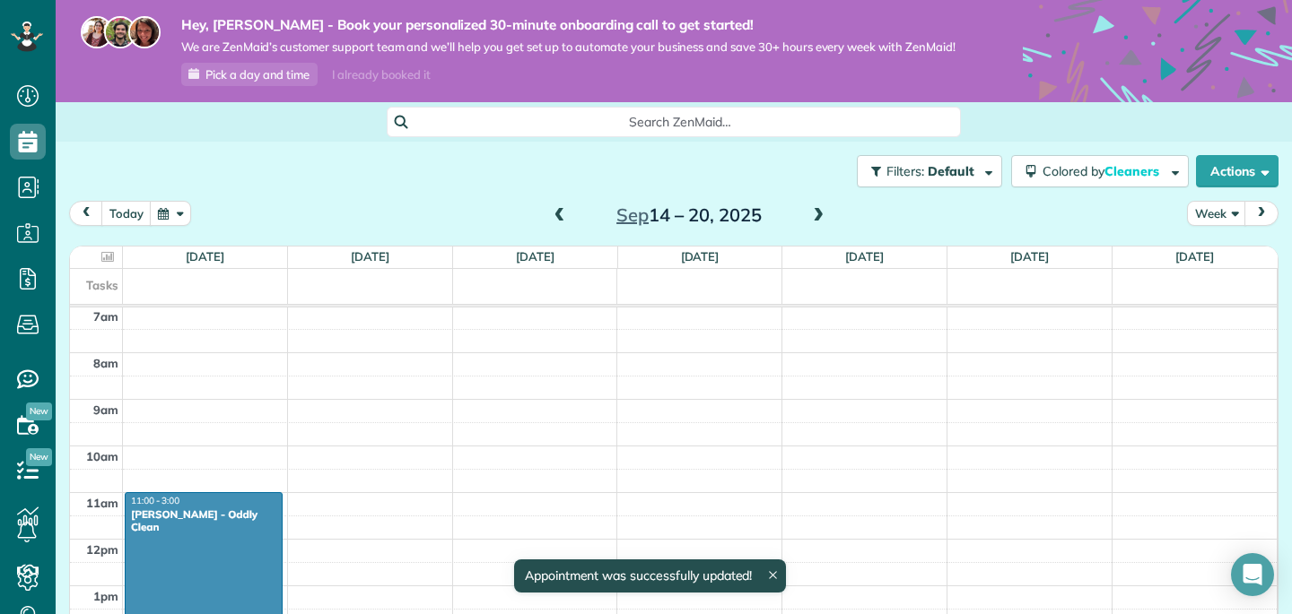
click at [818, 212] on span at bounding box center [818, 216] width 20 height 16
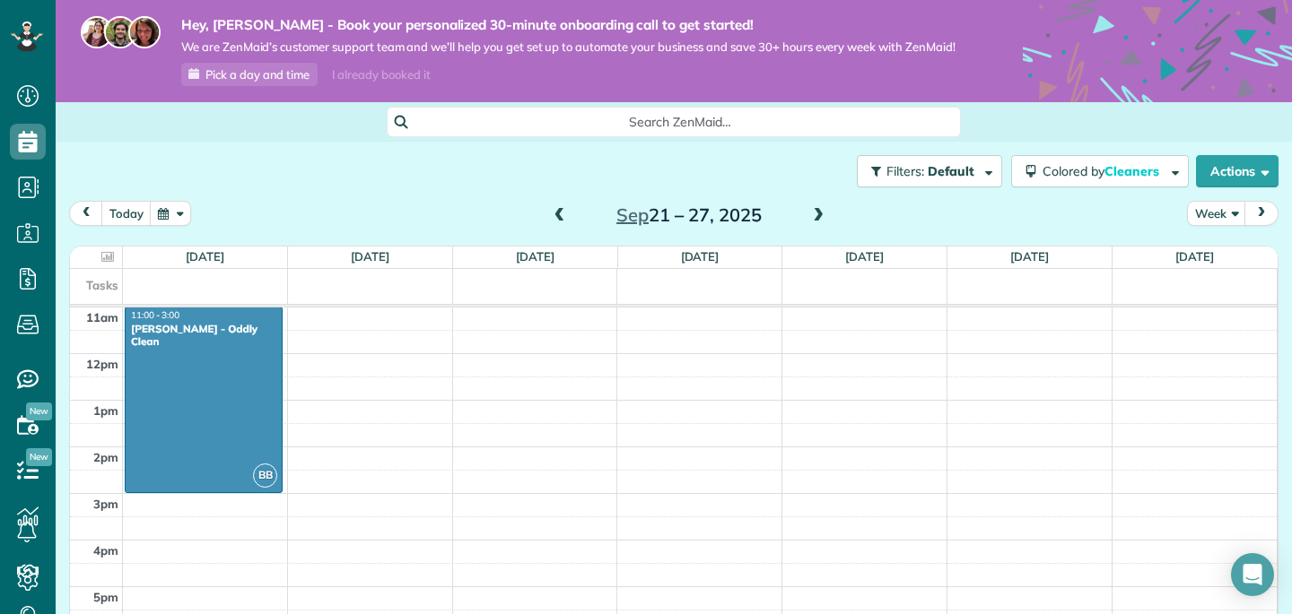
scroll to position [543, 0]
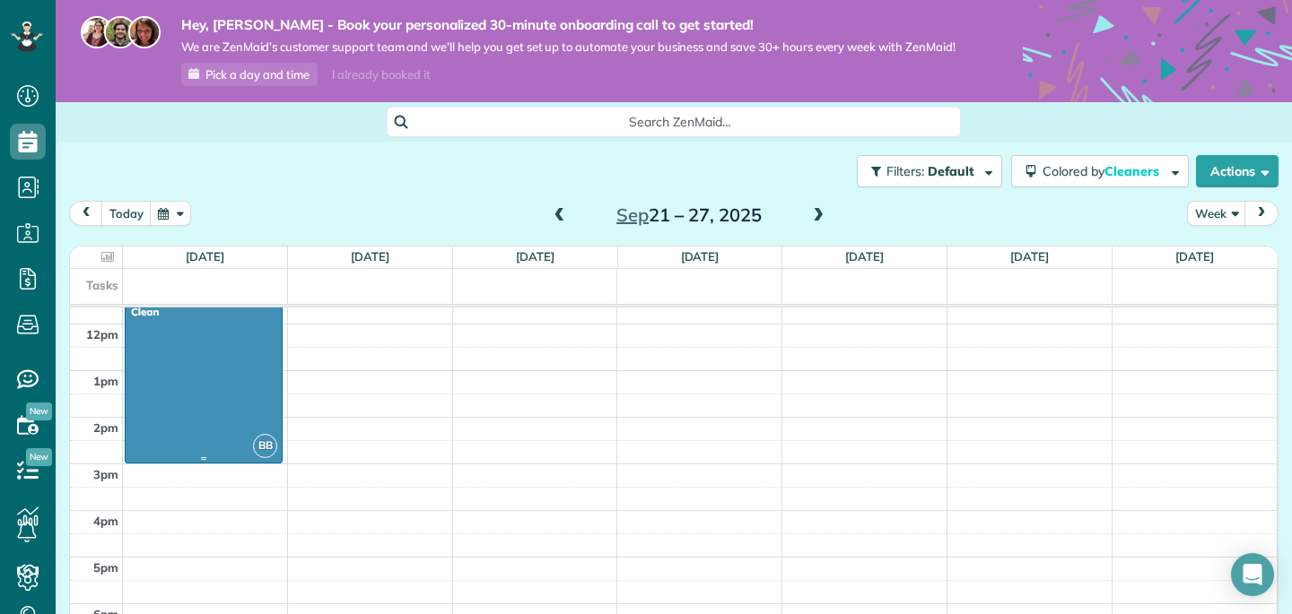
click at [232, 360] on div at bounding box center [204, 370] width 156 height 185
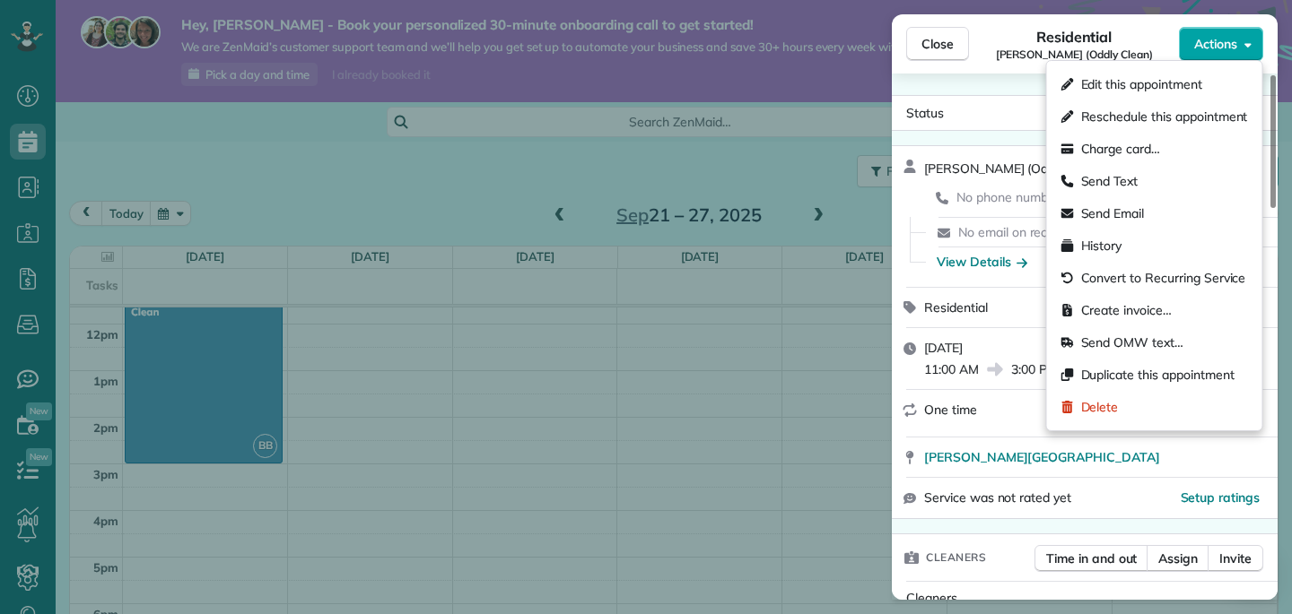
click at [1215, 48] on span "Actions" at bounding box center [1215, 44] width 43 height 18
click at [1204, 85] on div "Edit this appointment" at bounding box center [1154, 84] width 201 height 32
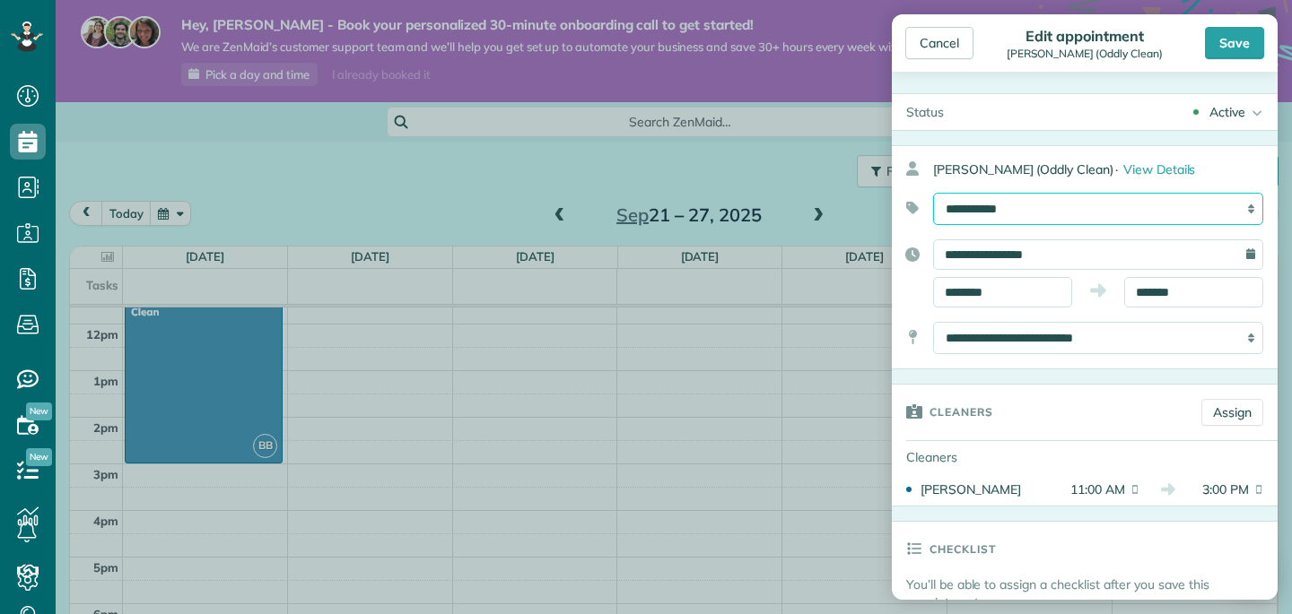
click at [1119, 217] on select "**********" at bounding box center [1098, 209] width 330 height 32
select select "******"
click at [1245, 51] on div "Save" at bounding box center [1234, 43] width 59 height 32
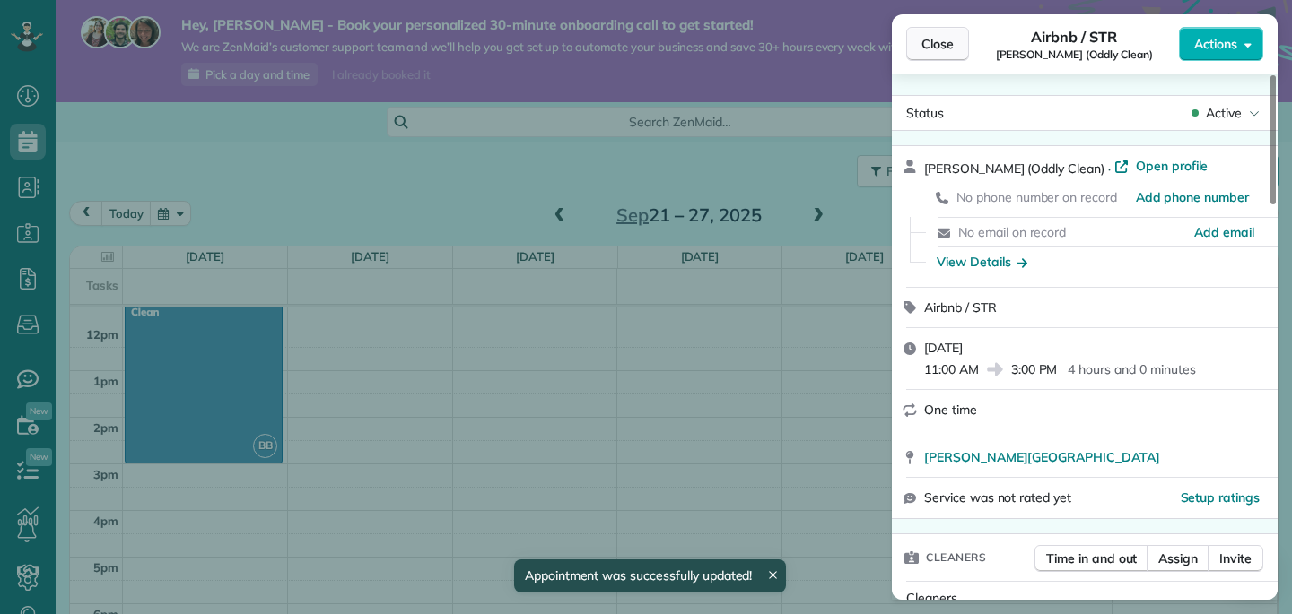
click at [939, 51] on span "Close" at bounding box center [937, 44] width 32 height 18
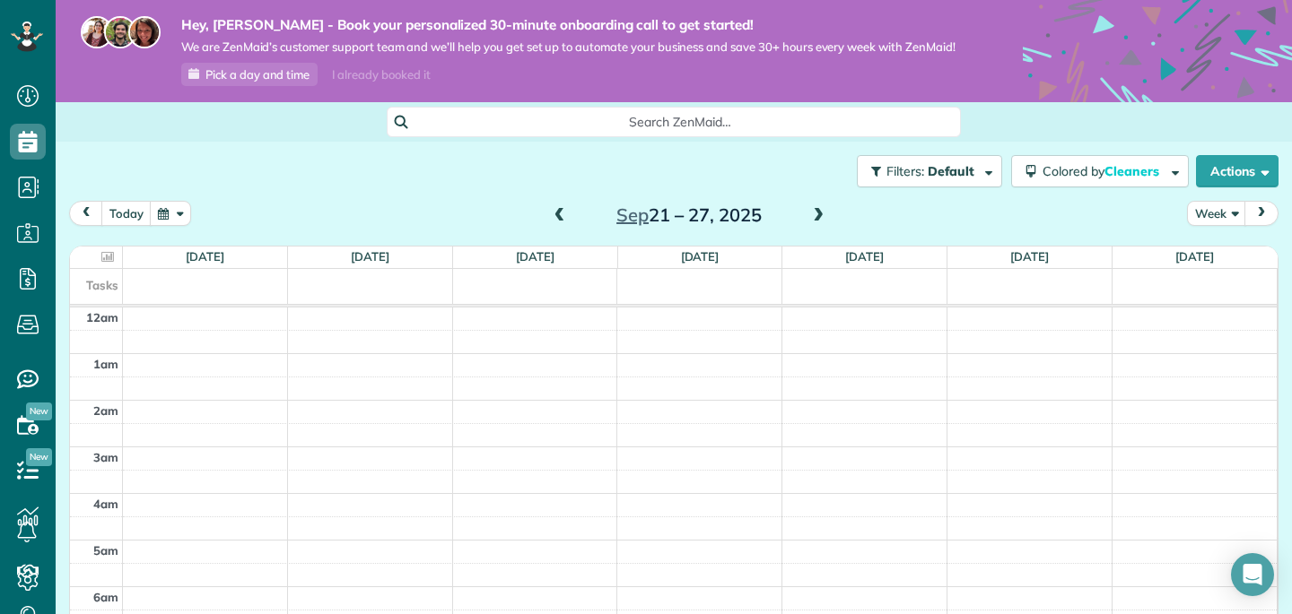
click at [558, 215] on span at bounding box center [560, 216] width 20 height 16
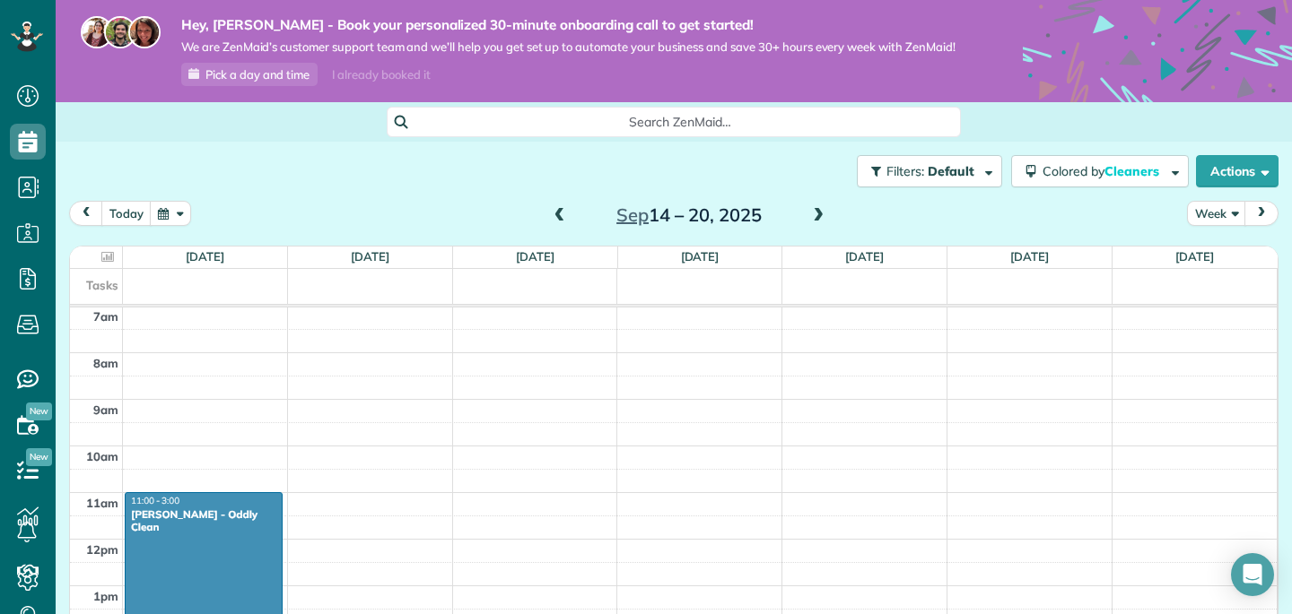
click at [559, 216] on span at bounding box center [560, 216] width 20 height 16
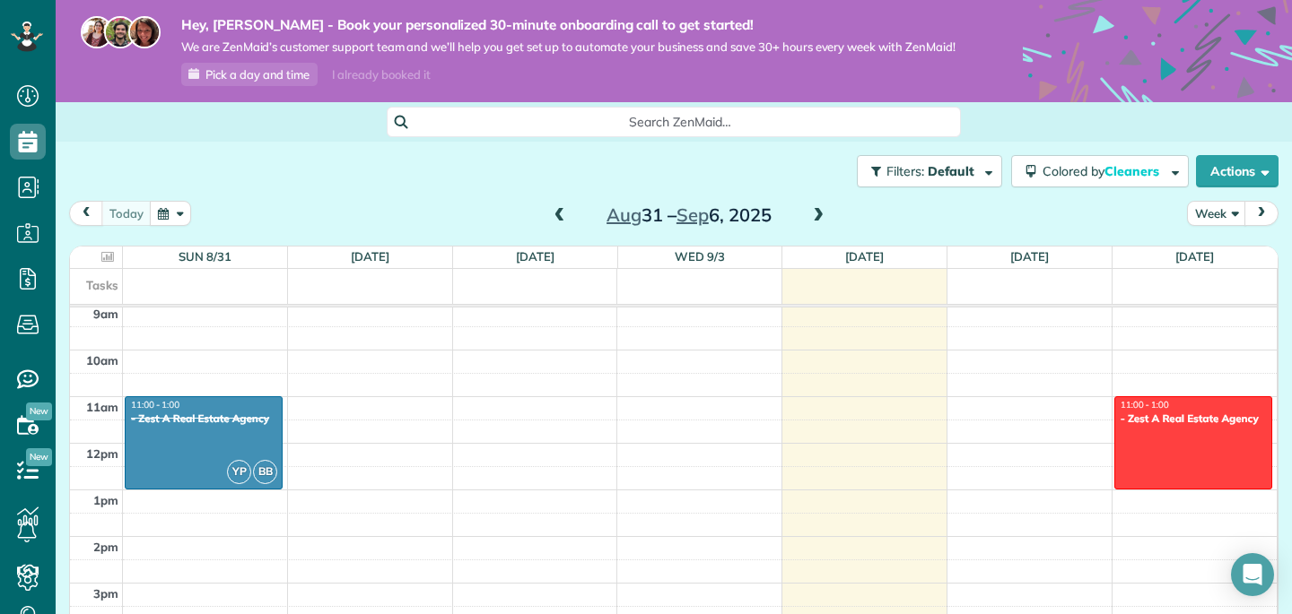
scroll to position [328, 0]
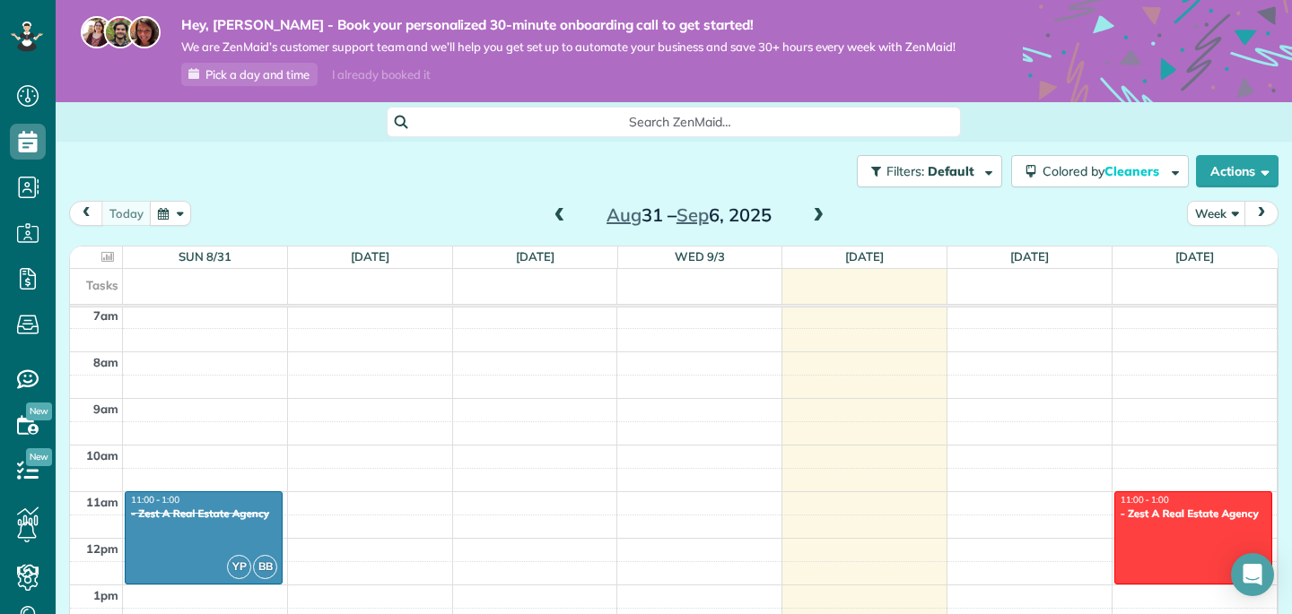
click at [875, 196] on div "Filters: Default Colored by Cleaners Color by Cleaner Color by Team Color by St…" at bounding box center [674, 171] width 1236 height 59
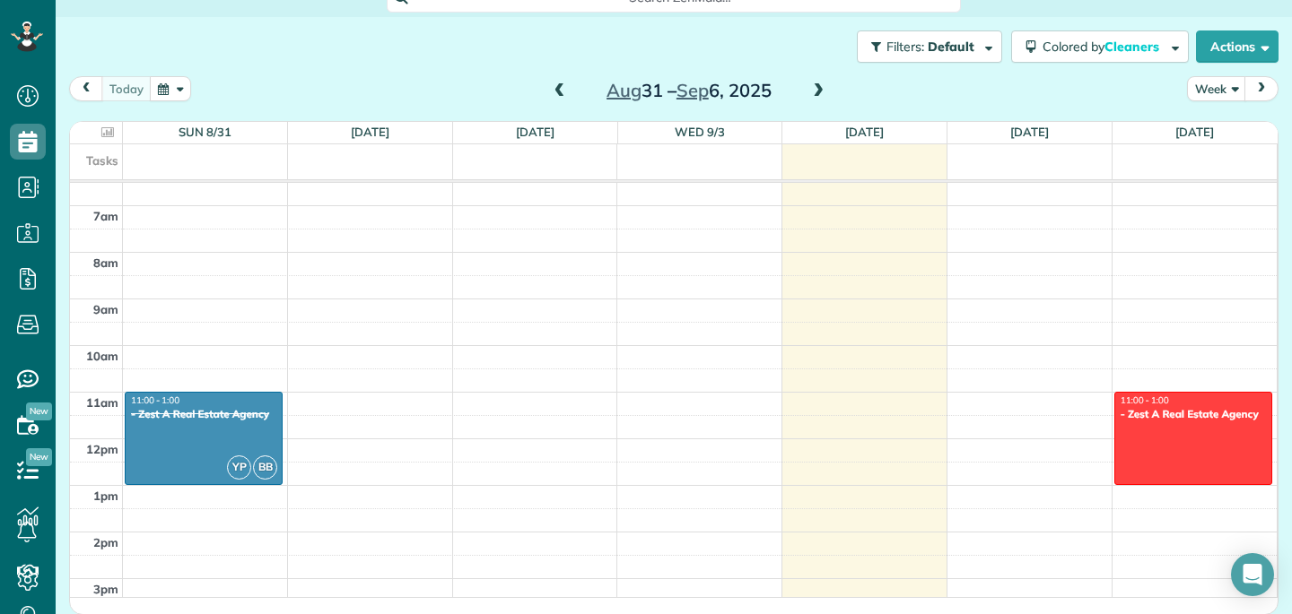
scroll to position [300, 0]
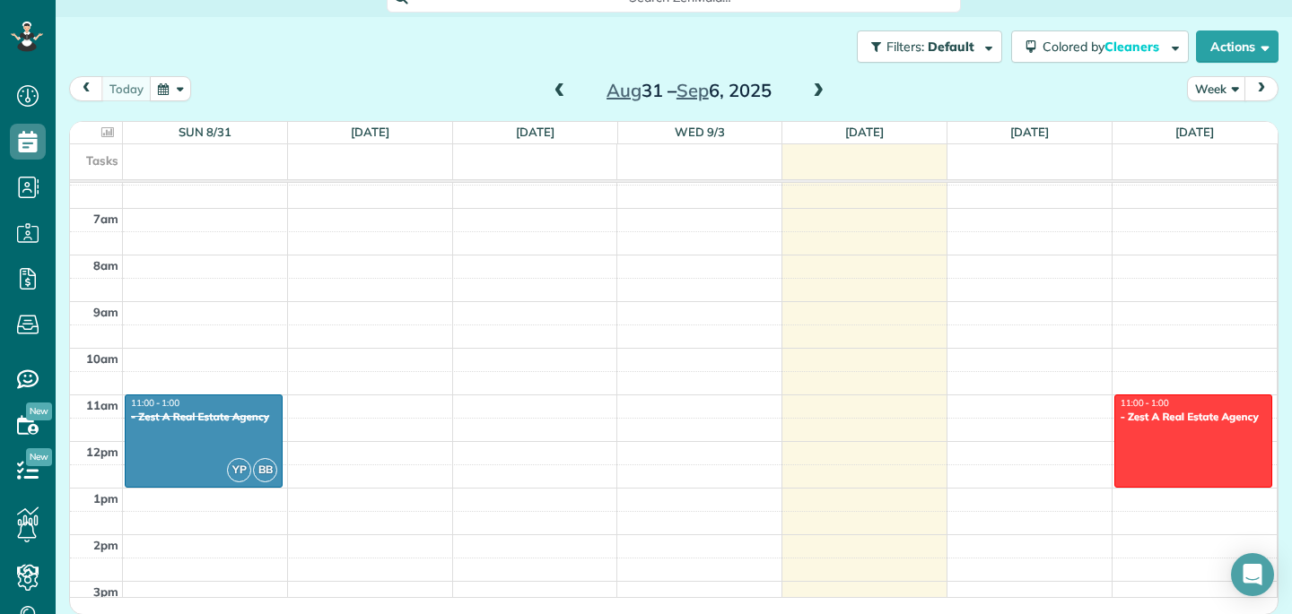
click at [824, 96] on span at bounding box center [818, 91] width 20 height 16
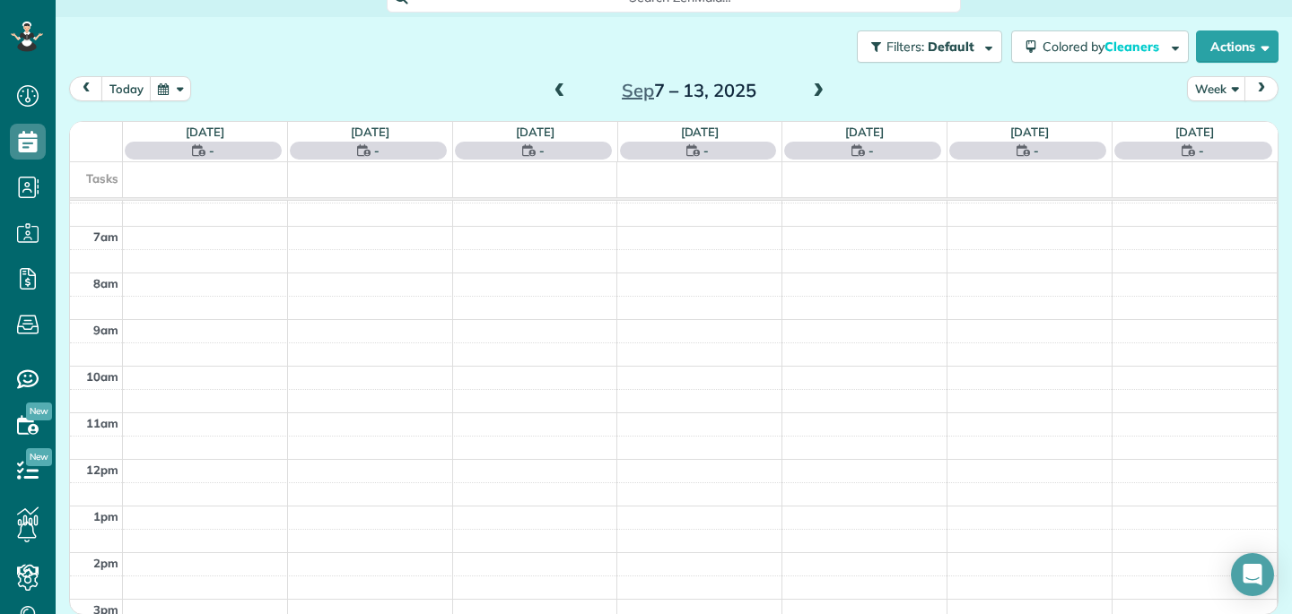
scroll to position [124, 0]
